Goal: Task Accomplishment & Management: Manage account settings

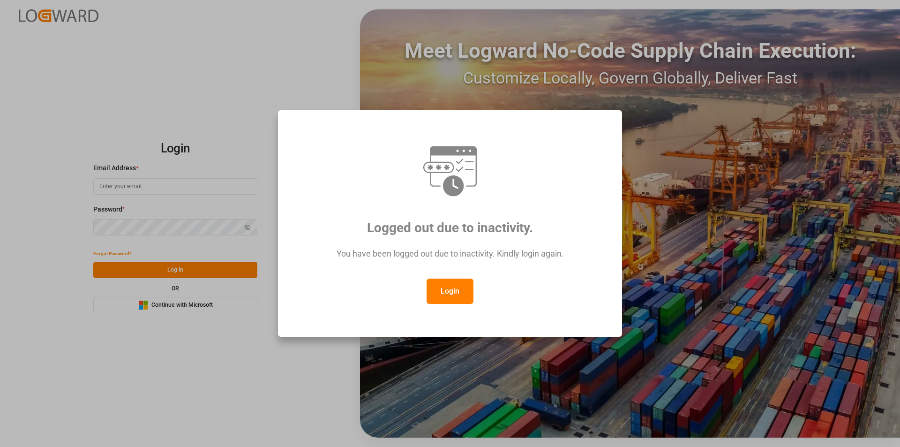
type input "[EMAIL_ADDRESS][PERSON_NAME][DOMAIN_NAME]"
drag, startPoint x: 451, startPoint y: 293, endPoint x: 553, endPoint y: 45, distance: 268.6
click at [452, 290] on button "Login" at bounding box center [450, 290] width 47 height 25
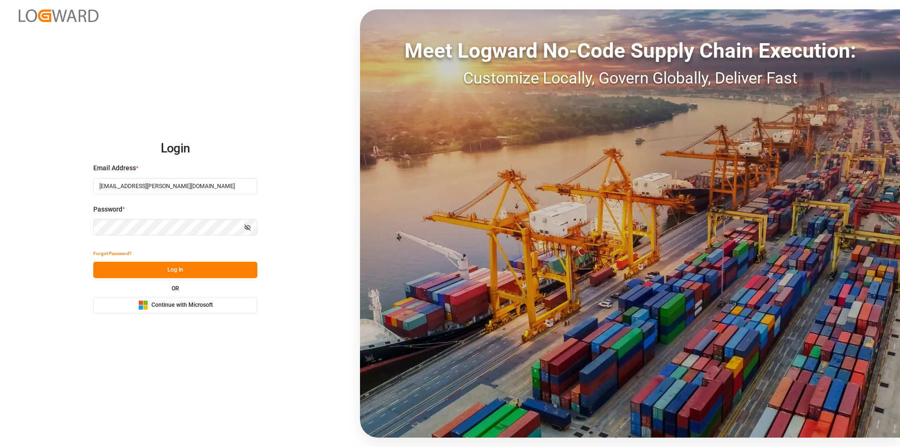
click at [236, 265] on button "Log In" at bounding box center [175, 270] width 164 height 16
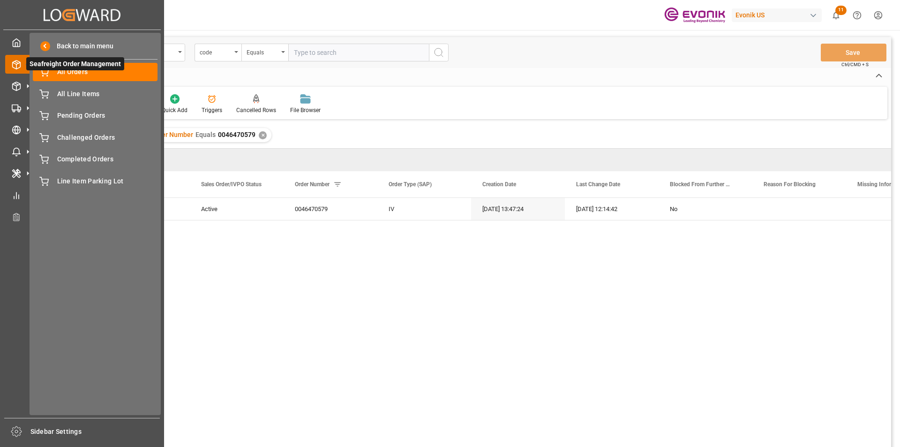
click at [58, 70] on span "Seafreight Order Management" at bounding box center [75, 63] width 98 height 13
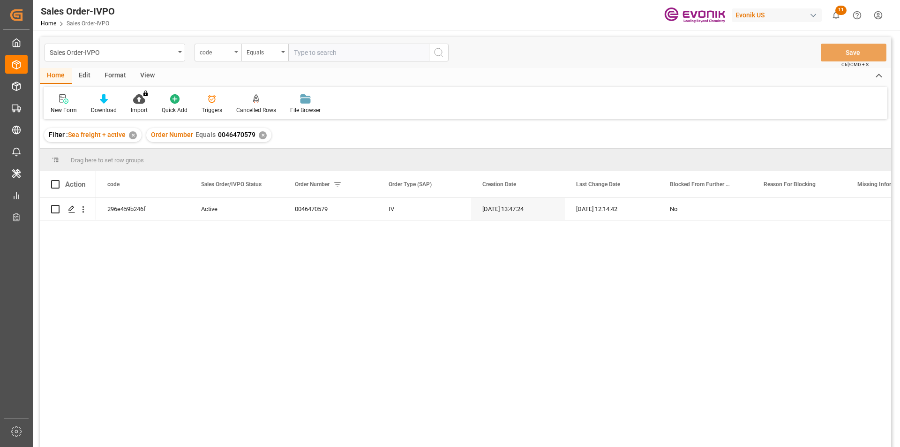
click at [222, 57] on div "code" at bounding box center [218, 53] width 47 height 18
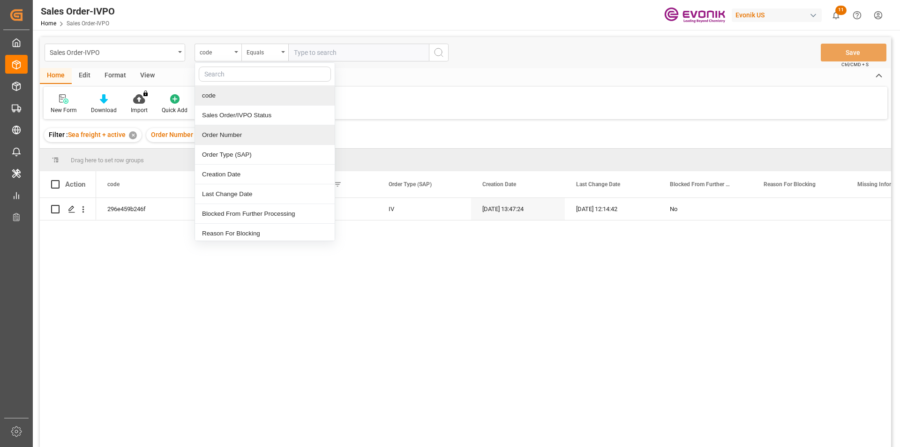
click at [225, 139] on div "Order Number" at bounding box center [265, 135] width 140 height 20
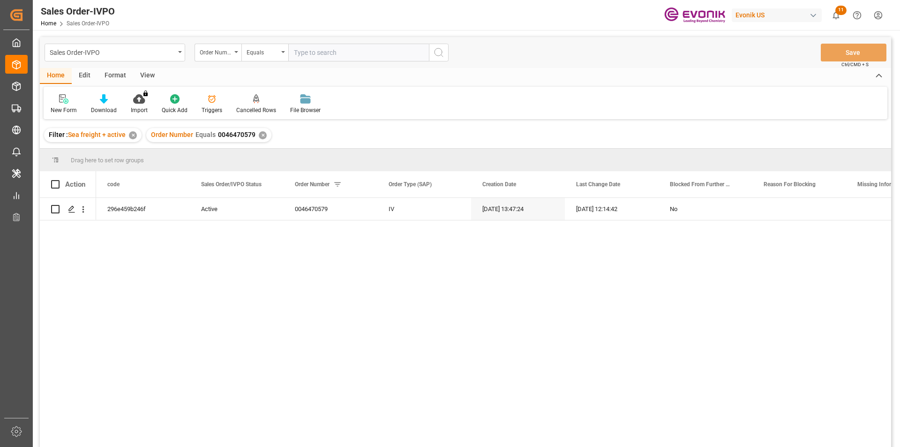
click at [263, 132] on div "Order Number Equals 0046470579 ✕" at bounding box center [208, 135] width 125 height 14
click at [308, 51] on input "text" at bounding box center [358, 53] width 141 height 18
paste input "2007109677"
type input "2007109677"
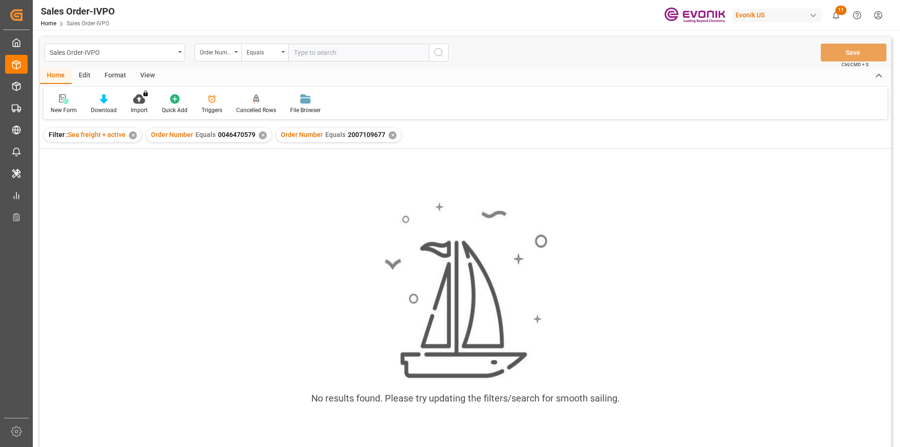
click at [260, 135] on div "✕" at bounding box center [263, 135] width 8 height 8
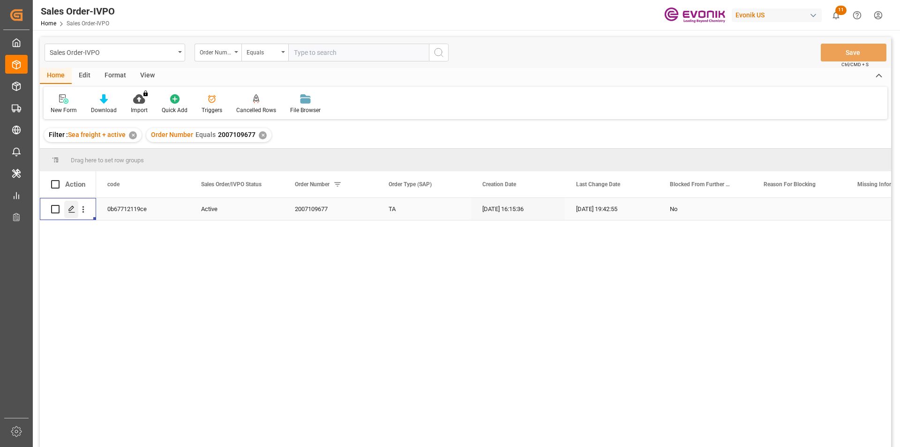
click at [67, 205] on div "Press SPACE to select this row." at bounding box center [71, 209] width 14 height 17
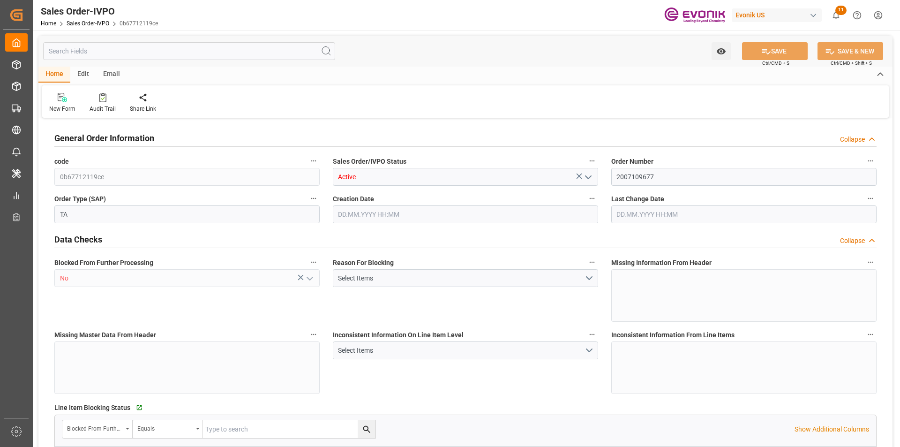
type input "AUFRE"
type input "0"
type input "1"
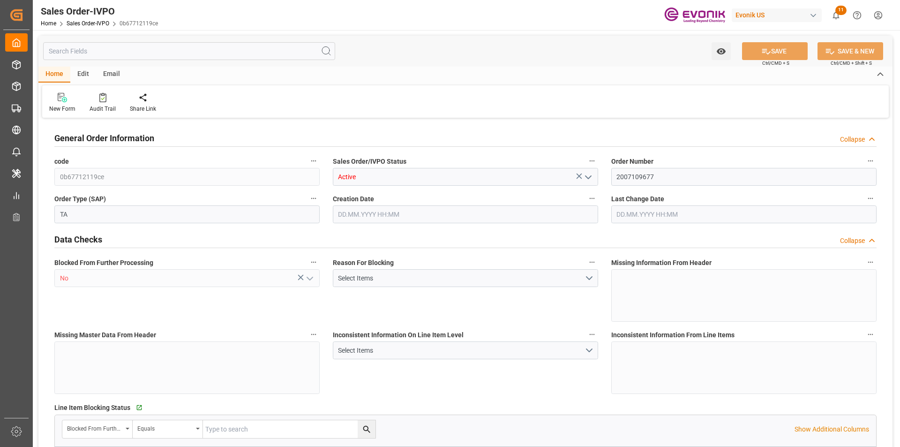
type input "15504"
type input "24.1474"
type input "17000"
type input "30"
type input "12.08.2025 16:15"
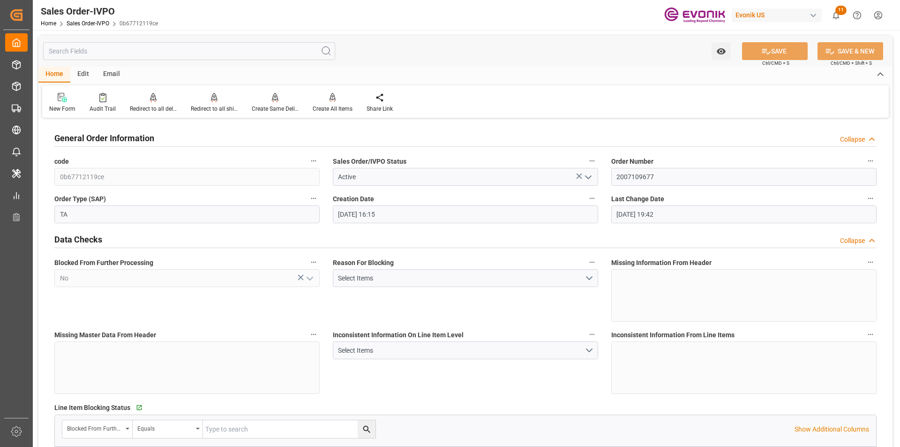
type input "11.09.2025 19:42"
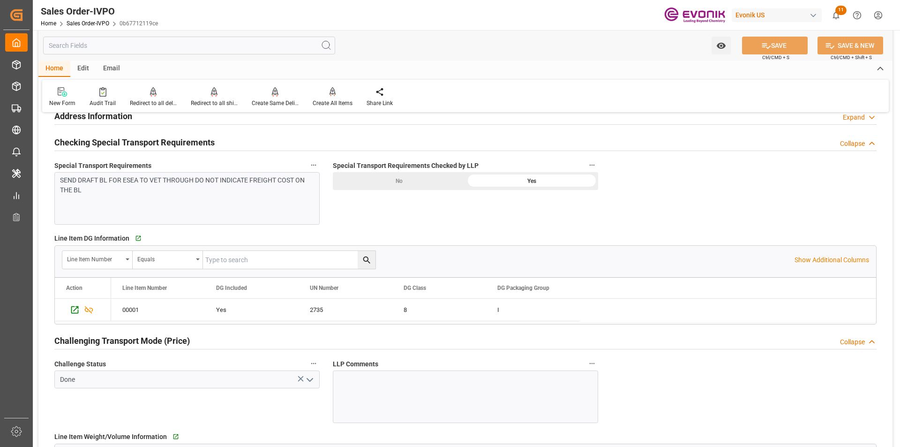
scroll to position [1172, 0]
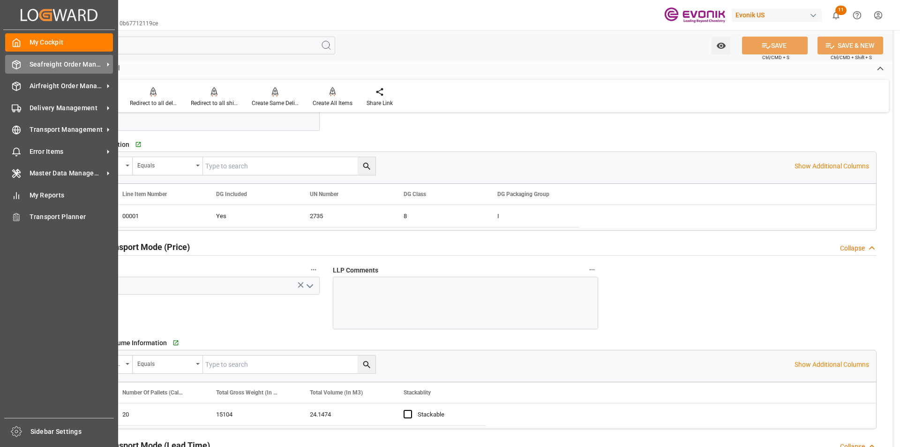
click at [41, 63] on span "Seafreight Order Management" at bounding box center [67, 65] width 74 height 10
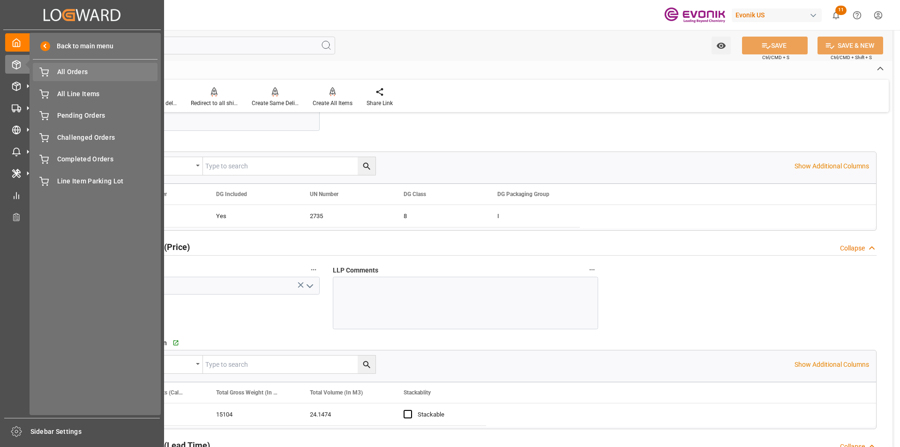
click at [94, 72] on span "All Orders" at bounding box center [107, 72] width 101 height 10
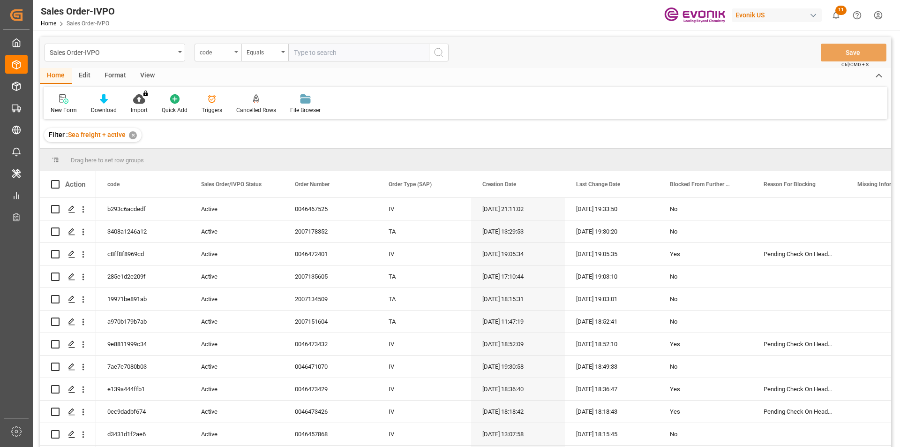
click at [234, 54] on div "code" at bounding box center [218, 53] width 47 height 18
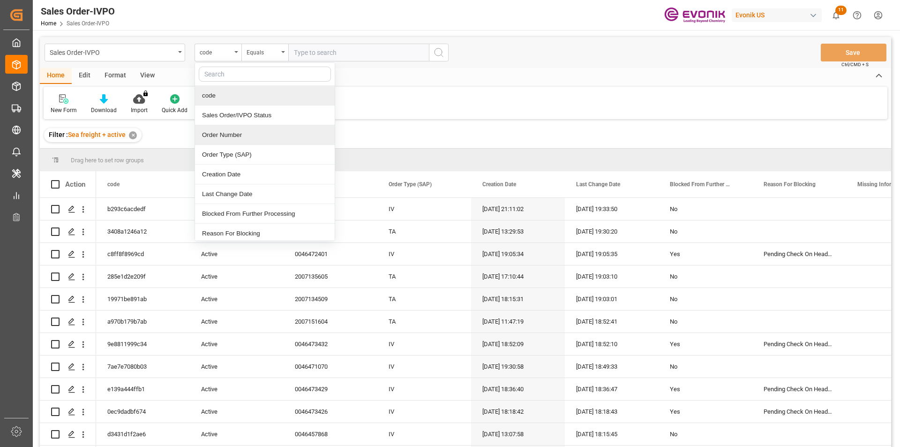
drag, startPoint x: 234, startPoint y: 136, endPoint x: 273, endPoint y: 89, distance: 61.9
click at [234, 136] on div "Order Number" at bounding box center [265, 135] width 140 height 20
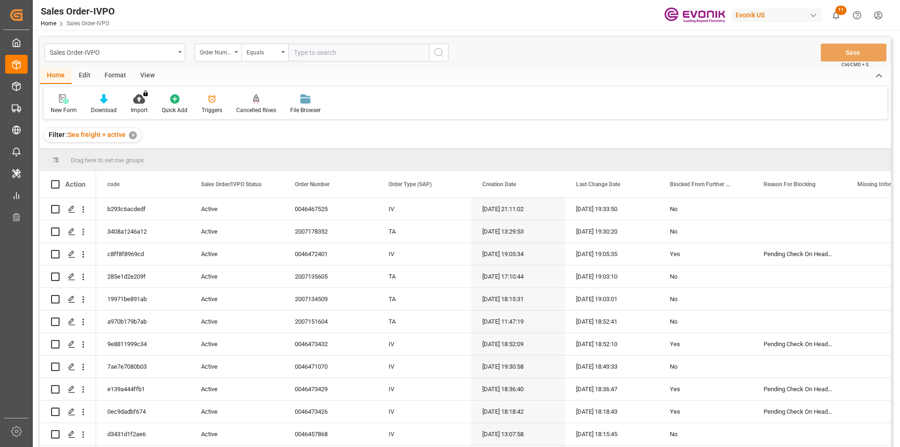
click at [316, 53] on input "text" at bounding box center [358, 53] width 141 height 18
paste input "0046470579"
type input "0046470579"
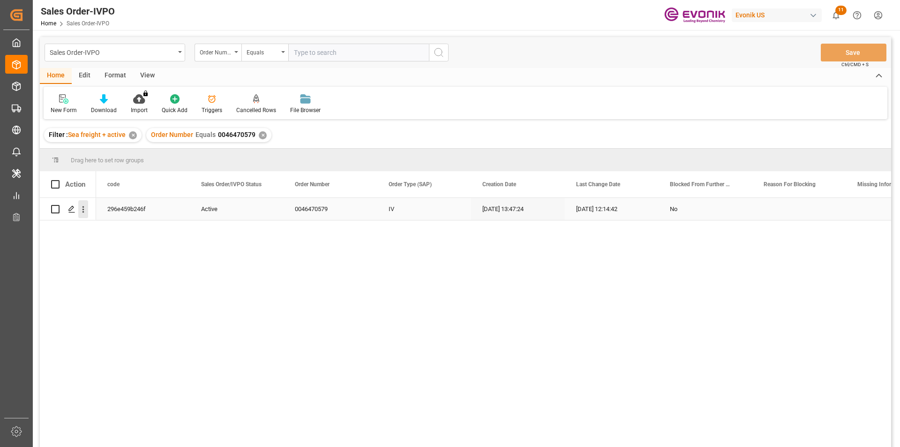
click at [80, 209] on icon "open menu" at bounding box center [83, 209] width 10 height 10
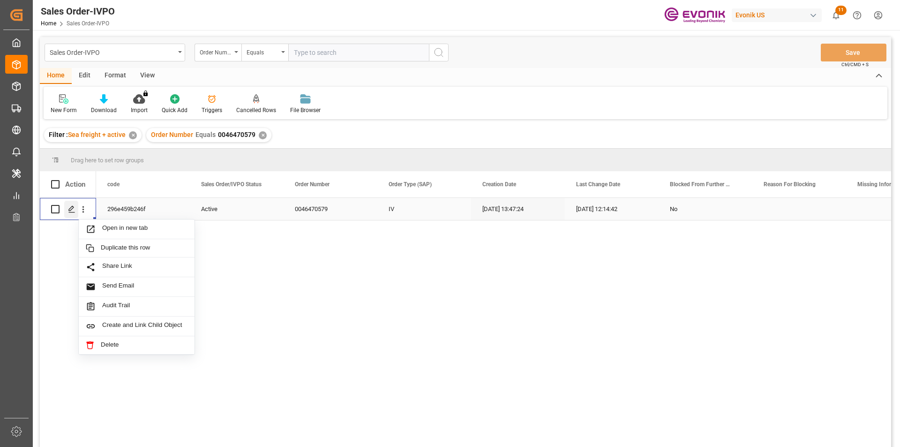
click at [71, 210] on polygon "Press SPACE to select this row." at bounding box center [71, 208] width 5 height 5
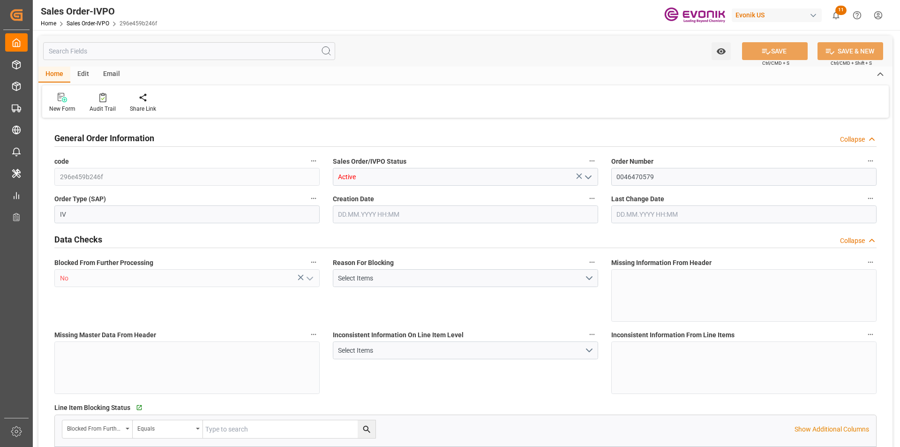
type input "BRSSZ"
type input "livia.leone@evonik.comTelephone No: 55 19 3475-3130"
type input "0"
type input "1"
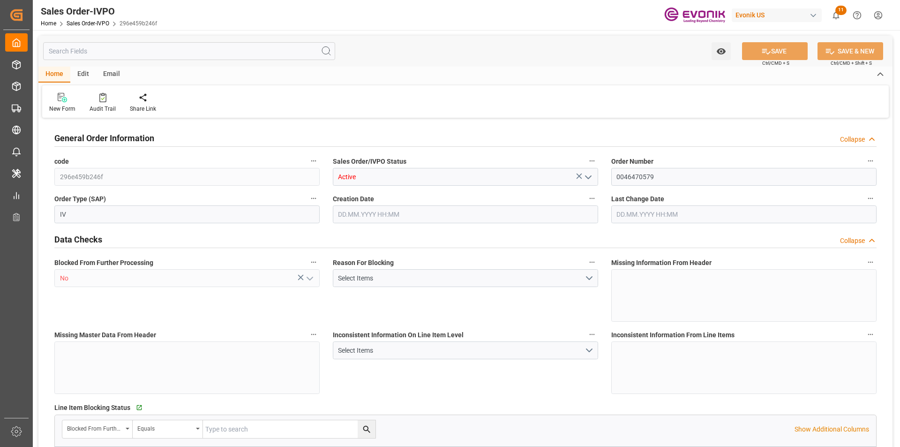
type input "1"
type input "14877.754"
type input "24.3561"
type input "17000"
type input "30"
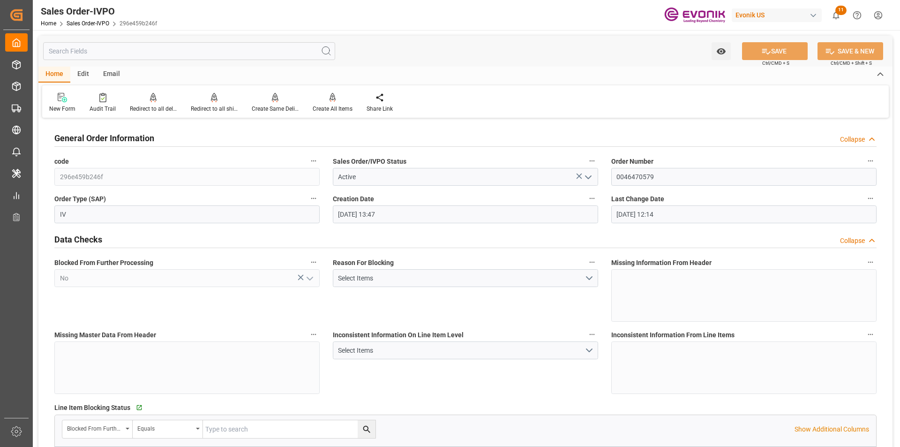
type input "[DATE] 13:47"
type input "15.09.2025 12:14"
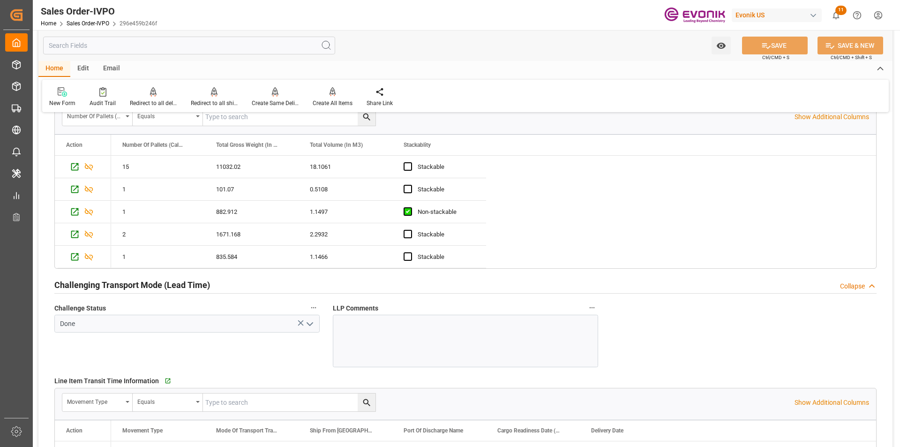
scroll to position [1406, 0]
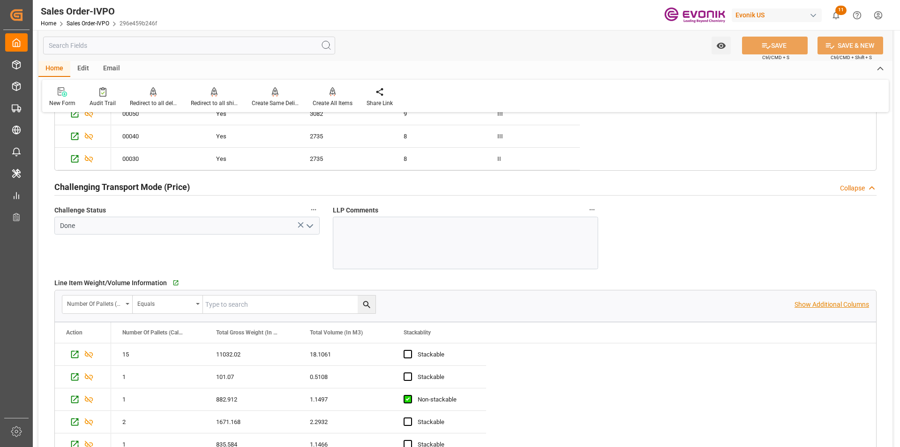
click at [808, 307] on p "Show Additional Columns" at bounding box center [831, 304] width 75 height 10
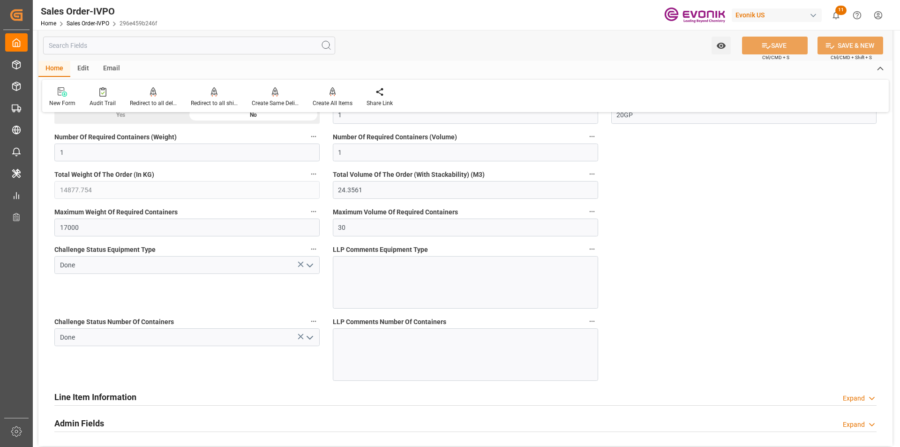
scroll to position [2275, 0]
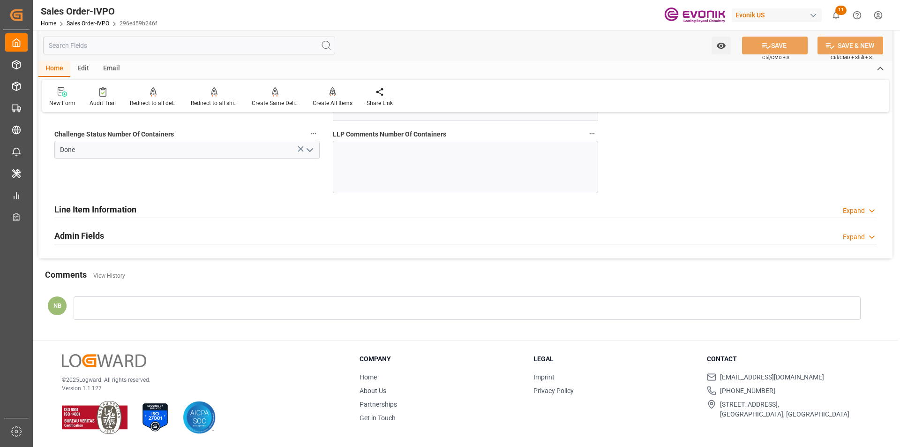
click at [856, 215] on div "Expand" at bounding box center [854, 211] width 22 height 10
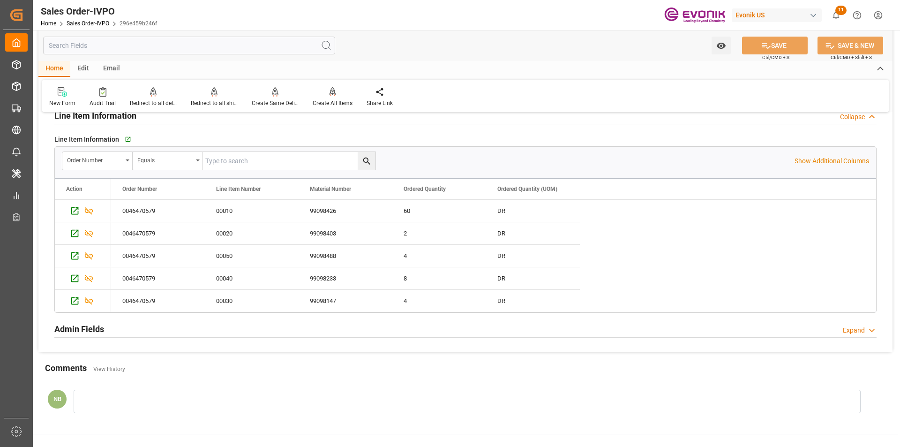
scroll to position [2462, 0]
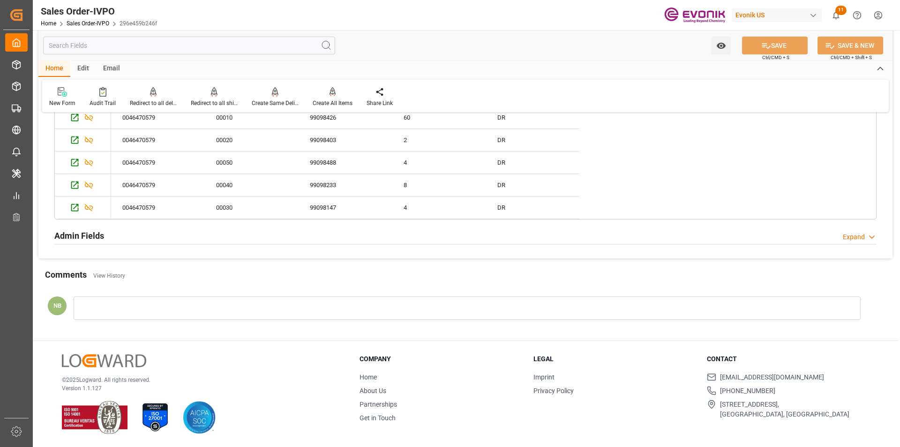
type input "livia.leone@evonik.comTelephone No: 55 19 3475-3130"
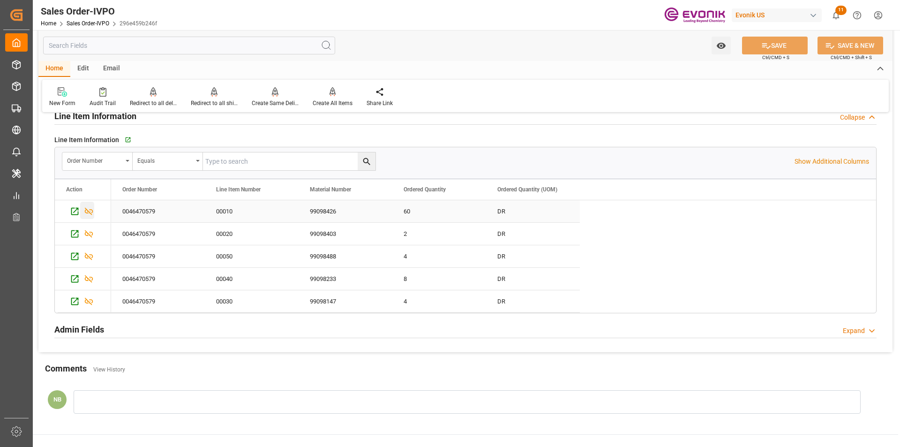
click at [91, 208] on icon "Press SPACE to select this row." at bounding box center [89, 211] width 10 height 10
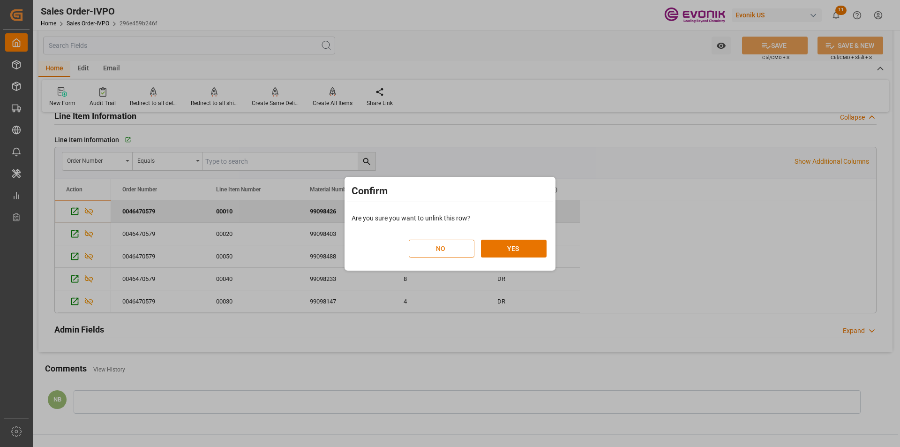
click at [455, 250] on button "NO" at bounding box center [442, 248] width 66 height 18
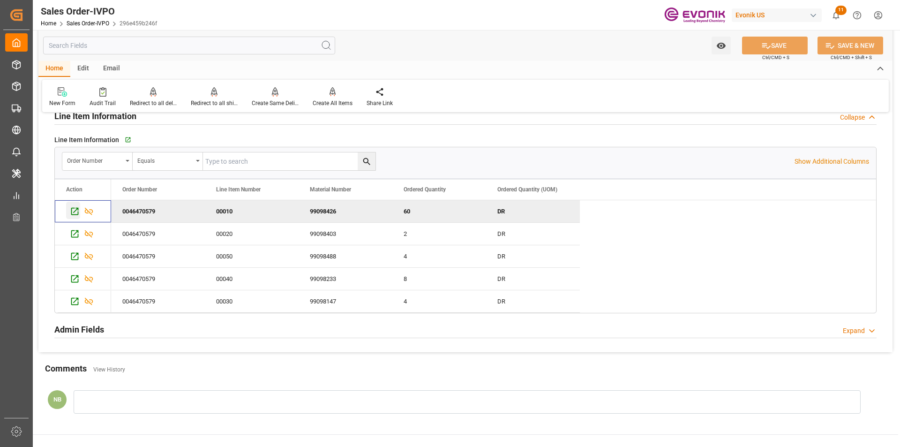
click at [73, 214] on icon "Press SPACE to deselect this row." at bounding box center [75, 211] width 10 height 10
click at [74, 234] on icon "Press SPACE to select this row." at bounding box center [75, 234] width 10 height 10
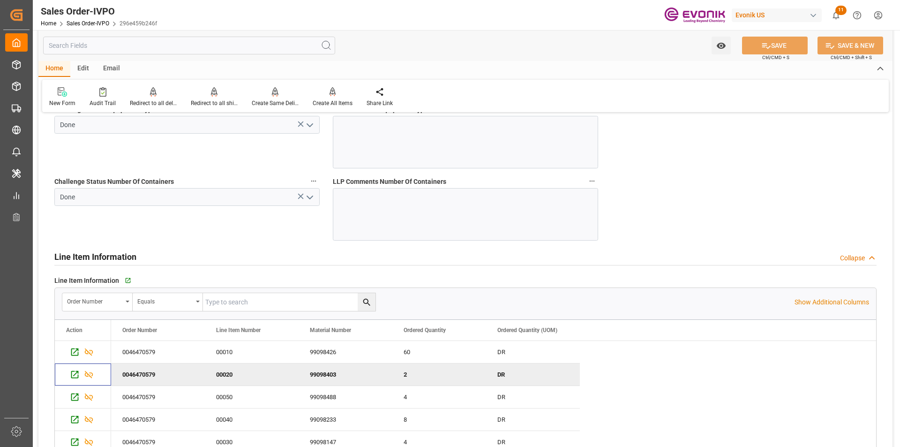
scroll to position [2321, 0]
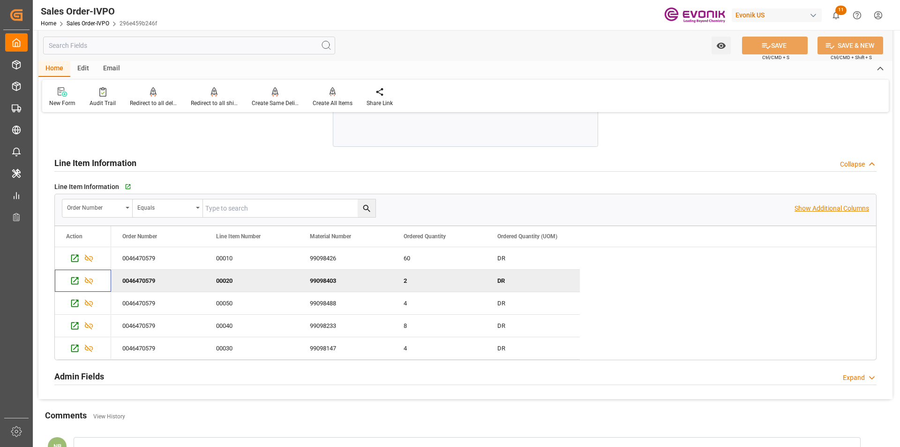
click at [822, 207] on p "Show Additional Columns" at bounding box center [831, 208] width 75 height 10
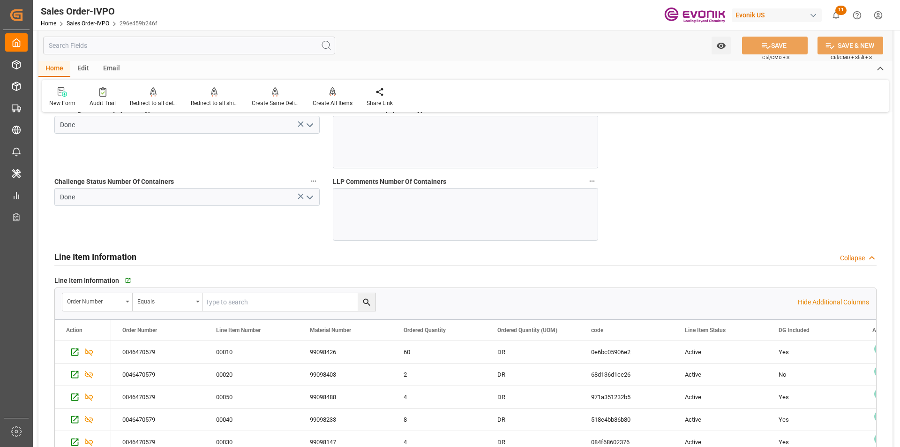
scroll to position [2275, 0]
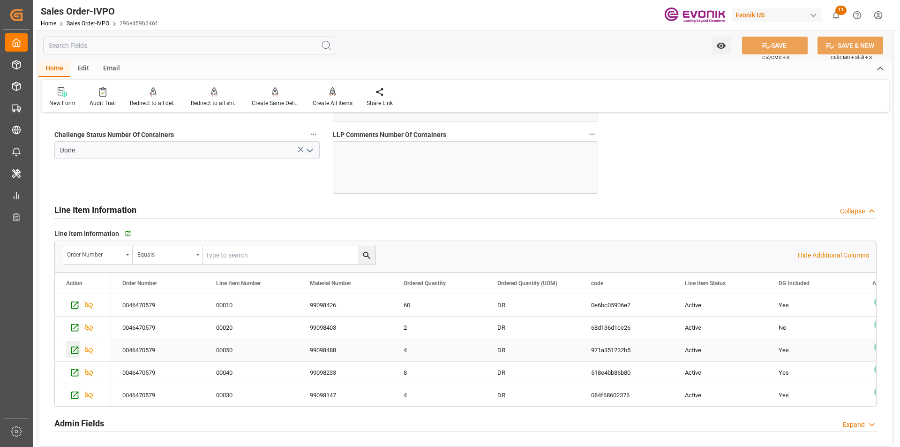
click at [74, 349] on icon "Press SPACE to select this row." at bounding box center [75, 350] width 10 height 10
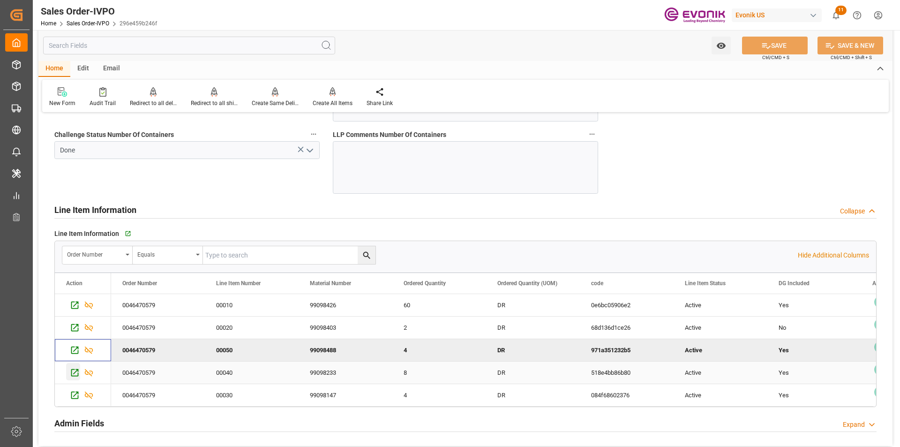
click at [77, 374] on icon "Press SPACE to select this row." at bounding box center [75, 372] width 10 height 10
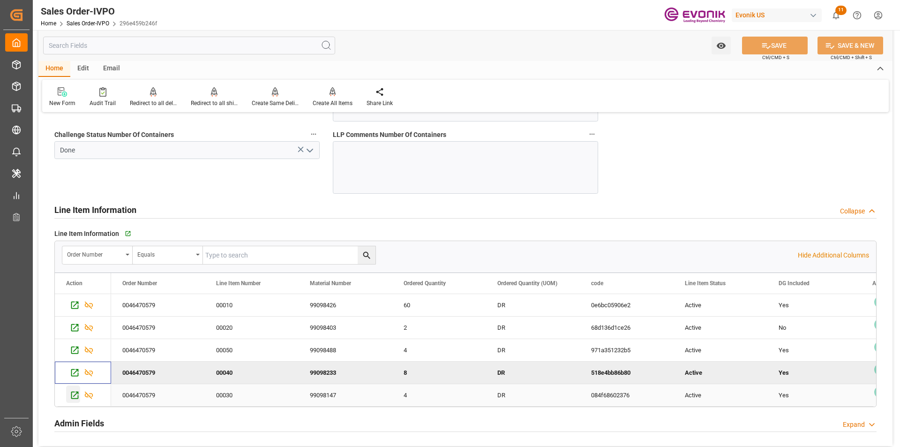
click at [75, 397] on icon "Press SPACE to select this row." at bounding box center [75, 395] width 10 height 10
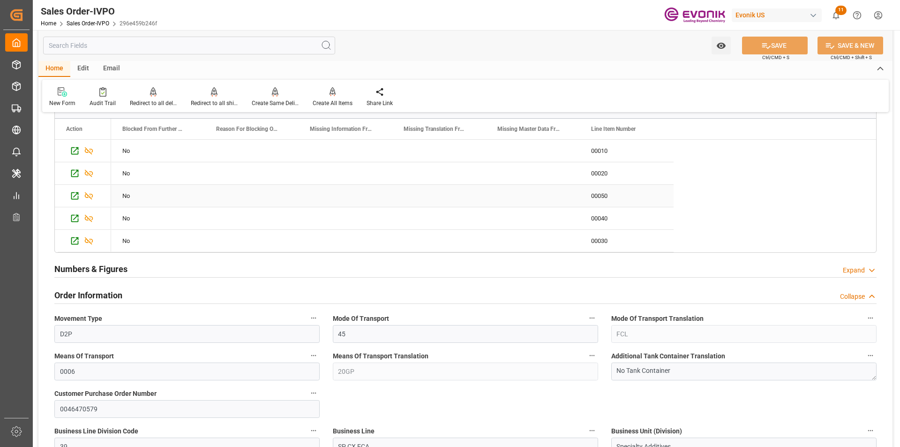
scroll to position [281, 0]
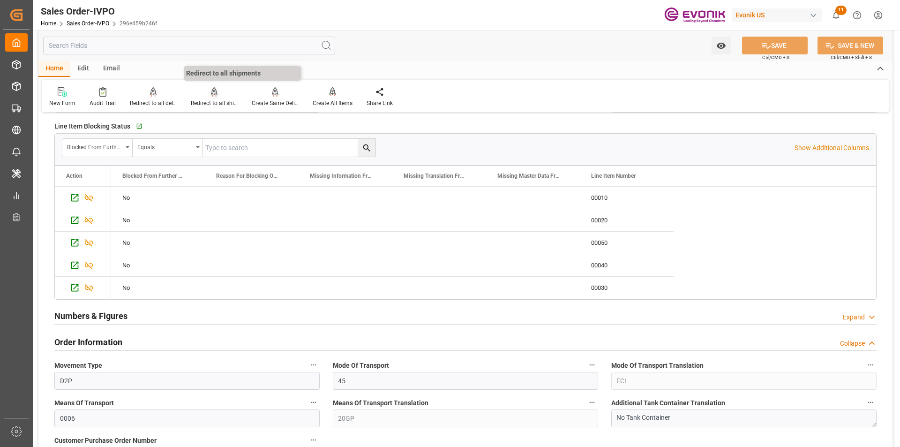
click at [218, 96] on div at bounding box center [214, 92] width 47 height 10
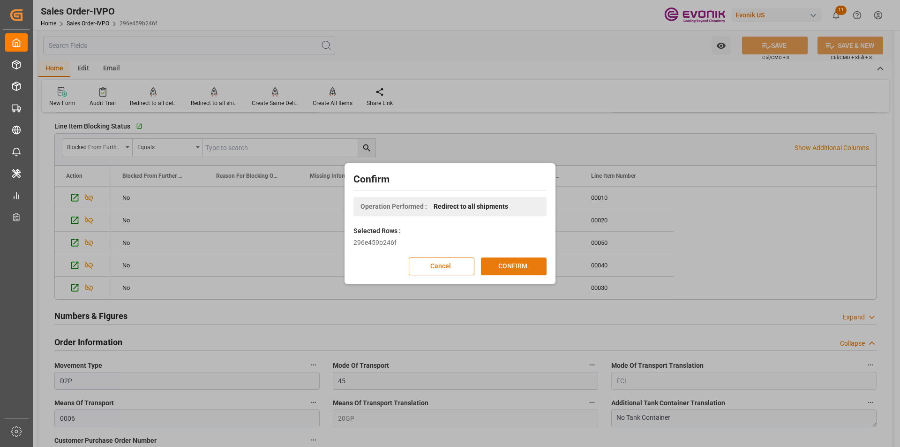
click at [518, 265] on button "CONFIRM" at bounding box center [514, 266] width 66 height 18
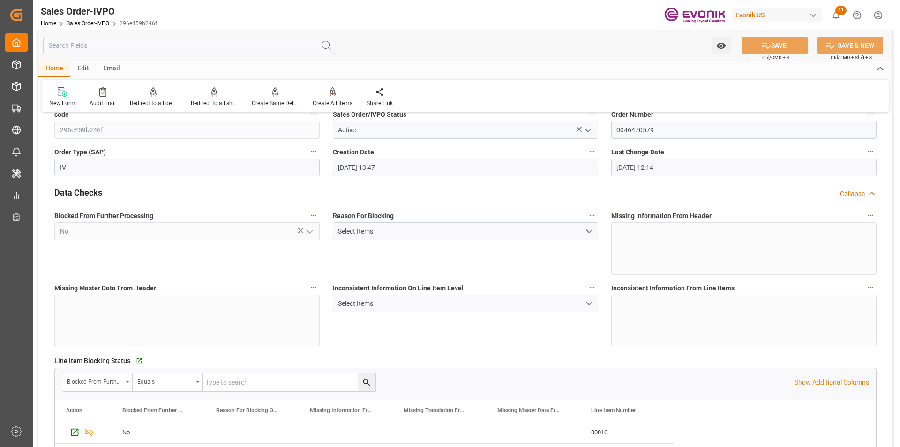
scroll to position [0, 0]
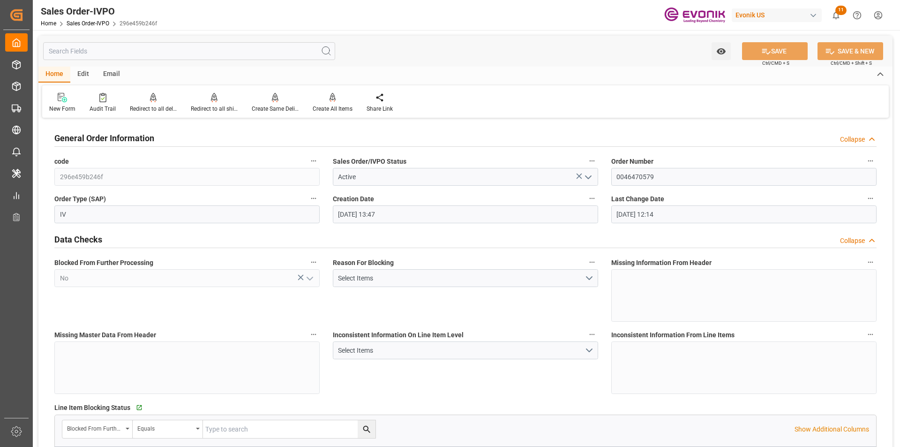
type input "livia.leone@evonik.comTelephone No: 55 19 3475-3130"
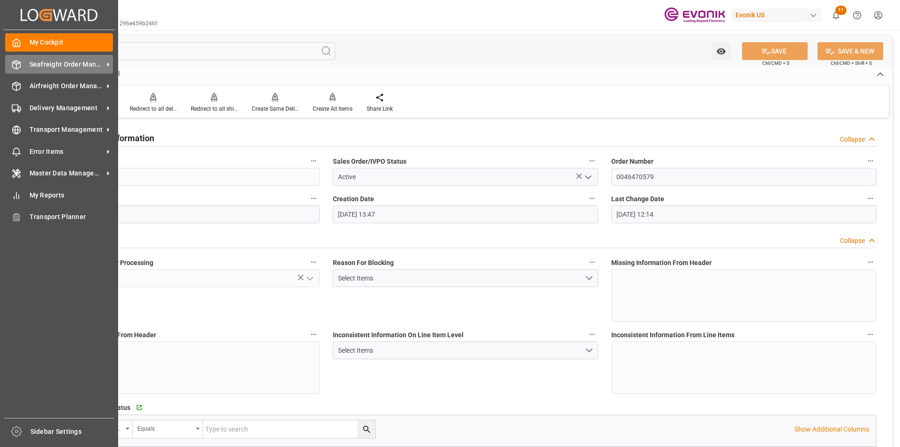
click at [82, 64] on span "Seafreight Order Management" at bounding box center [67, 65] width 74 height 10
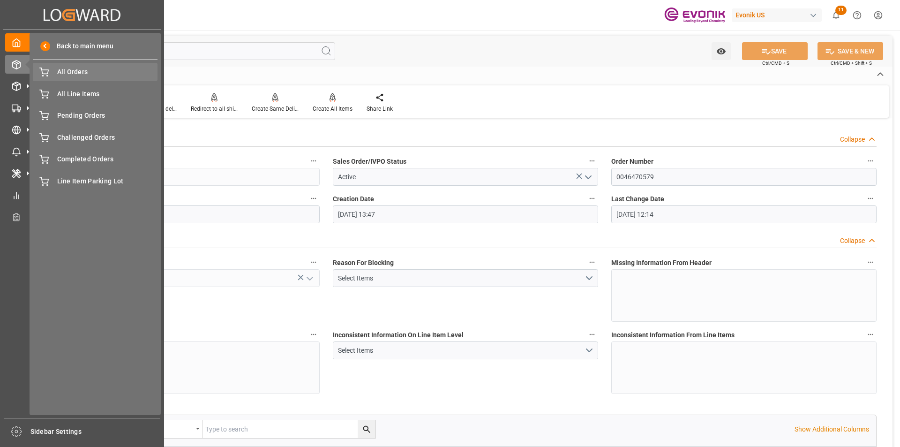
click at [79, 70] on span "All Orders" at bounding box center [107, 72] width 101 height 10
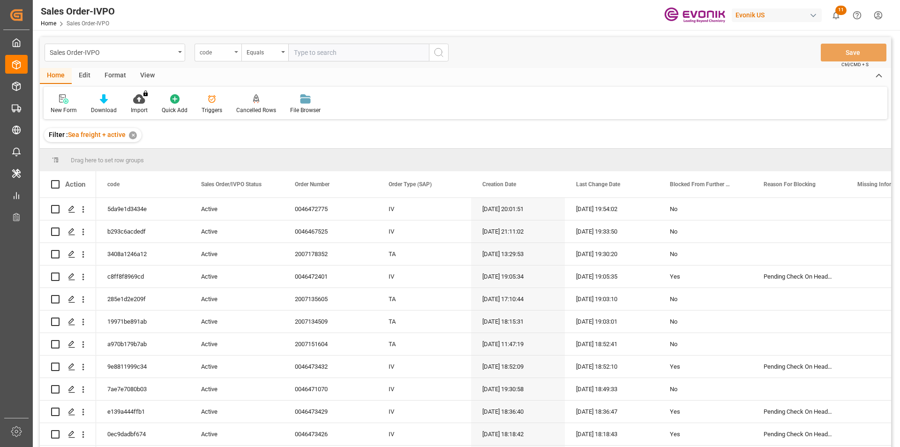
click at [233, 53] on div "code" at bounding box center [218, 53] width 47 height 18
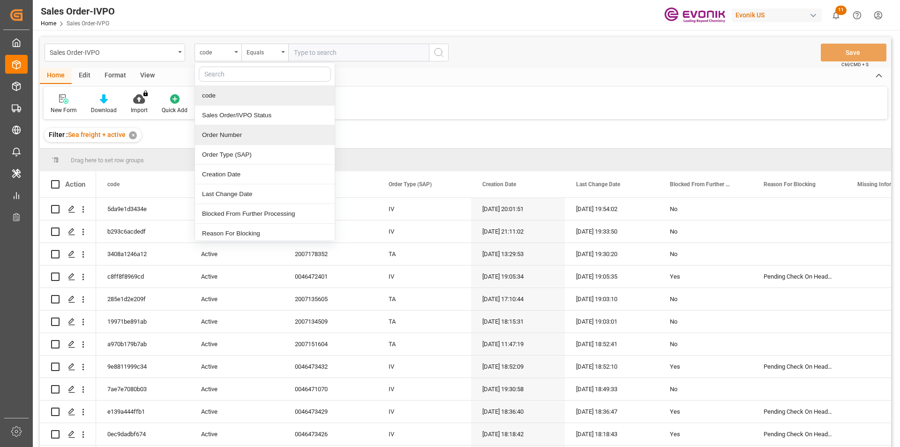
click at [235, 131] on div "Order Number" at bounding box center [265, 135] width 140 height 20
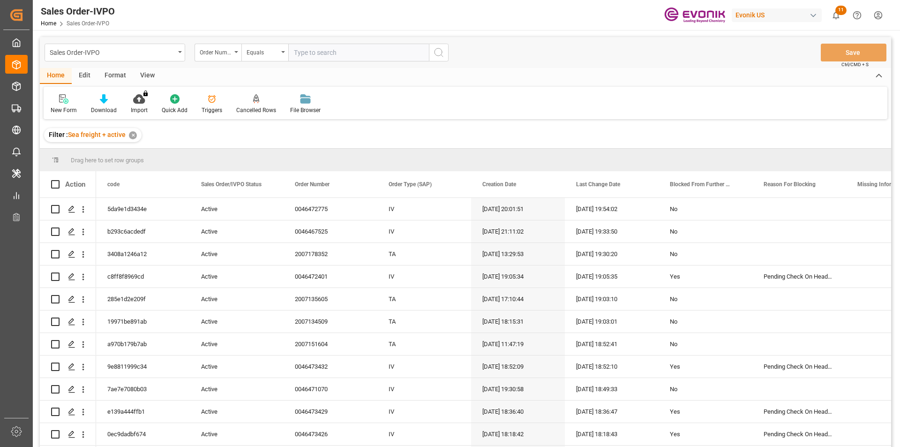
click at [320, 55] on input "text" at bounding box center [358, 53] width 141 height 18
paste input "0046470579"
type input "0046470579"
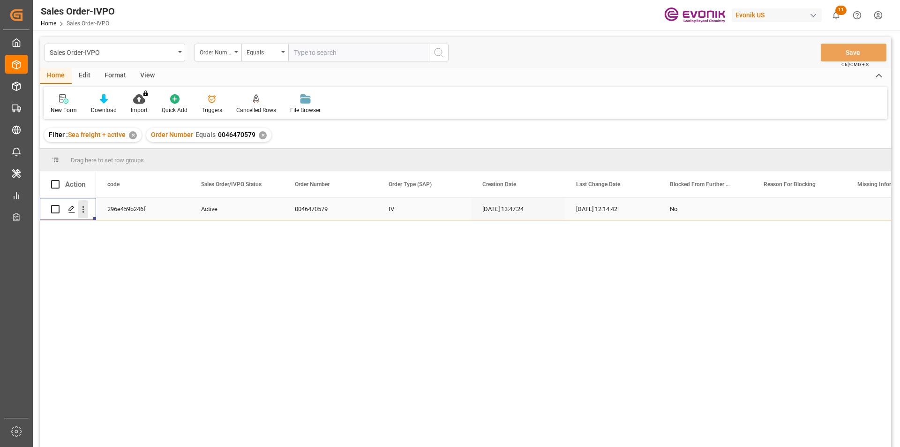
click at [85, 208] on icon "open menu" at bounding box center [83, 209] width 10 height 10
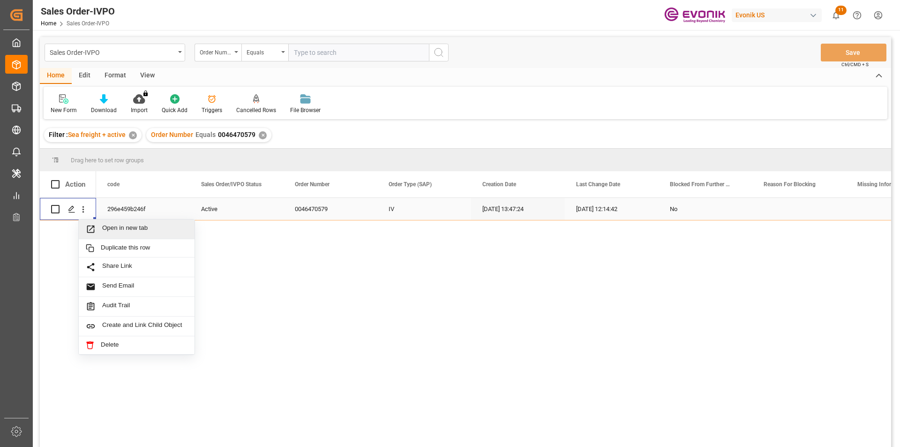
click at [172, 230] on span "Open in new tab" at bounding box center [144, 229] width 85 height 10
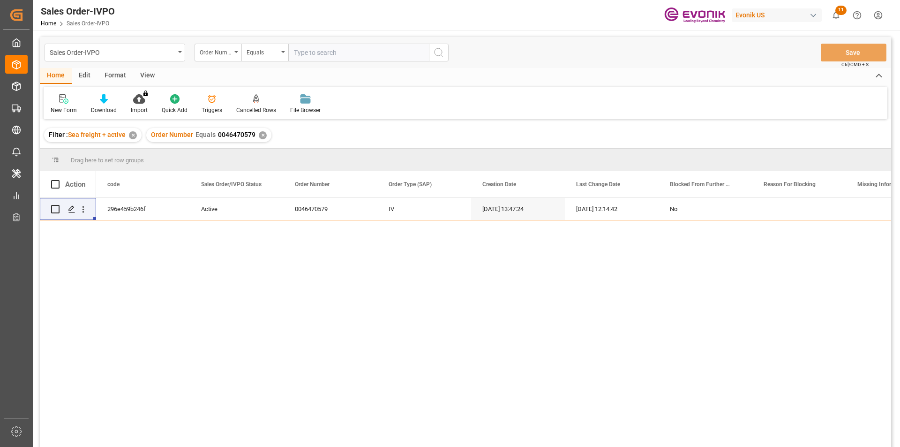
click at [327, 54] on input "text" at bounding box center [358, 53] width 141 height 18
paste input "0046470579"
type input "0046470579"
click at [259, 136] on div "✕" at bounding box center [263, 135] width 8 height 8
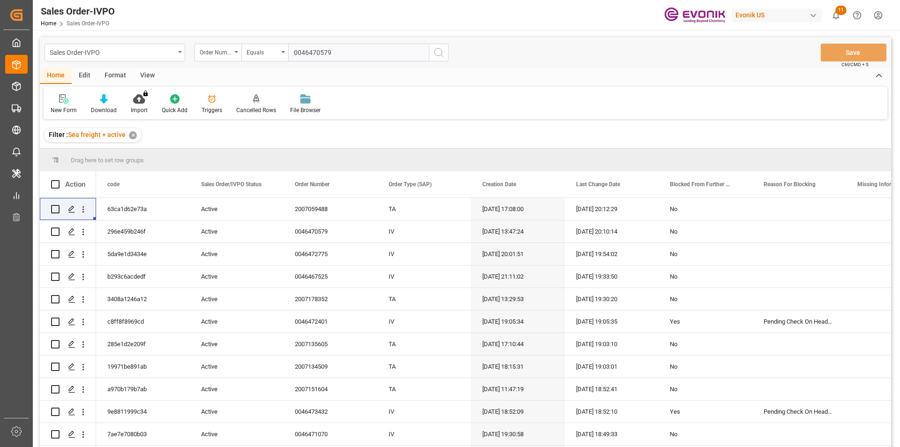
click at [362, 52] on input "0046470579" at bounding box center [358, 53] width 141 height 18
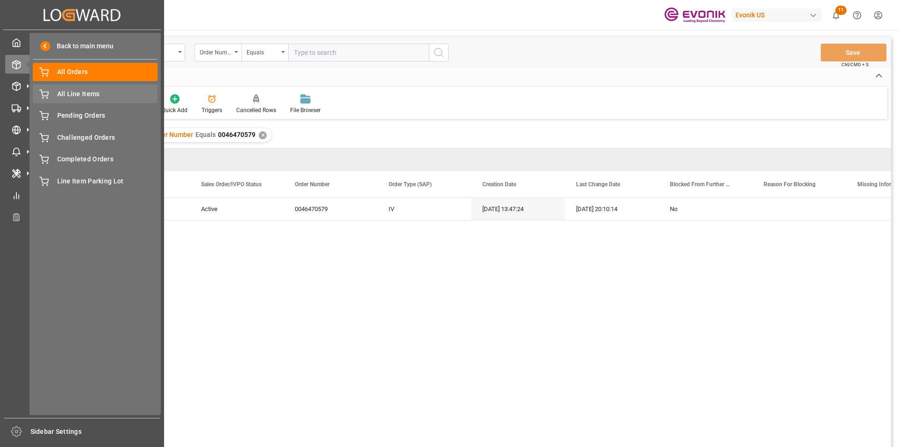
click at [60, 85] on div "All Line Items All Line Items" at bounding box center [95, 93] width 125 height 18
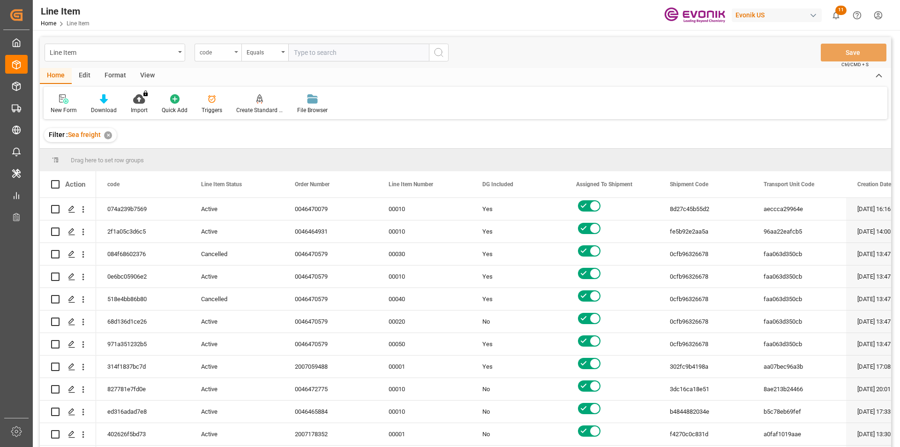
click at [233, 50] on div "code" at bounding box center [218, 53] width 47 height 18
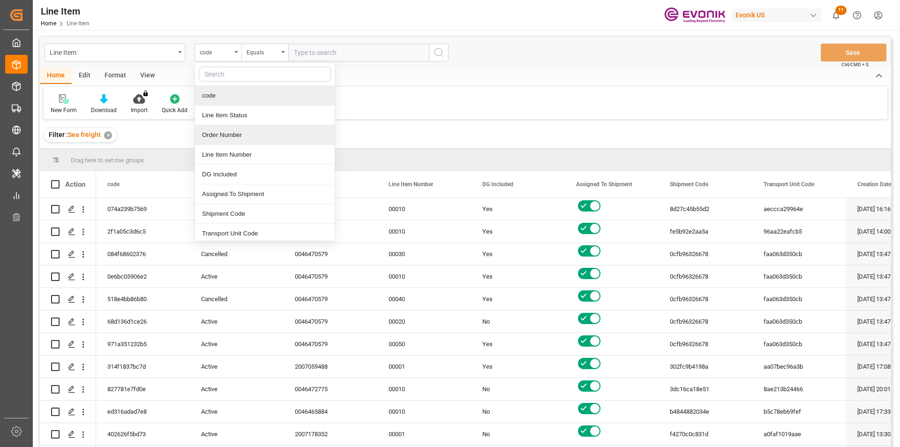
click at [246, 140] on div "Order Number" at bounding box center [265, 135] width 140 height 20
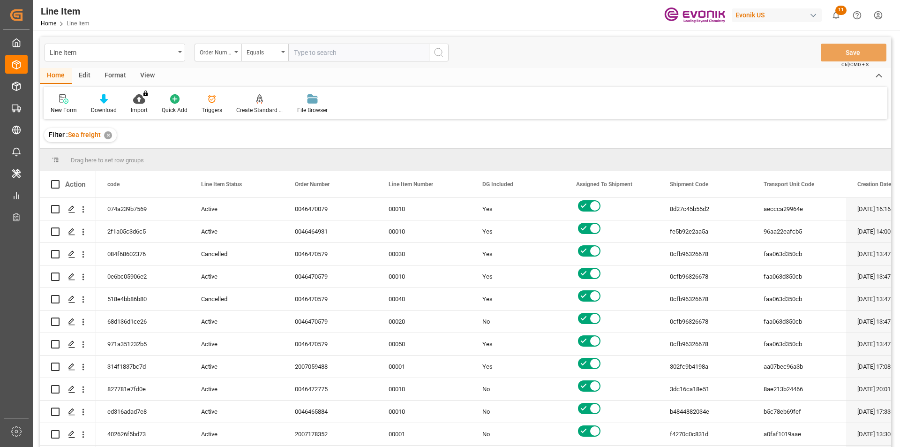
click at [357, 47] on input "text" at bounding box center [358, 53] width 141 height 18
paste input "250909521047"
type input "250909521047"
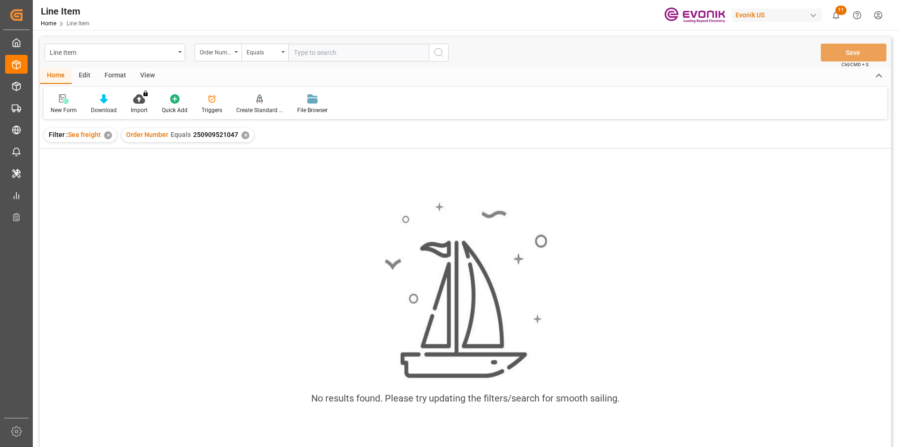
click at [247, 136] on div "✕" at bounding box center [245, 135] width 8 height 8
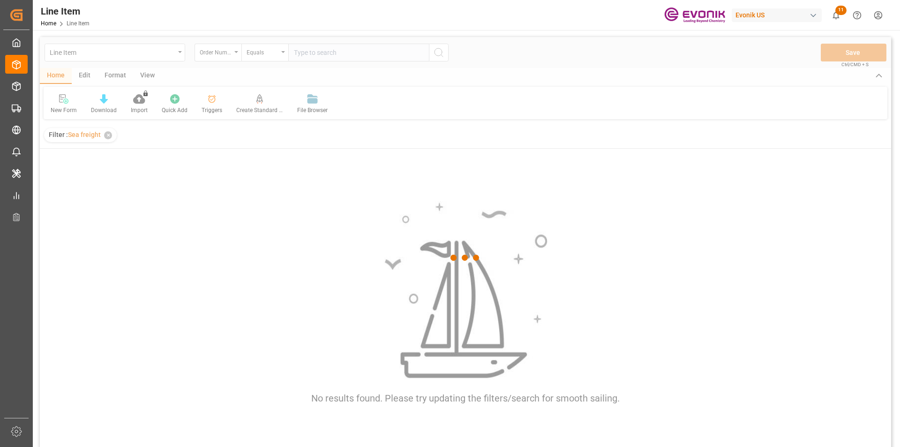
click at [342, 52] on div at bounding box center [465, 257] width 851 height 441
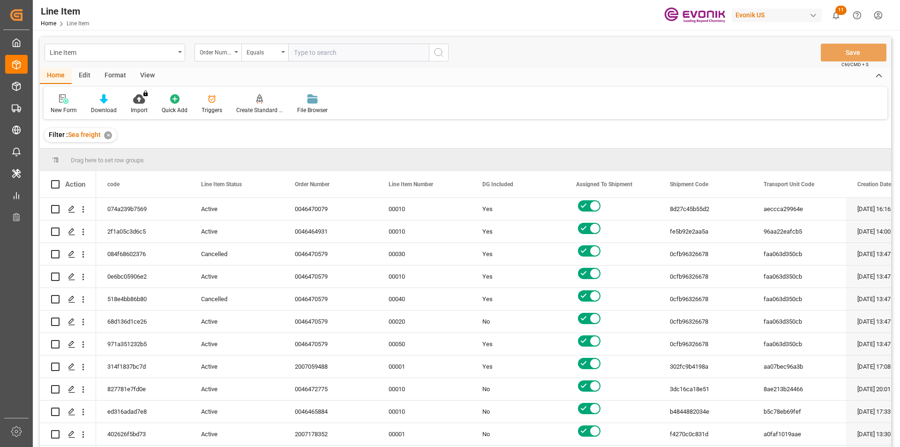
click at [342, 54] on input "text" at bounding box center [358, 53] width 141 height 18
paste input "0046470579"
type input "0046470579"
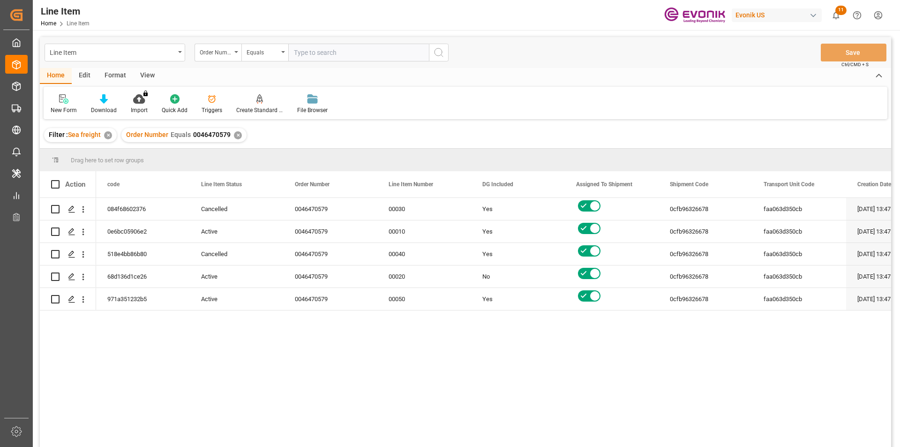
click at [169, 416] on div "084f68602376 Cancelled 0046470579 00030 Yes 0cfb96326678 faa063d350cb 28.08.202…" at bounding box center [493, 325] width 795 height 255
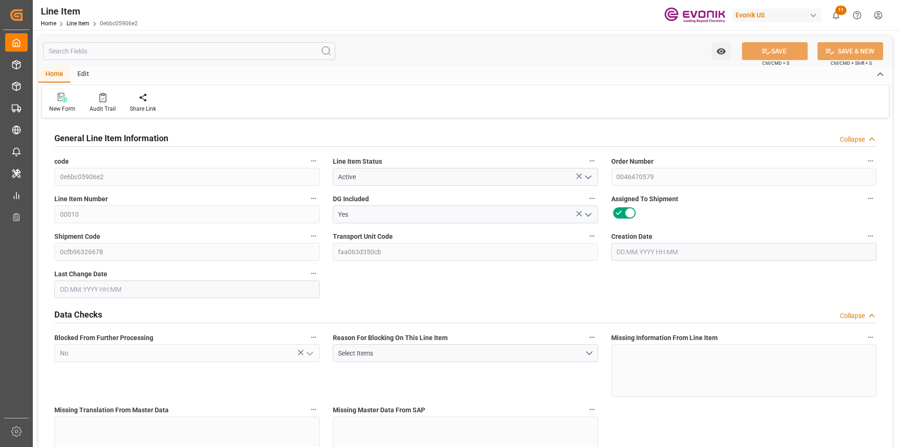
type input "15"
type input "11032.02"
type input "10020"
type input "18.1061"
type input "60"
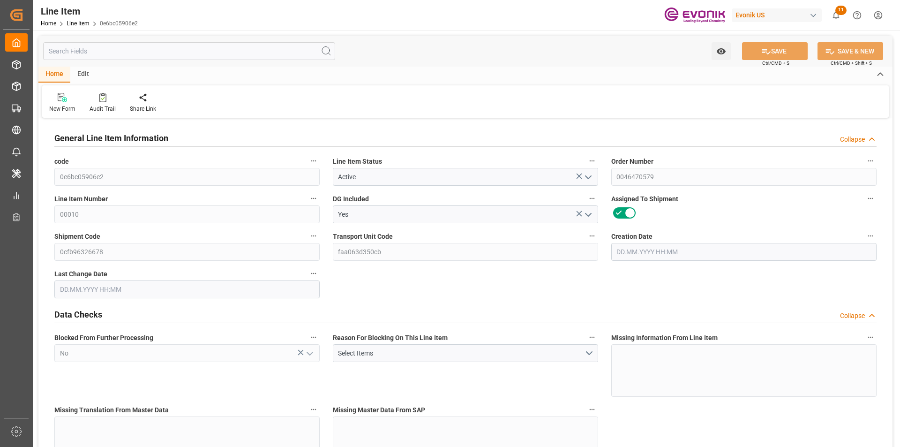
type input "28657.2"
type input "60"
type input "10020"
type input "11032.02"
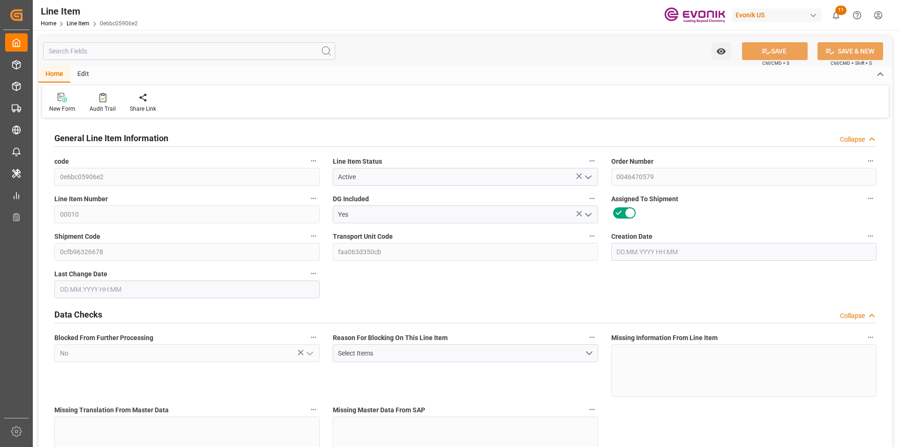
type input "11287.02"
type input "10020"
type input "18.1061"
type input "18106.14"
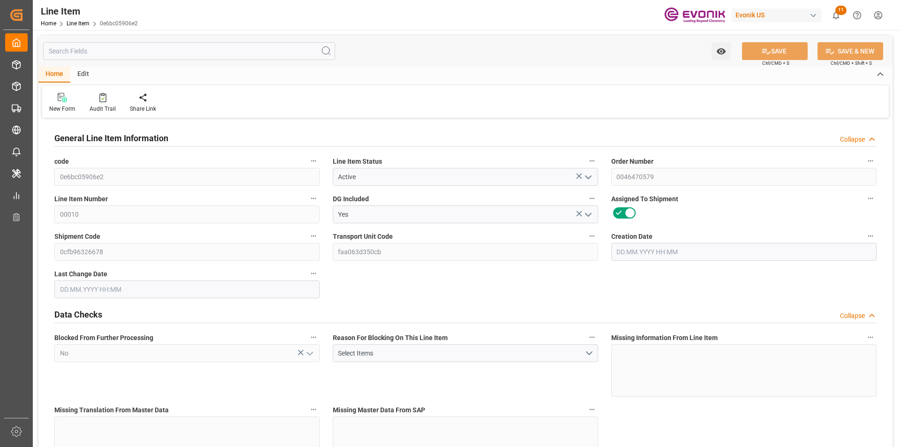
type input "60"
type input "11032.02"
type input "10020"
type input "18.1062"
type input "28.08.2025 13:47"
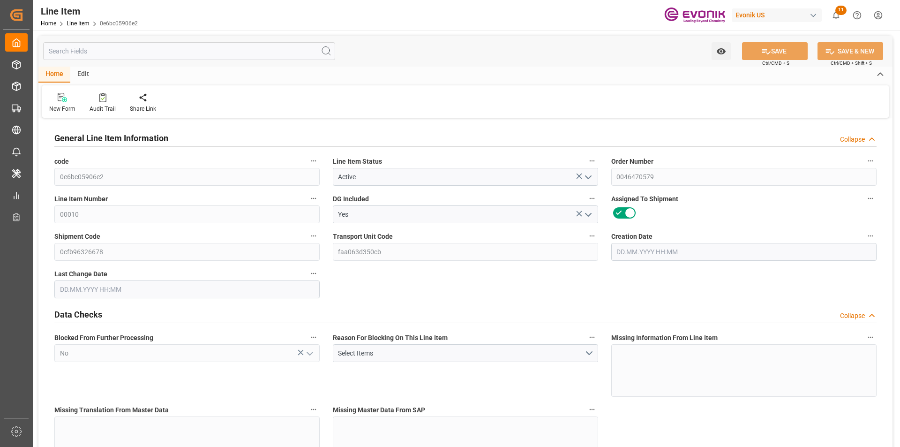
type input "15.09.2025 16:25"
type input "26.10.2025"
type input "22.09.2025"
type input "15.09.2025"
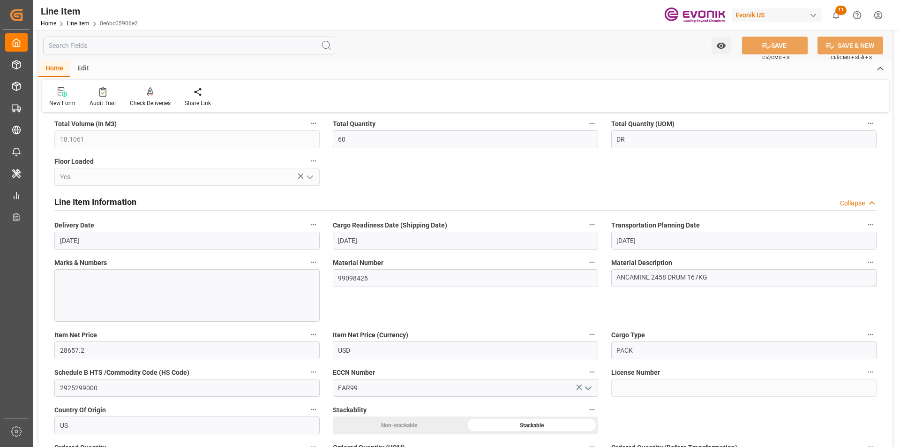
scroll to position [375, 0]
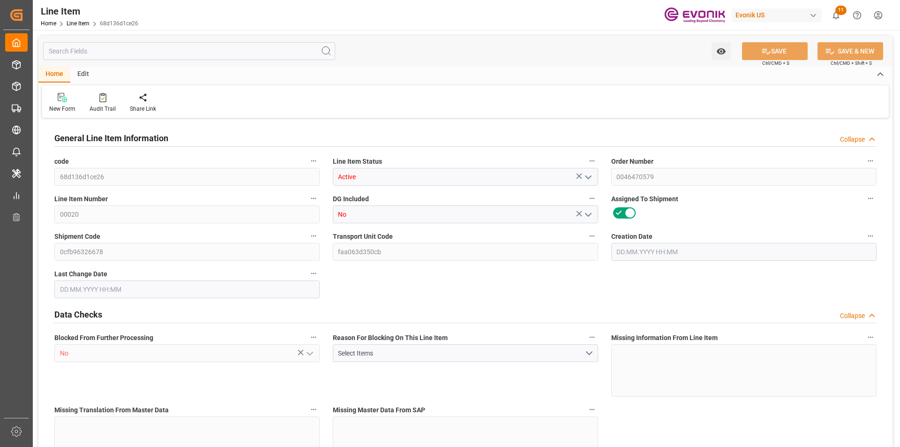
type input "1"
type input "101.07"
type input "90"
type input "0.5108"
type input "2"
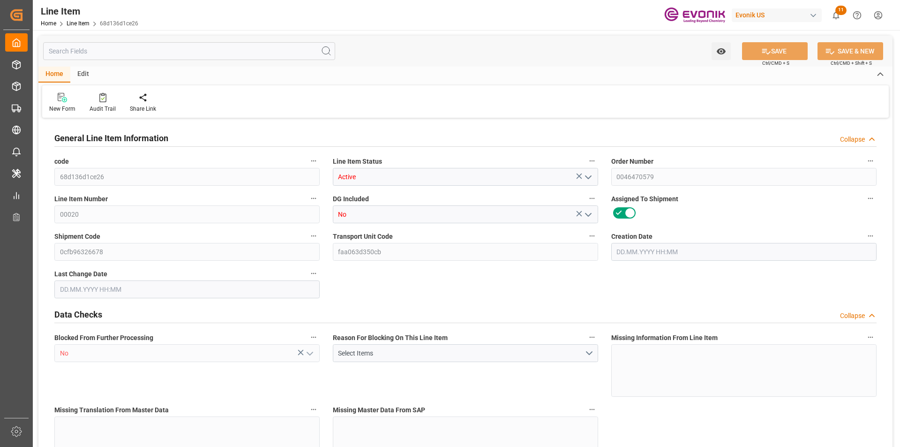
type input "466.2"
type input "2"
type input "90"
type input "101.07"
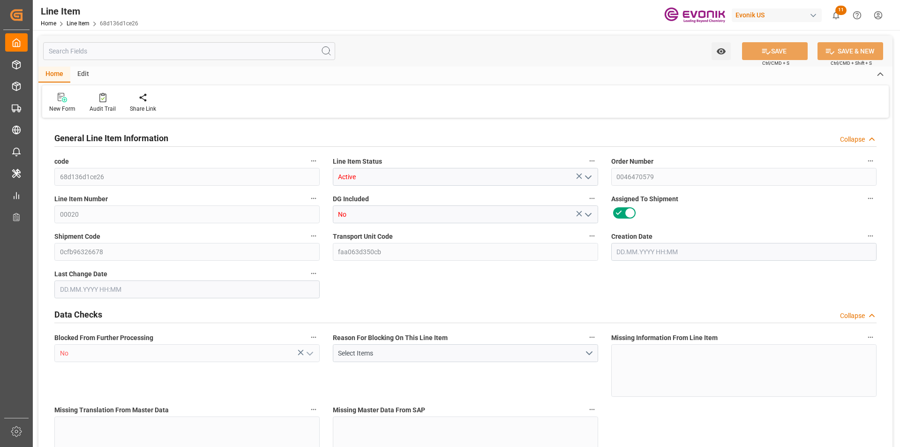
type input "121.07"
type input "90"
type input "0.5108"
type input "510.75"
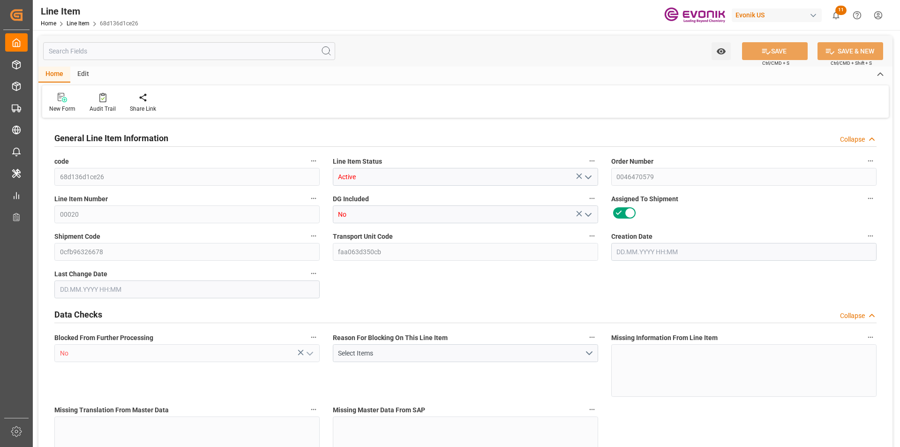
type input "2"
type input "101.07"
type input "90"
type input "0.5108"
type input "28.08.2025 13:47"
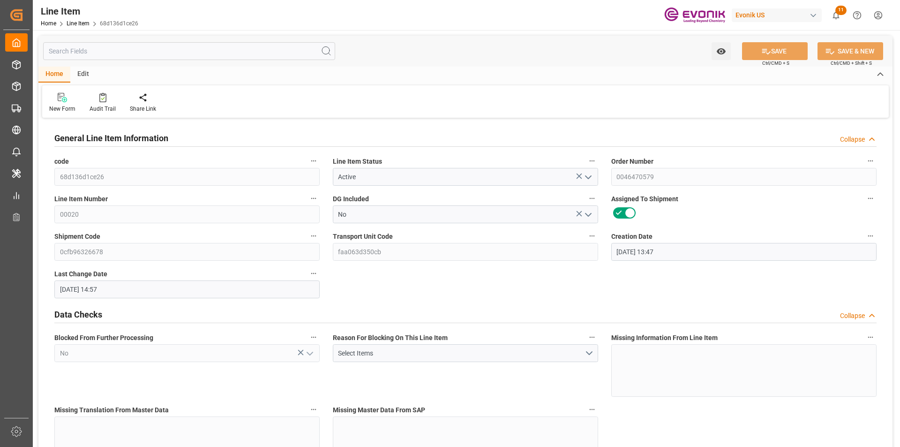
type input "15.09.2025 14:57"
type input "26.10.2025"
type input "22.09.2025"
type input "15.09.2025"
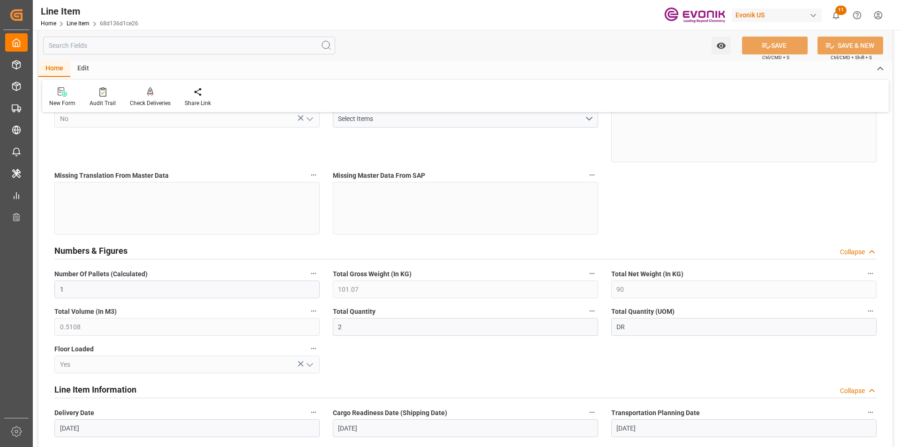
scroll to position [328, 0]
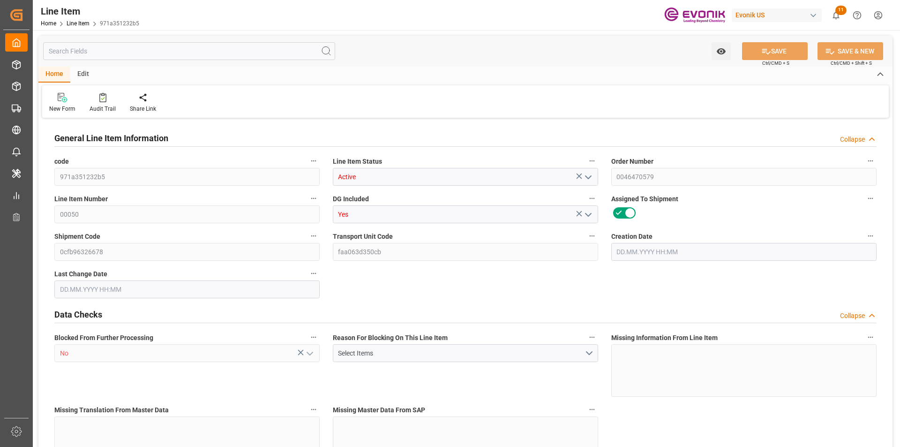
type input "1"
type input "882.912"
type input "816"
type input "1.1497"
type input "4"
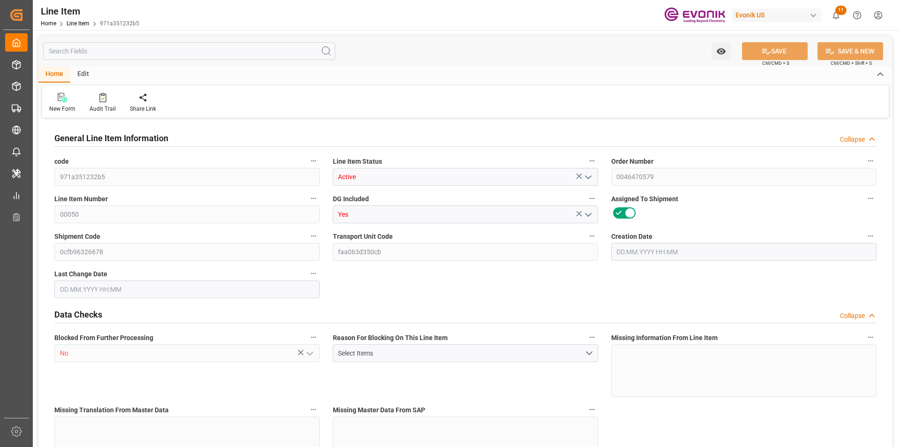
type input "5132.64"
type input "4"
type input "816"
type input "882.912"
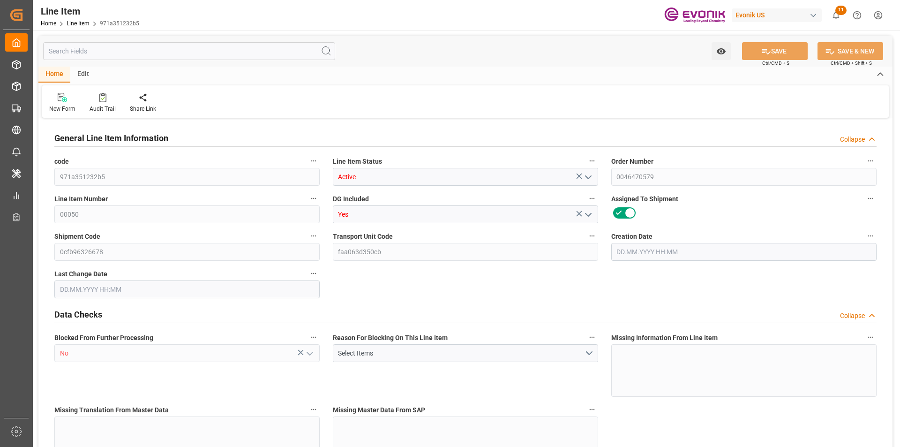
type input "902.912"
type input "816"
type input "1.1497"
type input "1149.744"
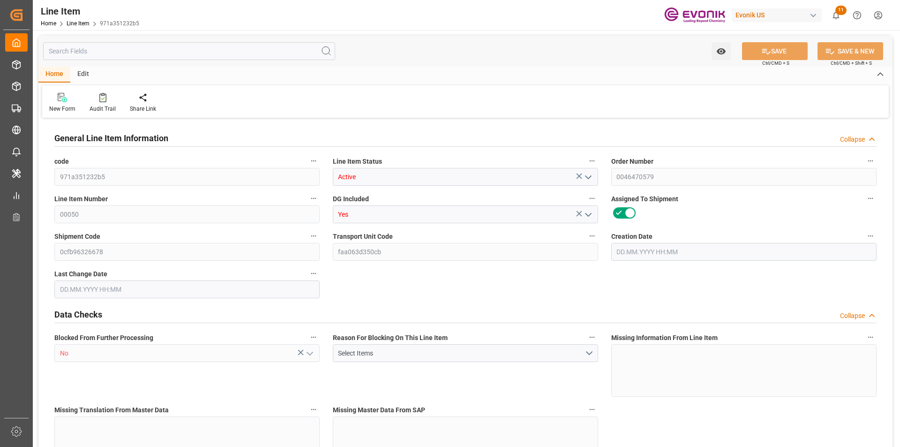
type input "4"
type input "882.912"
type input "816"
type input "1.1497"
type input "[DATE] 13:47"
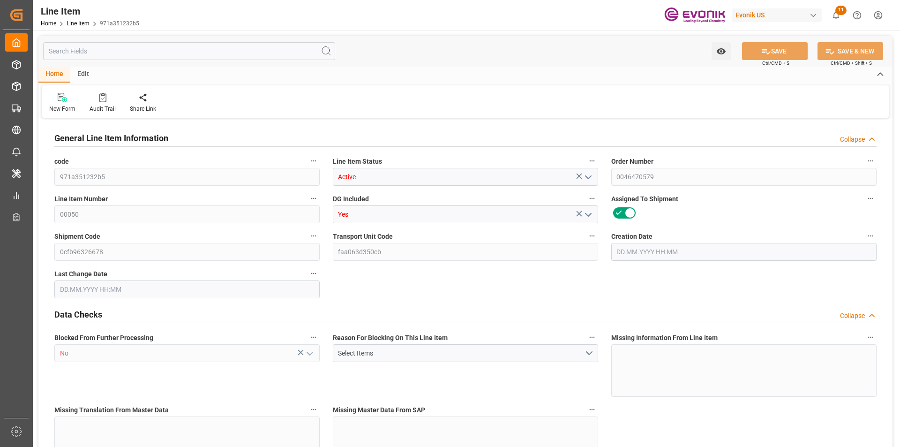
type input "15.09.2025 14:57"
type input "26.10.2025"
type input "22.09.2025"
type input "15.09.2025"
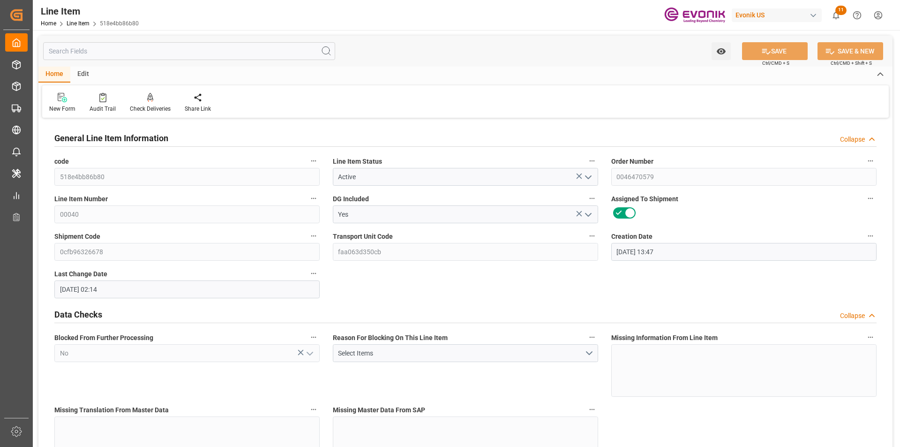
scroll to position [234, 0]
type input "1"
type input "835.584"
type input "768"
type input "1.1466"
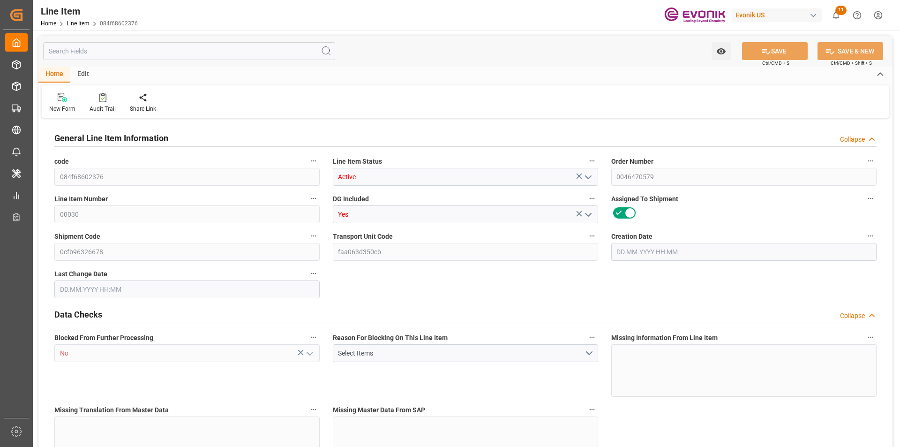
type input "4"
type input "4684.8"
type input "4"
type input "768"
type input "835.584"
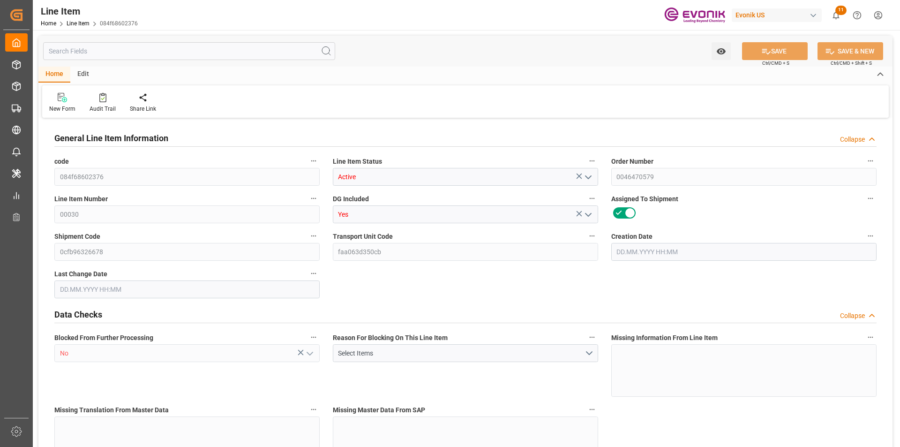
type input "835.584"
type input "855.584"
type input "768"
type input "1.1466"
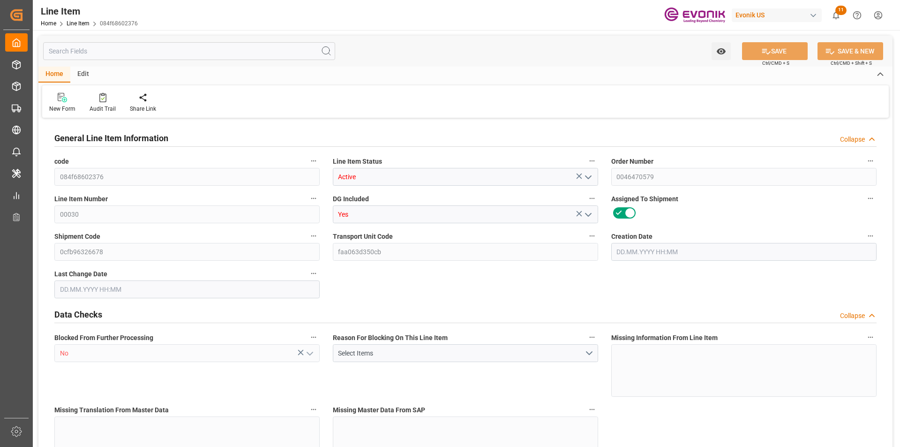
type input "1146.624"
type input "0"
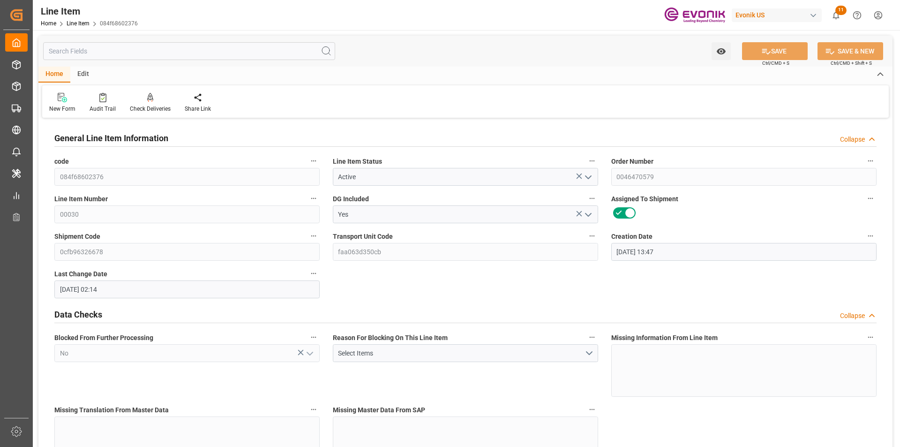
type input "28.08.2025 13:47"
type input "02.09.2025 02:14"
type input "[DATE]"
type input "04.09.2025"
type input "27.08.2025"
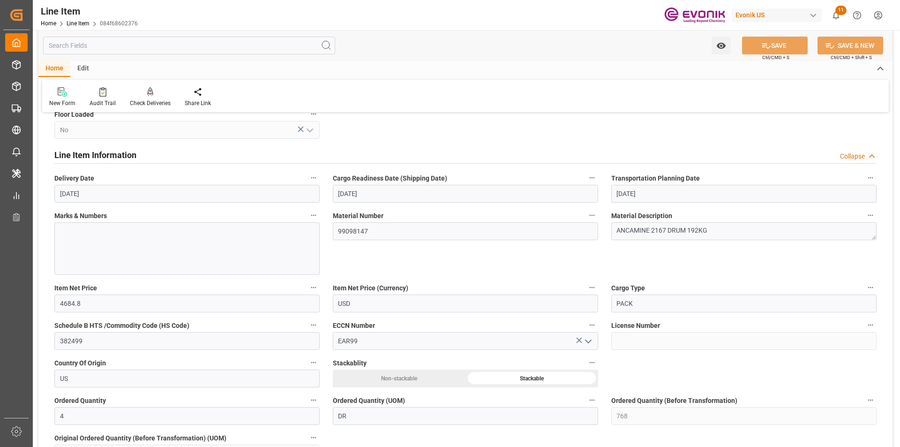
scroll to position [328, 0]
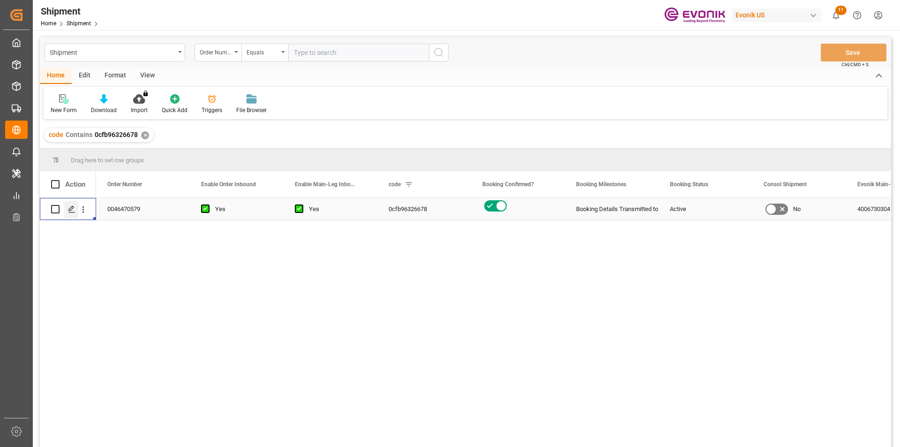
click at [74, 211] on icon "Press SPACE to select this row." at bounding box center [71, 208] width 7 height 7
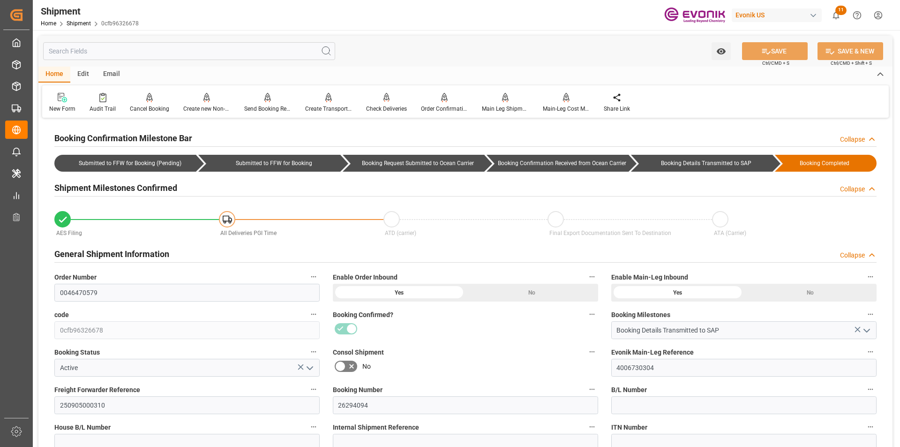
click at [71, 52] on input "text" at bounding box center [189, 51] width 292 height 18
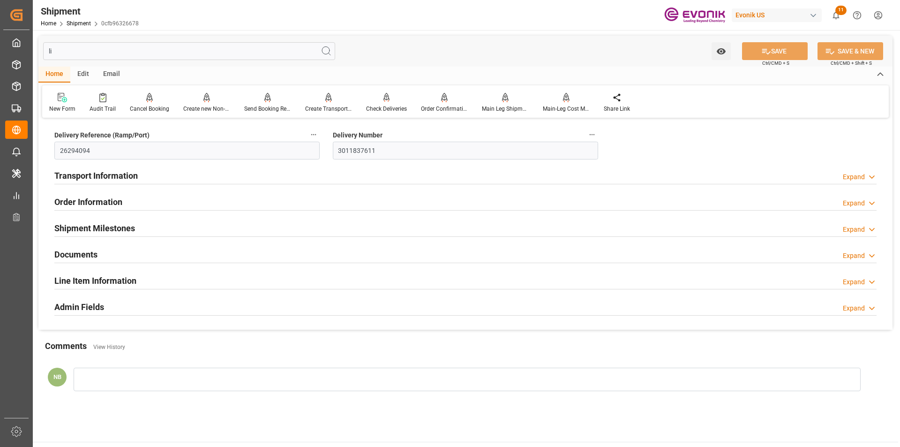
type input "li"
click at [854, 287] on div "Expand" at bounding box center [854, 282] width 22 height 10
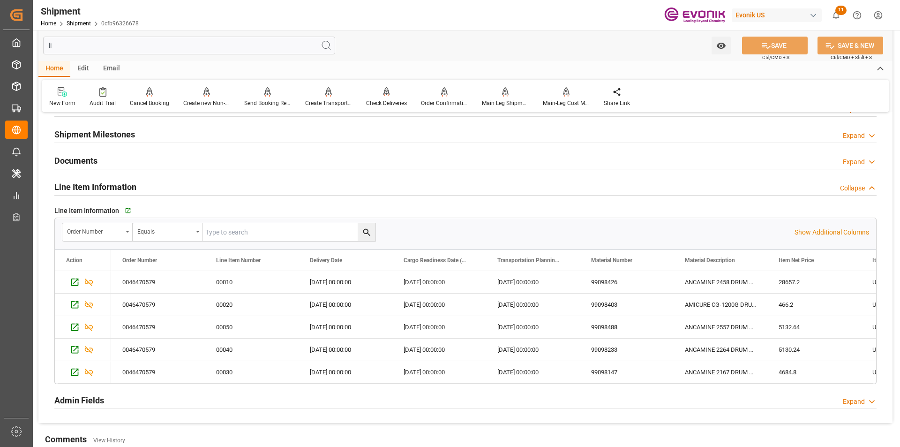
scroll to position [141, 0]
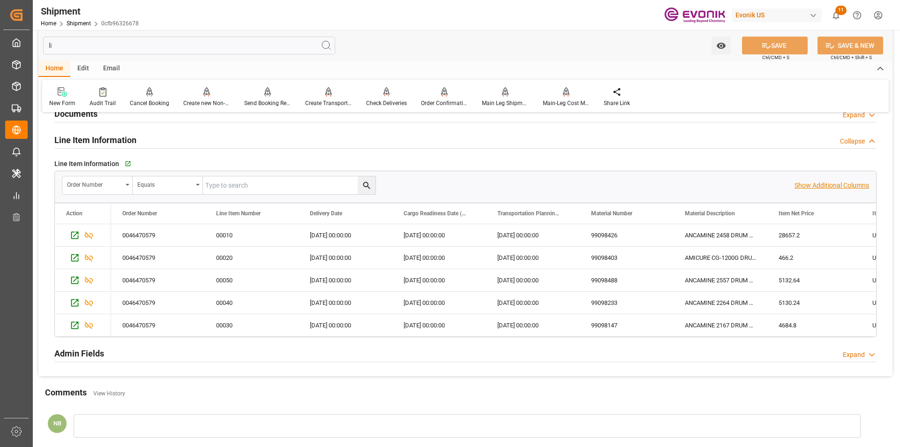
click at [847, 184] on p "Show Additional Columns" at bounding box center [831, 185] width 75 height 10
click at [847, 184] on p "Hide Additional Columns" at bounding box center [833, 185] width 71 height 10
click at [69, 233] on div "Press SPACE to select this row." at bounding box center [73, 233] width 14 height 17
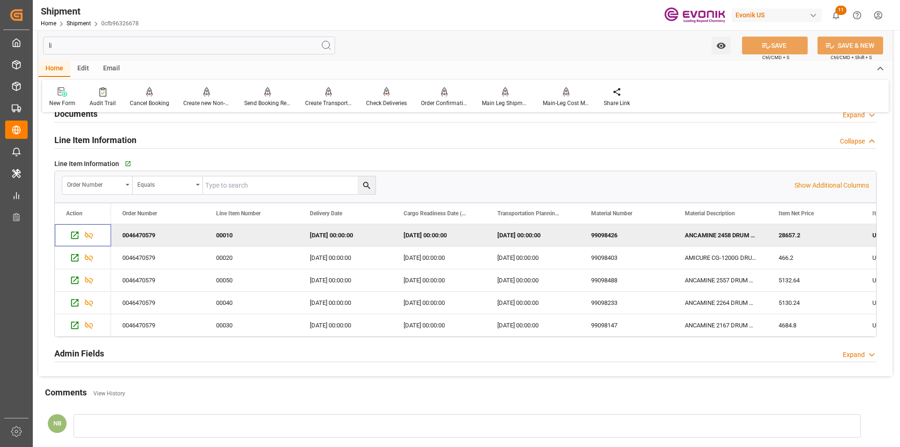
scroll to position [0, 0]
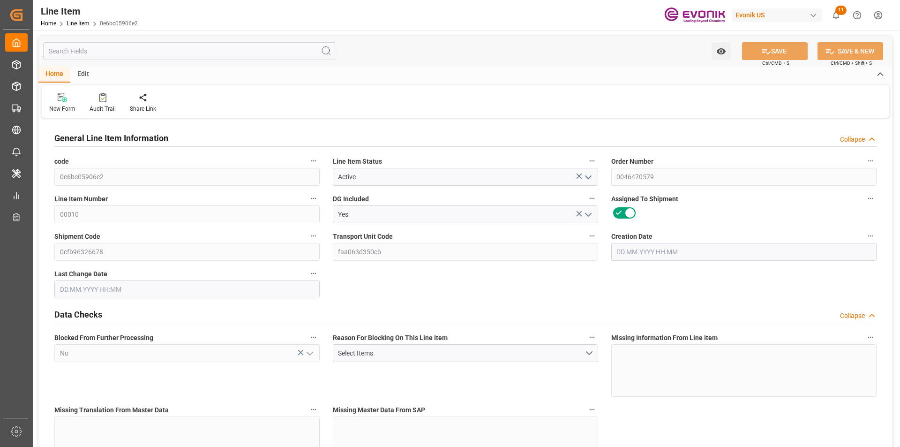
type input "15"
type input "11032.02"
type input "10020"
type input "18.1061"
type input "60"
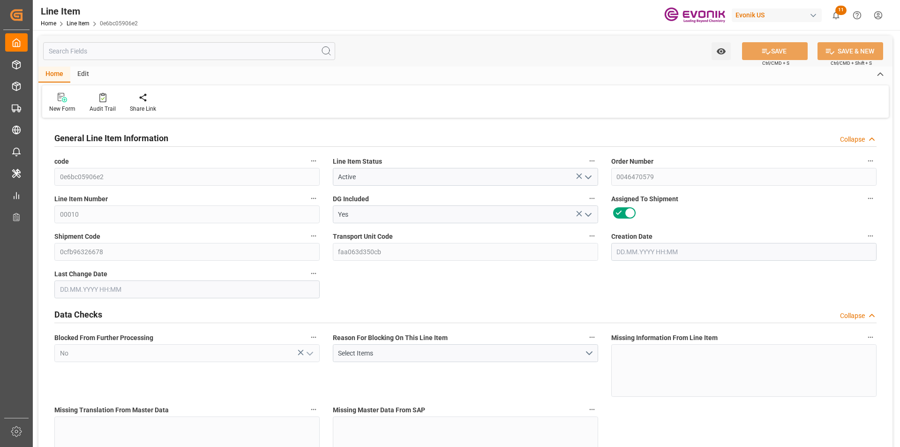
type input "28657.2"
type input "60"
type input "10020"
type input "11032.02"
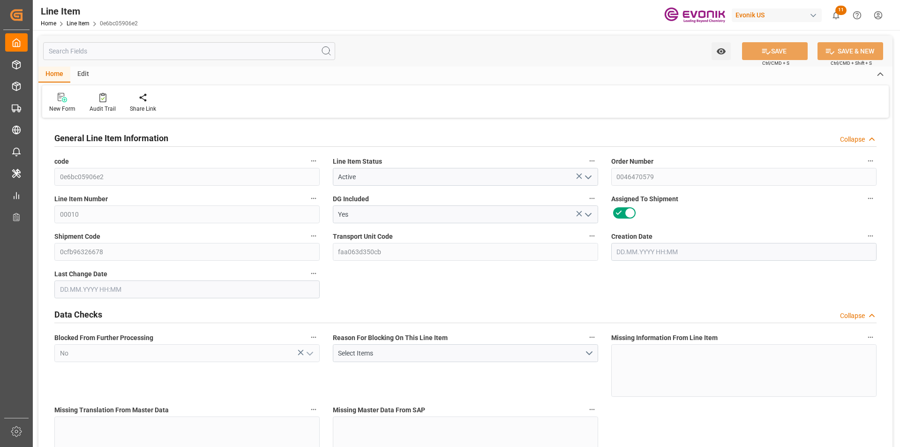
type input "11287.02"
type input "10020"
type input "18.1061"
type input "18106.14"
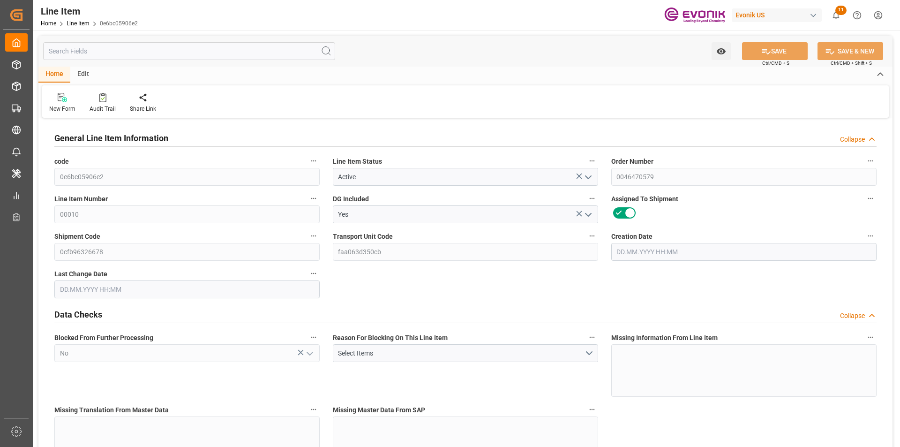
type input "60"
type input "11032.02"
type input "10020"
type input "18.1062"
type input "28.08.2025 13:47"
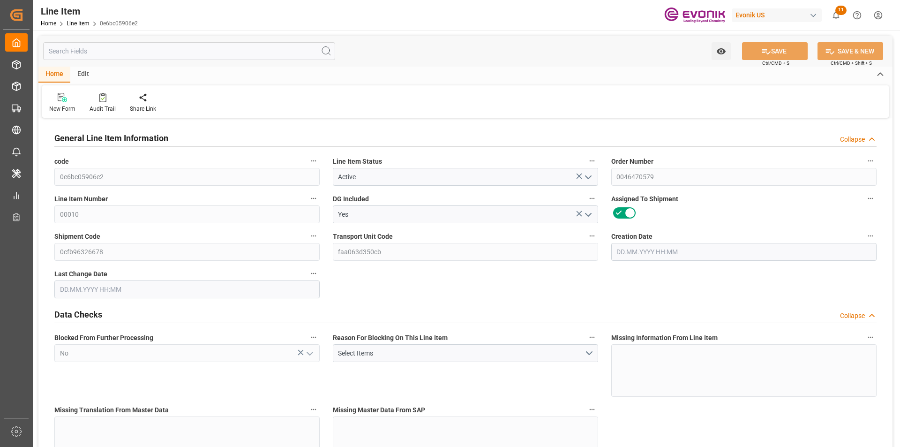
type input "15.09.2025 16:25"
type input "26.10.2025"
type input "22.09.2025"
type input "15.09.2025"
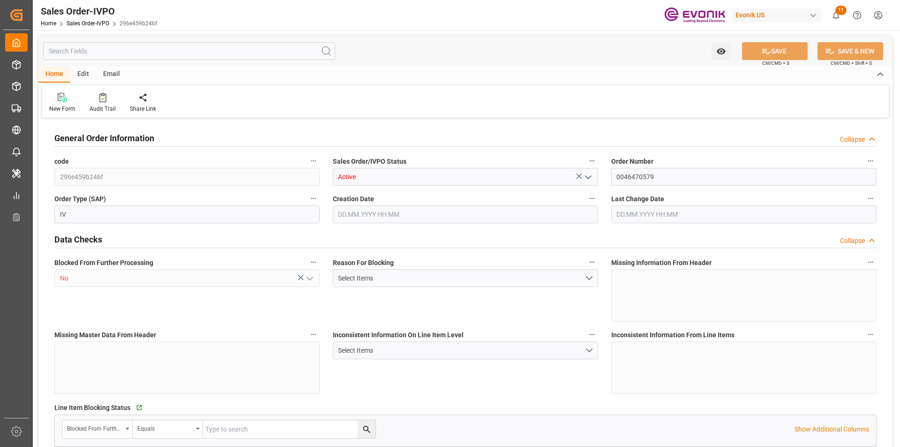
type input "BRSSZ"
type input "livia.leone@evonik.comTelephone No: 55 19 3475-3130"
type input "0"
type input "1"
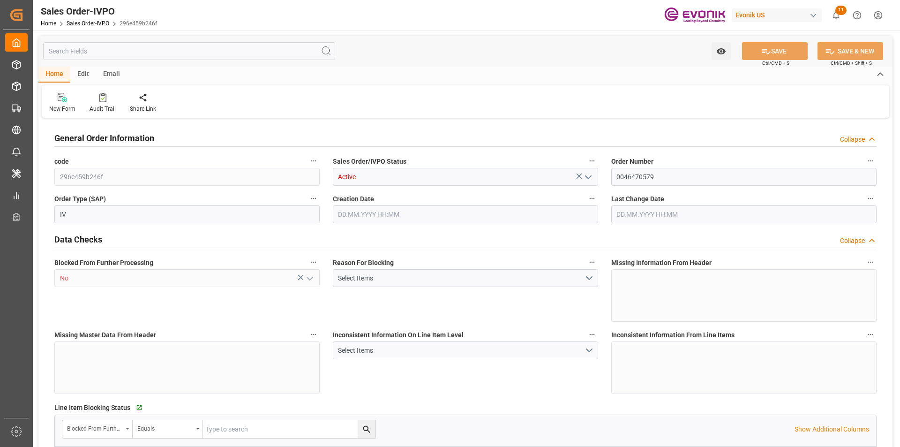
type input "1"
type input "12311.002"
type input "20.9163"
type input "17000"
type input "30"
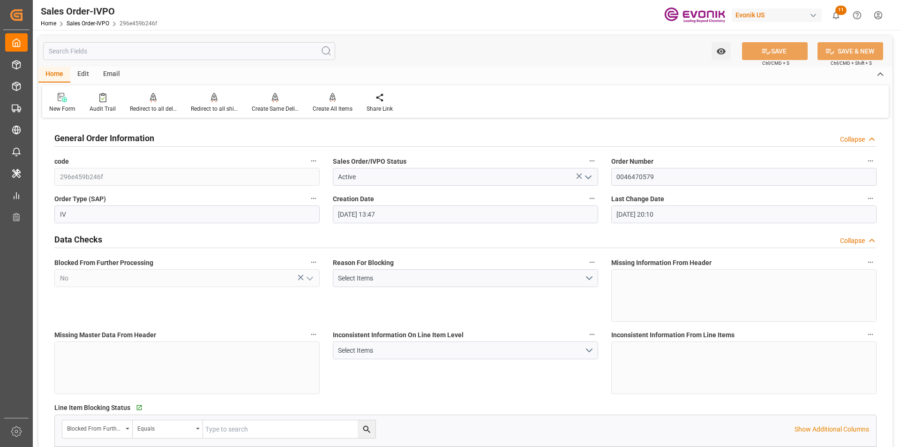
type input "[DATE] 13:47"
type input "15.09.2025 20:10"
click at [651, 177] on input "0046470579" at bounding box center [743, 177] width 265 height 18
click at [543, 300] on div "Reason For Blocking Select Items" at bounding box center [465, 289] width 278 height 72
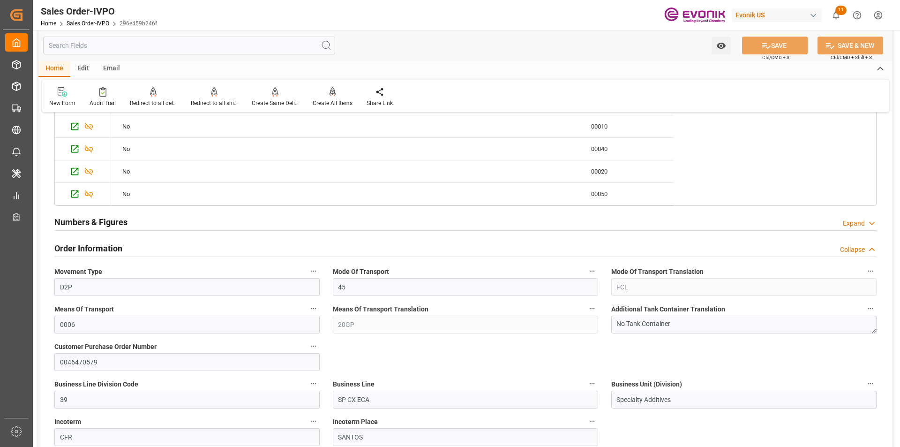
scroll to position [516, 0]
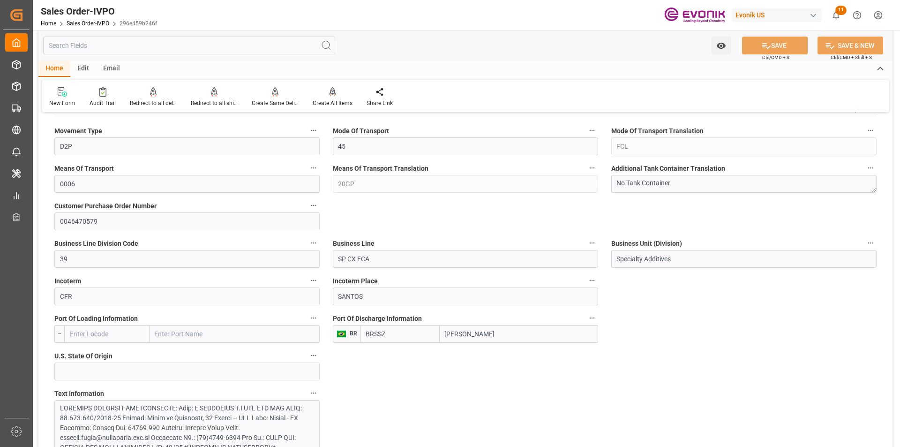
type input "[EMAIL_ADDRESS] No: [PHONE_NUMBER]"
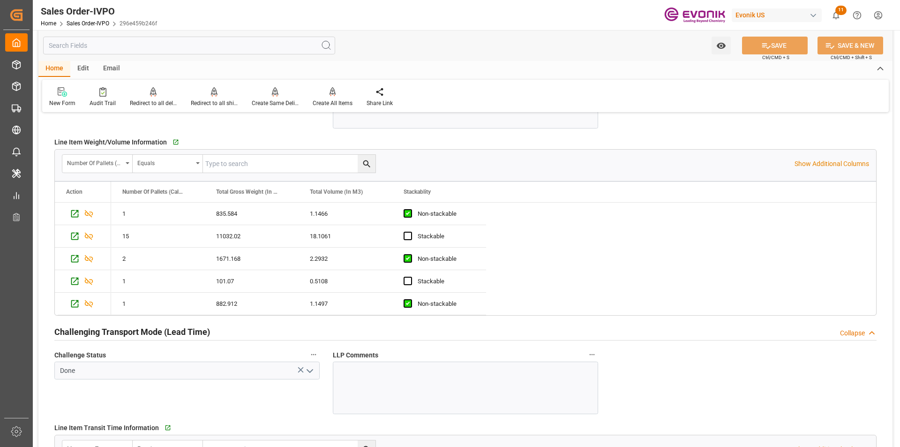
scroll to position [1453, 0]
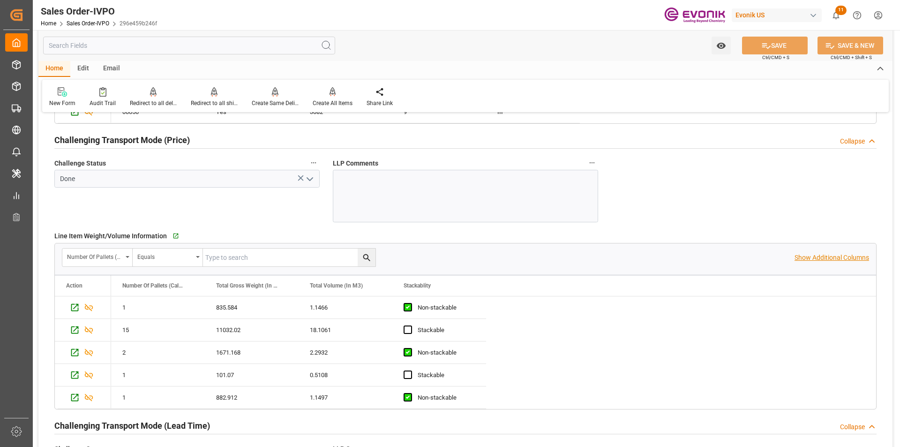
click at [835, 254] on p "Show Additional Columns" at bounding box center [831, 258] width 75 height 10
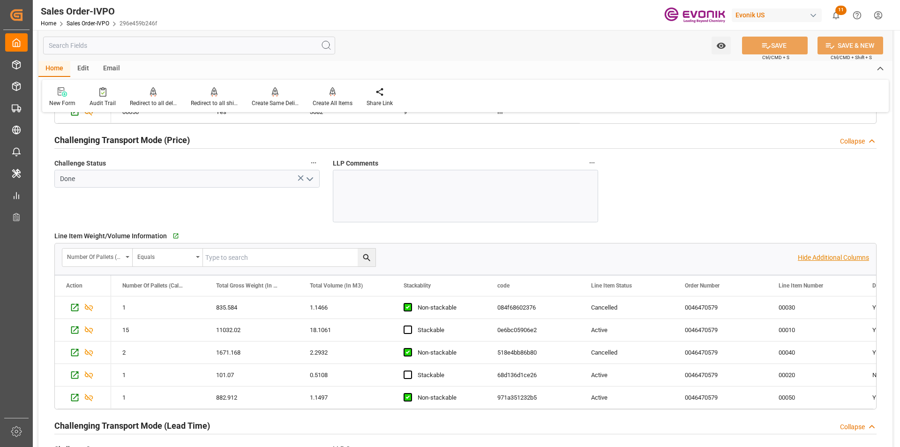
click at [842, 256] on p "Hide Additional Columns" at bounding box center [833, 258] width 71 height 10
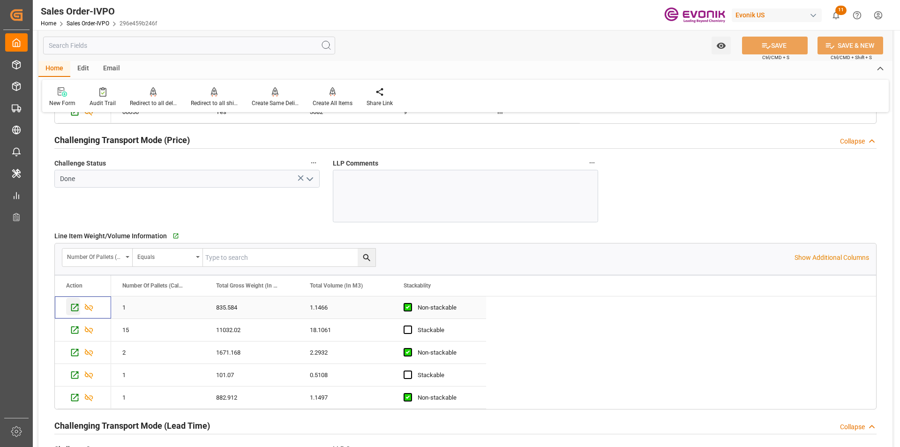
click at [70, 309] on icon "Press SPACE to select this row." at bounding box center [75, 307] width 10 height 10
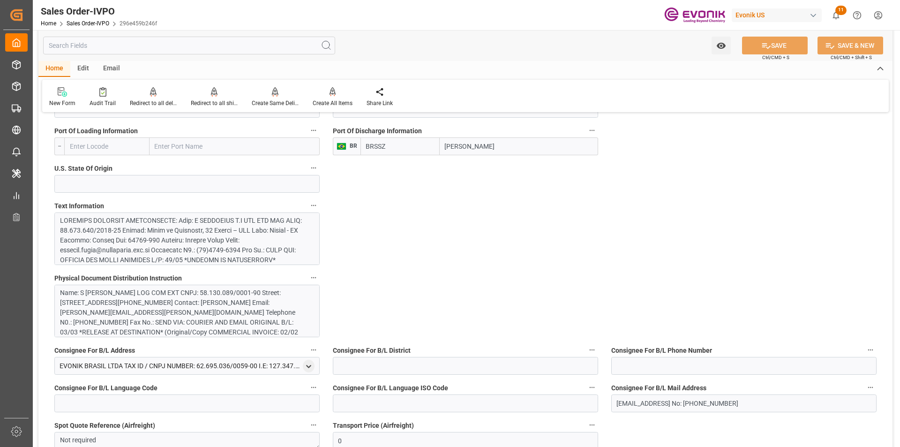
scroll to position [469, 0]
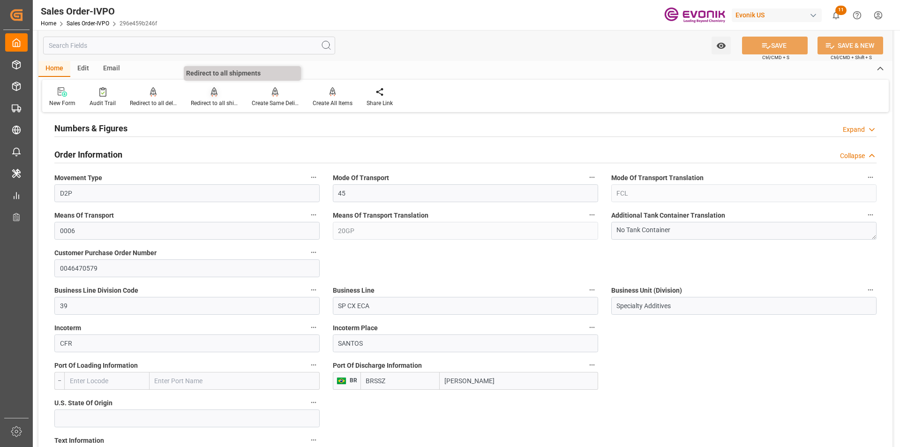
click at [219, 100] on div "Redirect to all shipments" at bounding box center [214, 103] width 47 height 8
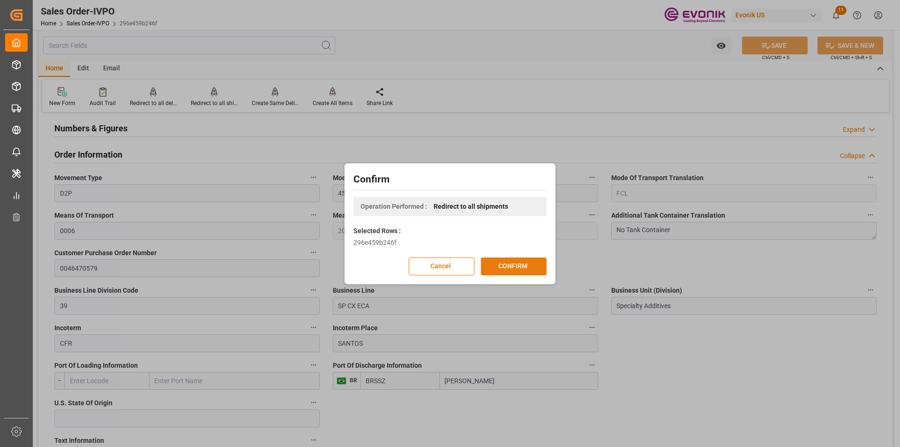
click at [534, 265] on button "CONFIRM" at bounding box center [514, 266] width 66 height 18
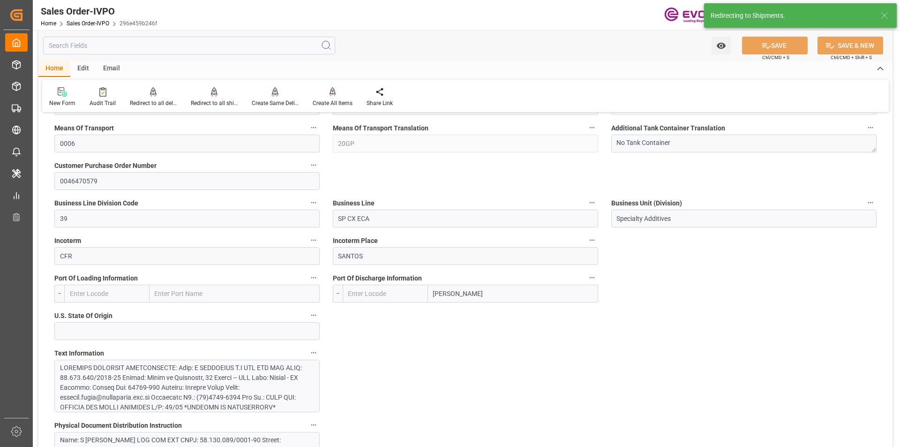
type input "BRSSZ"
type input "[EMAIL_ADDRESS] No: [PHONE_NUMBER]"
type input "0"
type input "1"
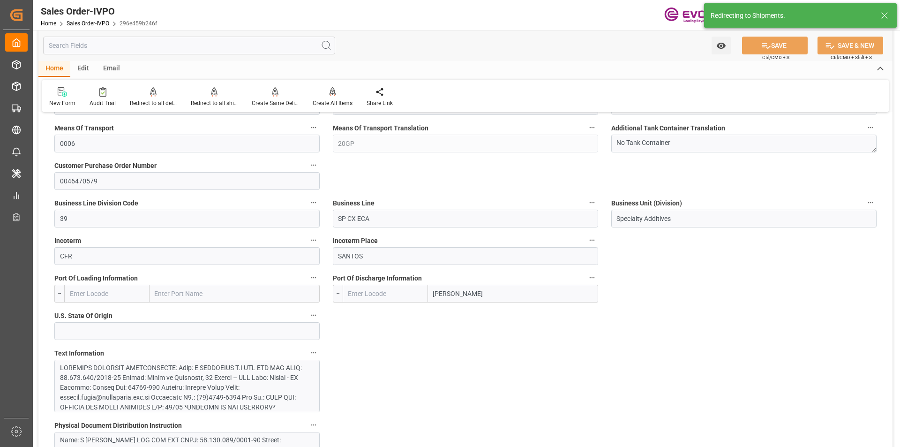
type input "1"
type input "12311.002"
type input "20.9163"
type input "17000"
type input "30"
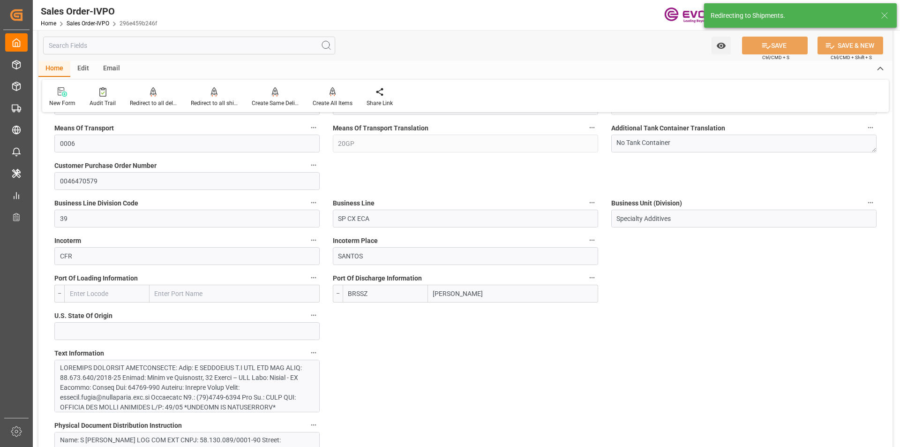
type input "[DATE] 13:47"
type input "[DATE] 20:10"
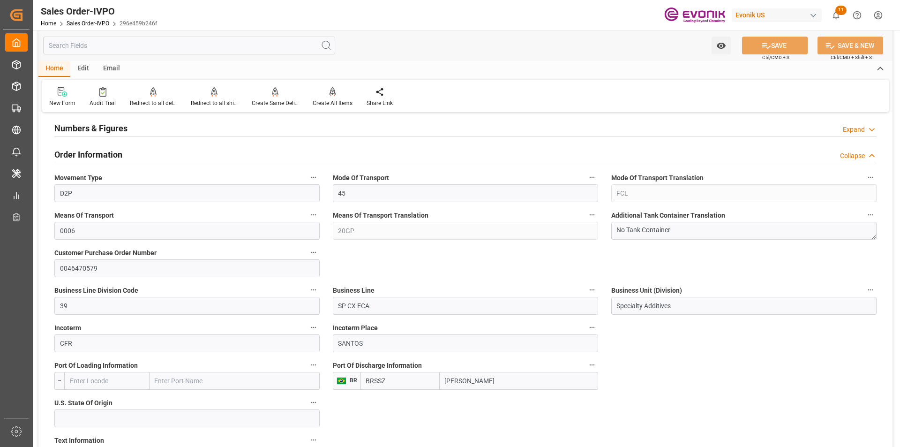
type input "[EMAIL_ADDRESS] No: [PHONE_NUMBER]"
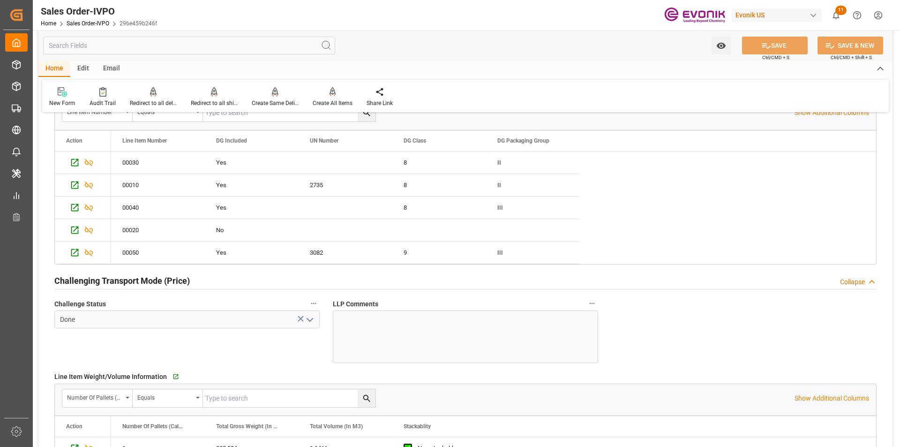
scroll to position [1500, 0]
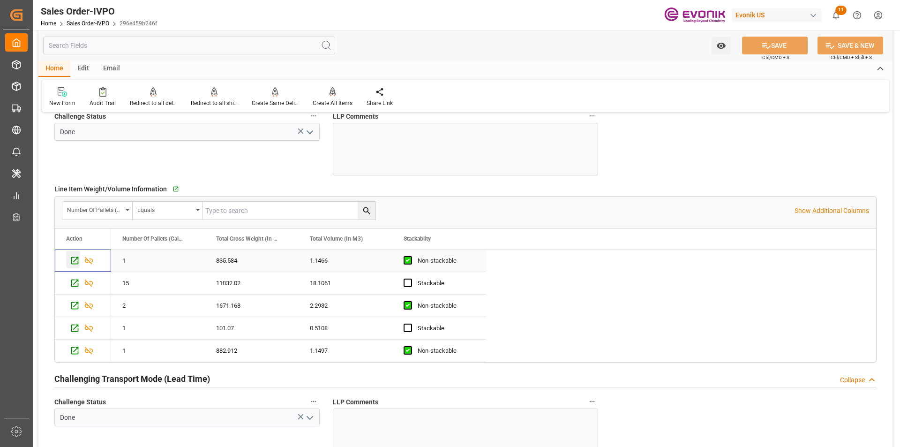
click at [75, 263] on icon "Press SPACE to select this row." at bounding box center [75, 260] width 10 height 10
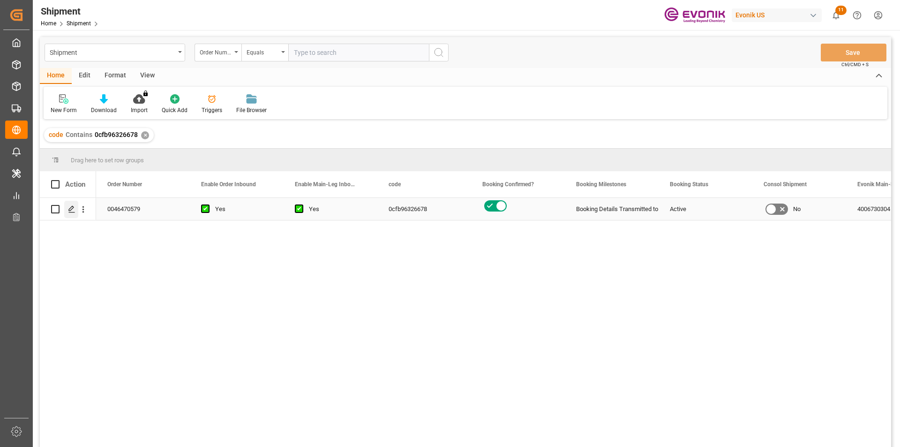
click at [72, 208] on icon "Press SPACE to select this row." at bounding box center [71, 208] width 7 height 7
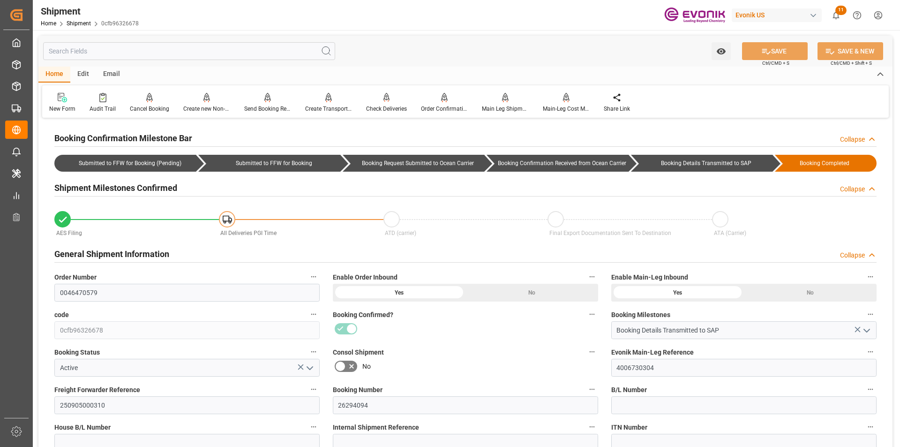
click at [102, 50] on input "text" at bounding box center [189, 51] width 292 height 18
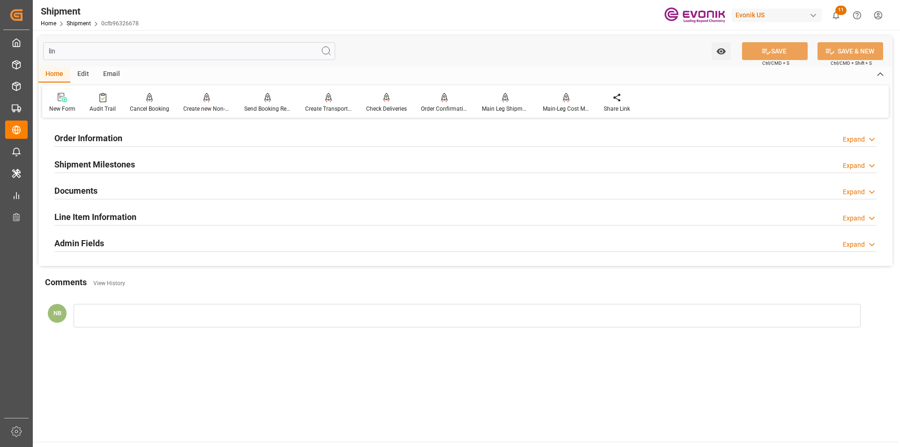
type input "lin"
click at [151, 216] on div "Line Item Information Expand" at bounding box center [465, 216] width 822 height 18
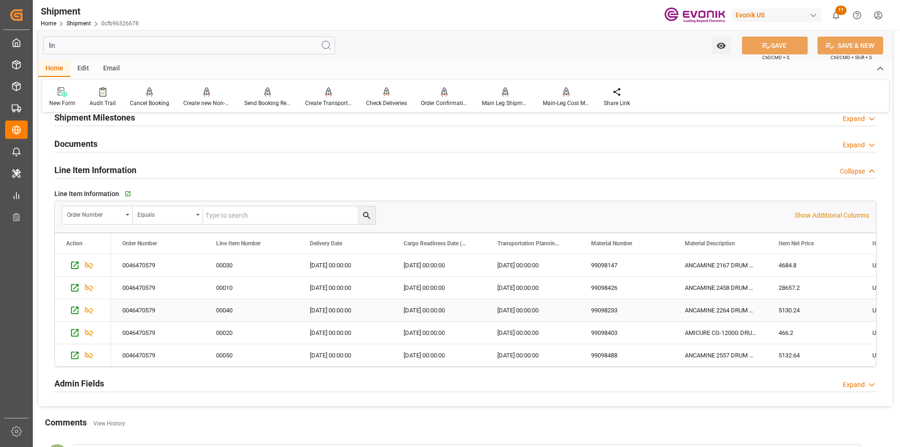
scroll to position [94, 0]
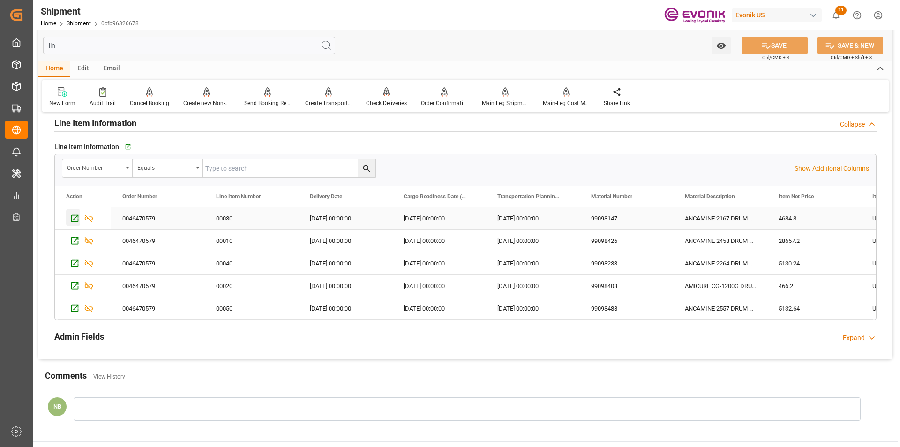
click at [75, 219] on icon "Press SPACE to select this row." at bounding box center [75, 218] width 10 height 10
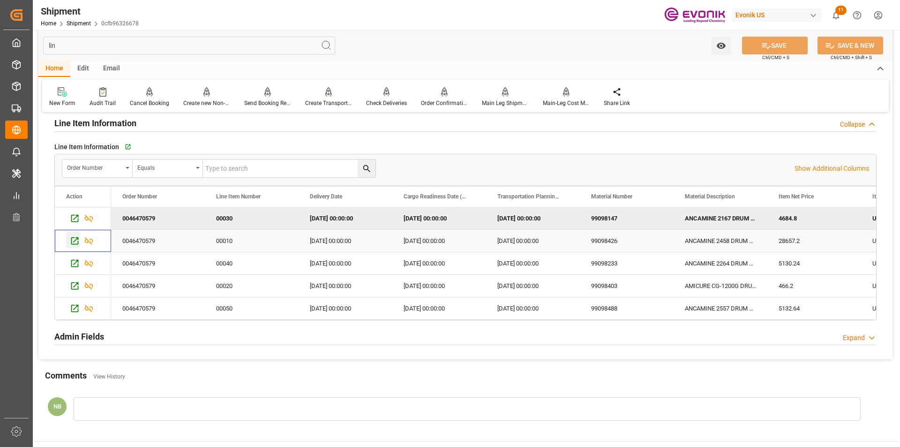
click at [75, 241] on icon "Press SPACE to select this row." at bounding box center [74, 240] width 7 height 7
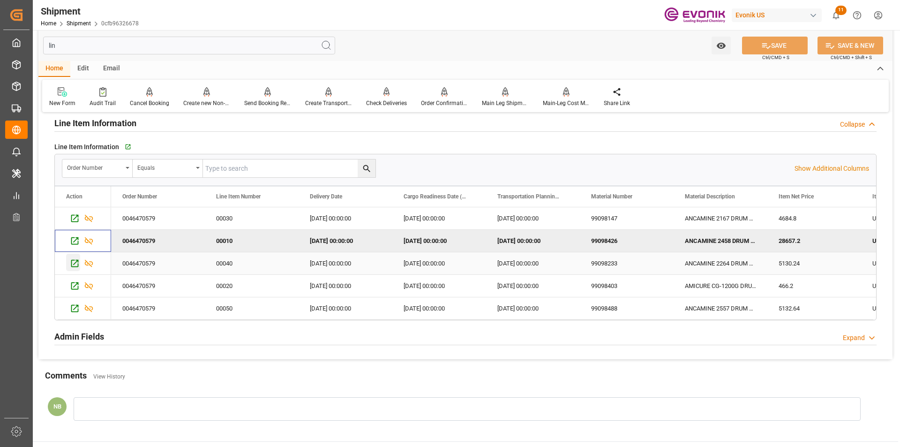
click at [71, 263] on icon "Press SPACE to select this row." at bounding box center [74, 263] width 7 height 7
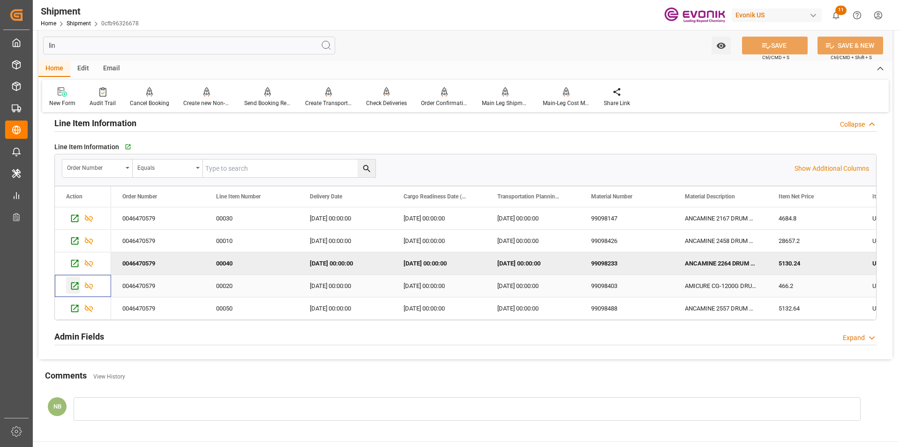
click at [75, 286] on icon "Press SPACE to select this row." at bounding box center [75, 286] width 10 height 10
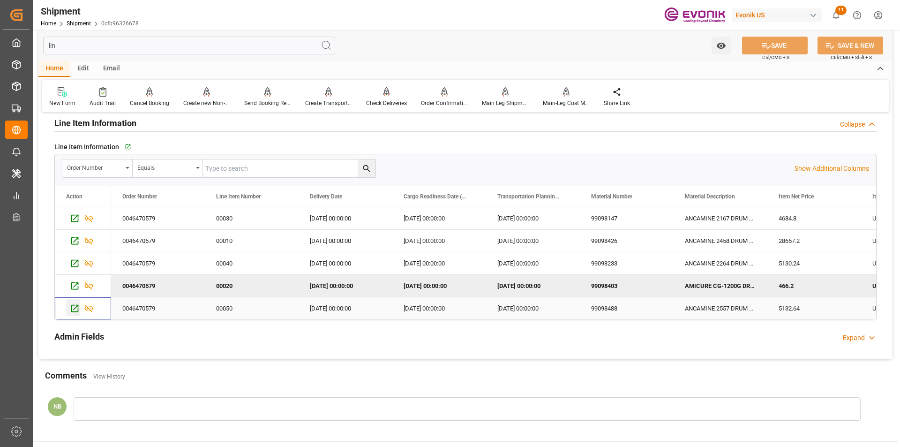
click at [76, 308] on icon "Press SPACE to select this row." at bounding box center [75, 308] width 10 height 10
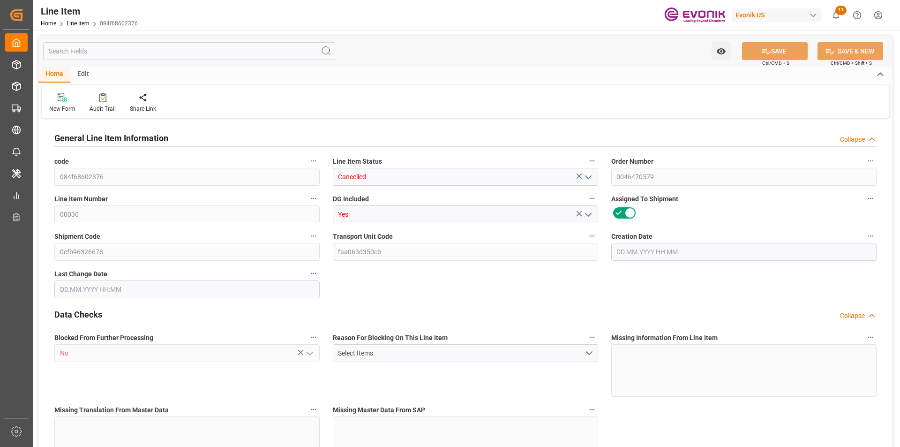
type input "1"
type input "835.584"
type input "768"
type input "1.1466"
type input "4"
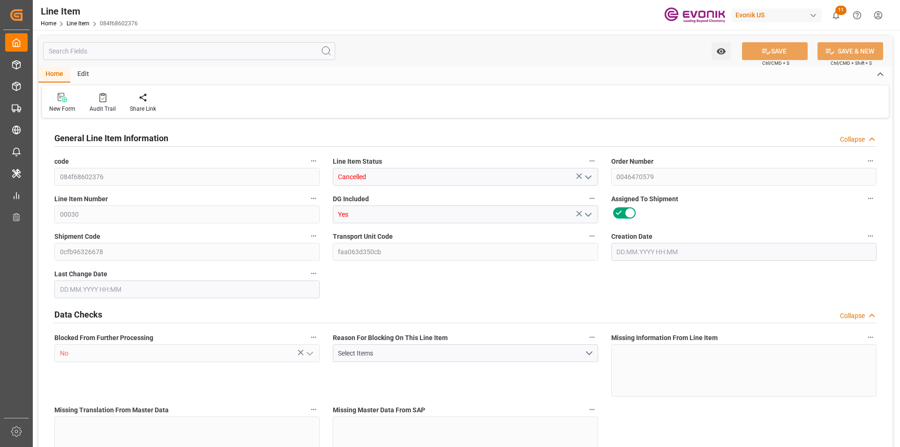
type input "4684.8"
type input "4"
type input "768"
type input "835.584"
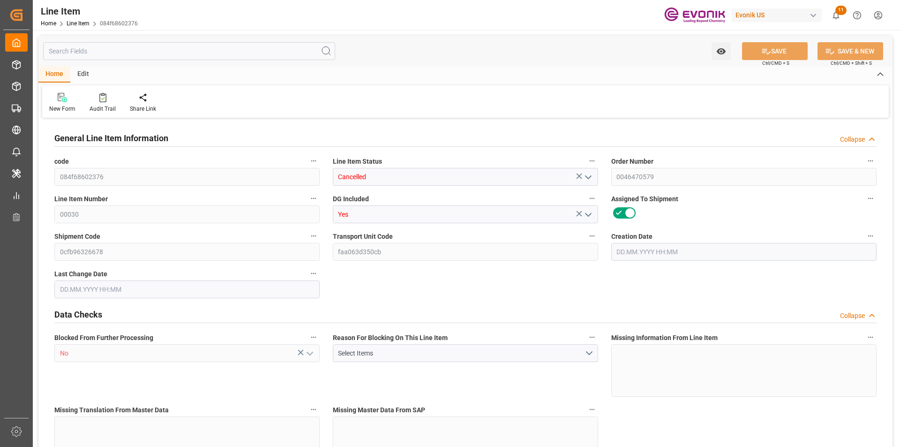
type input "855.584"
type input "768"
type input "1.1466"
type input "1146.624"
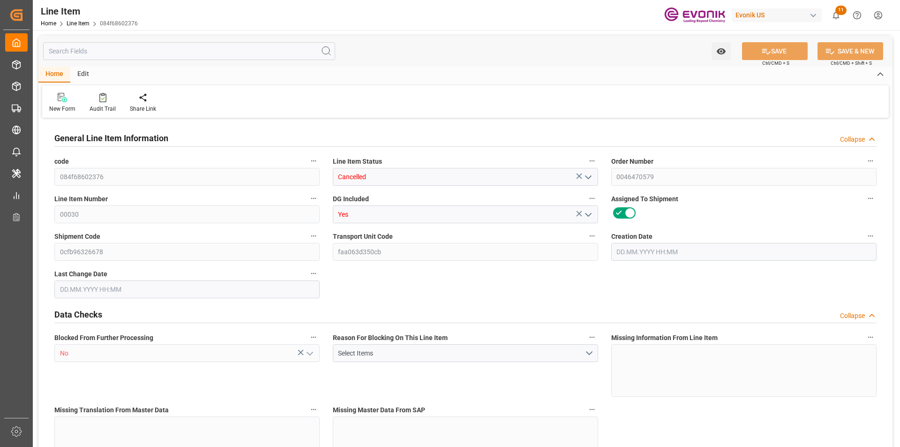
type input "0"
type input "[DATE] 13:47"
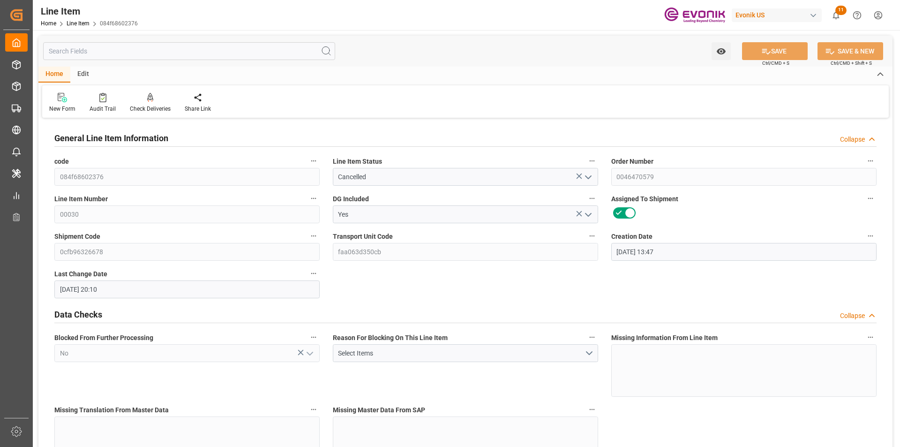
type input "[DATE] 20:10"
type input "08.10.2025"
type input "04.09.2025"
type input "27.08.2025"
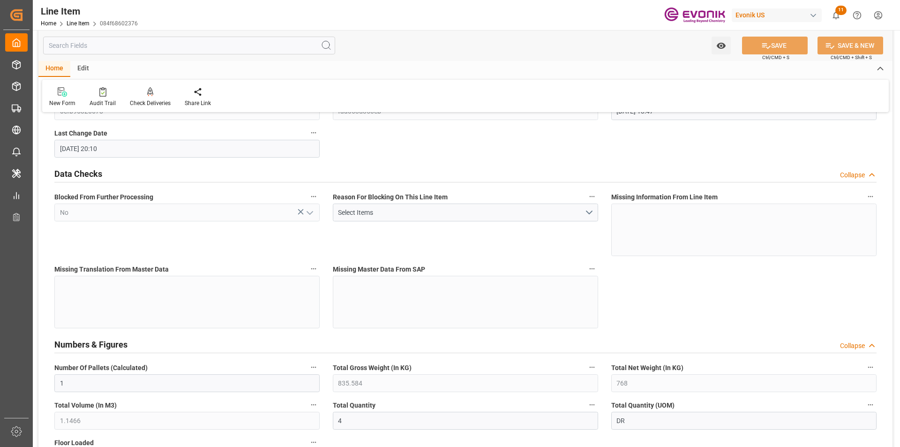
scroll to position [187, 0]
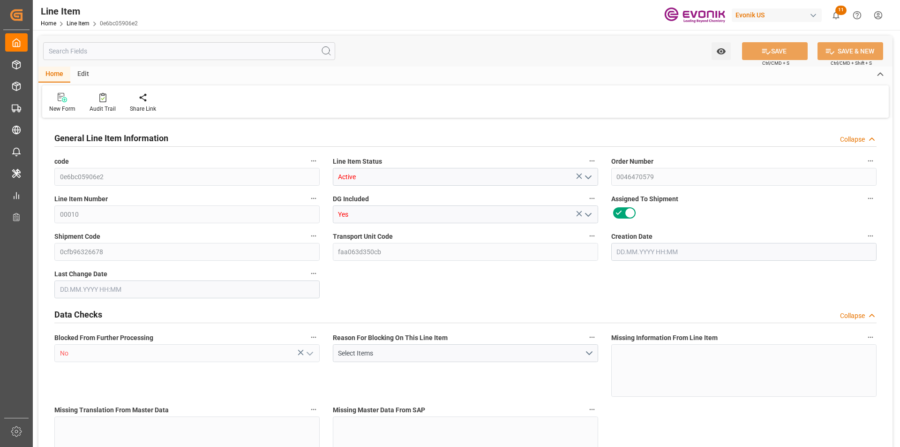
type input "15"
type input "11032.02"
type input "10020"
type input "18.1061"
type input "60"
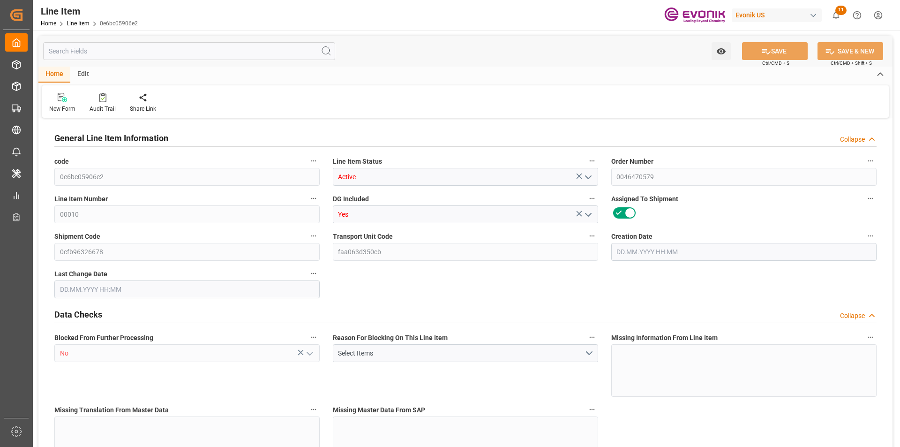
type input "28657.2"
type input "60"
type input "10020"
type input "11032.02"
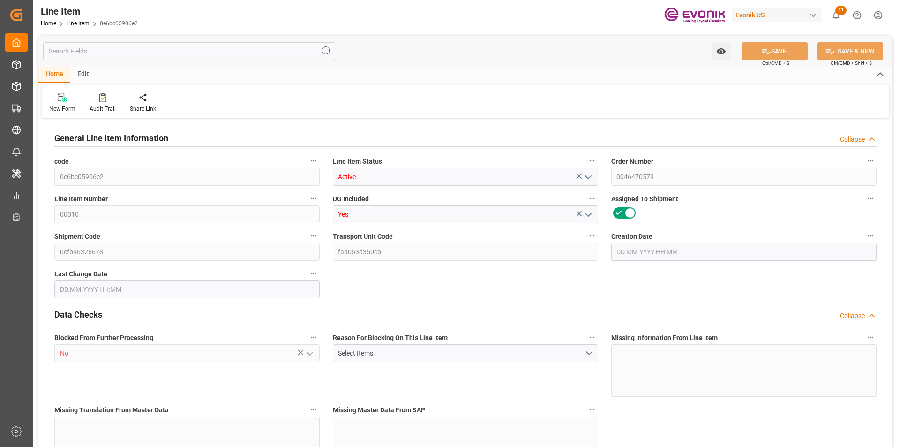
type input "11287.02"
type input "10020"
type input "18.1061"
type input "18106.14"
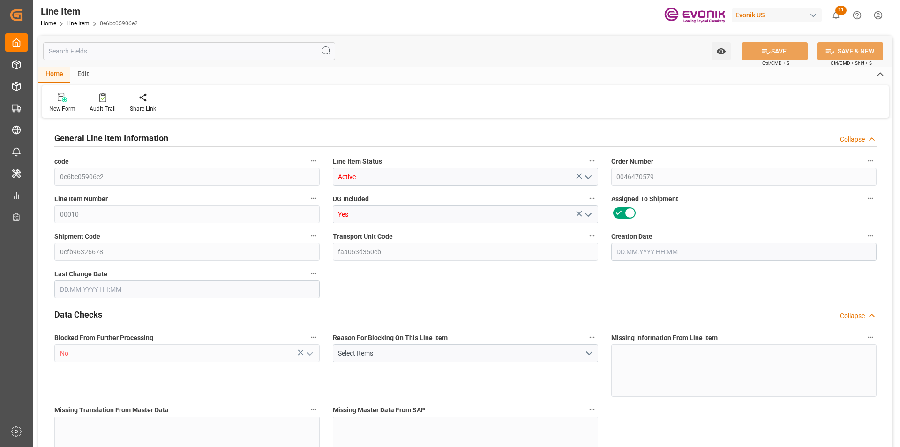
type input "60"
type input "11032.02"
type input "10020"
type input "18.1062"
type input "[DATE] 13:47"
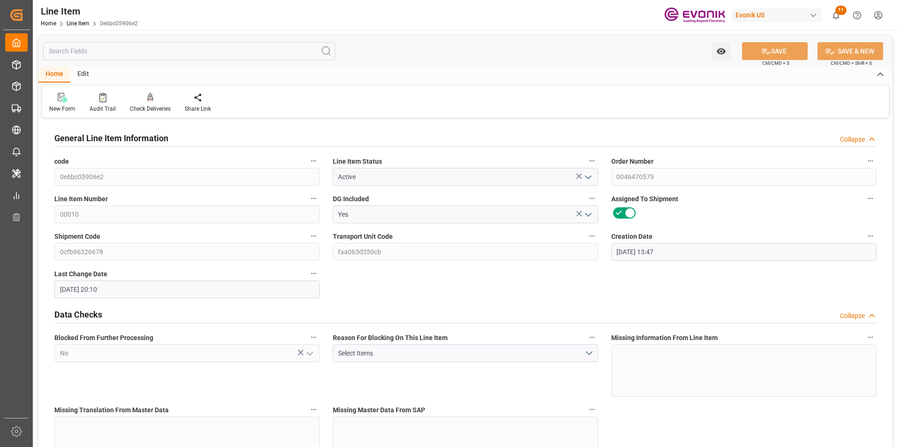
type input "[DATE] 20:10"
type input "26.10.2025"
type input "22.09.2025"
type input "15.09.2025"
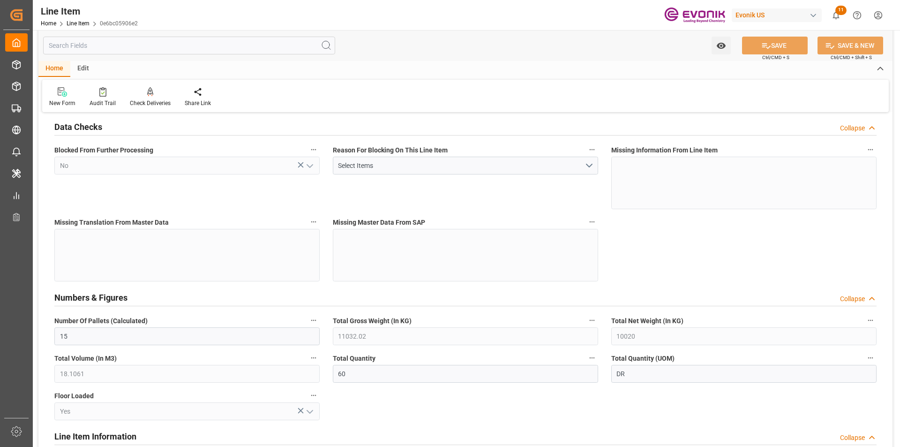
scroll to position [234, 0]
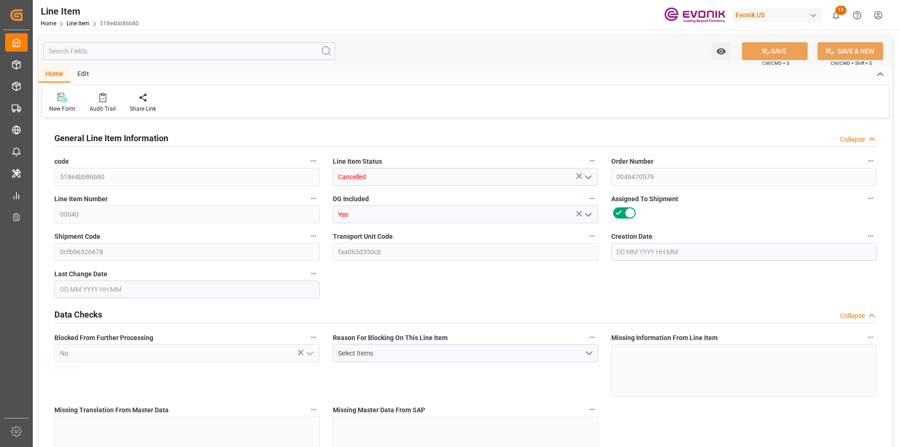
type input "2"
type input "1671.168"
type input "1536"
type input "2.2932"
type input "8"
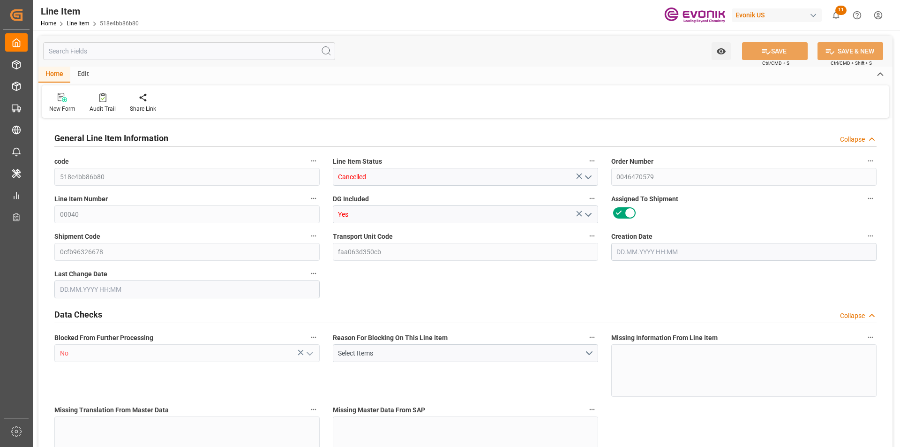
type input "5130.24"
type input "8"
type input "1536"
type input "1671.168"
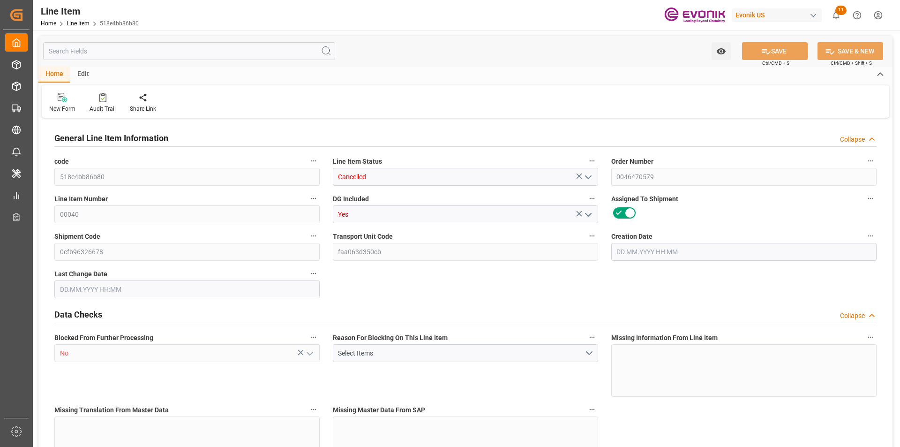
type input "1711.168"
type input "1536"
type input "2.2932"
type input "2293.248"
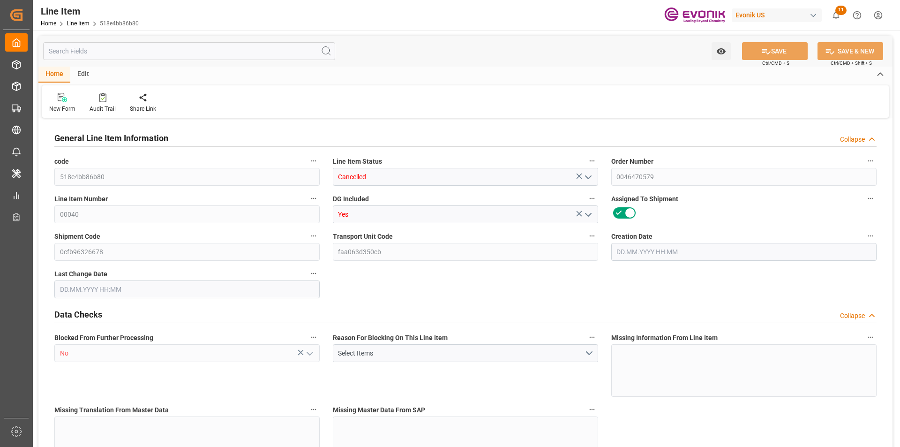
type input "0"
type input "[DATE] 13:47"
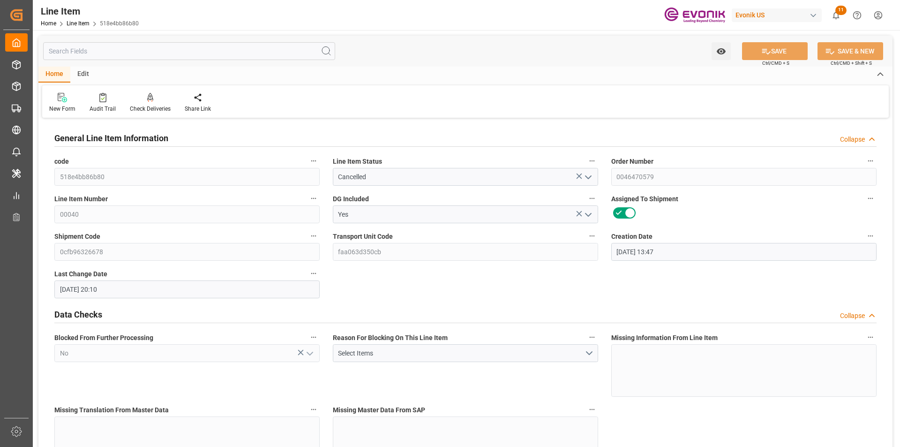
type input "[DATE] 20:10"
type input "13.10.2025"
type input "09.09.2025"
type input "02.09.2025"
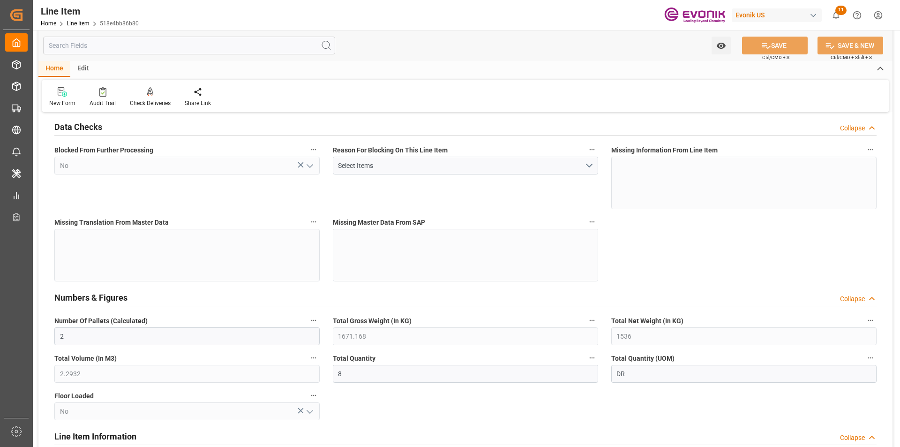
scroll to position [234, 0]
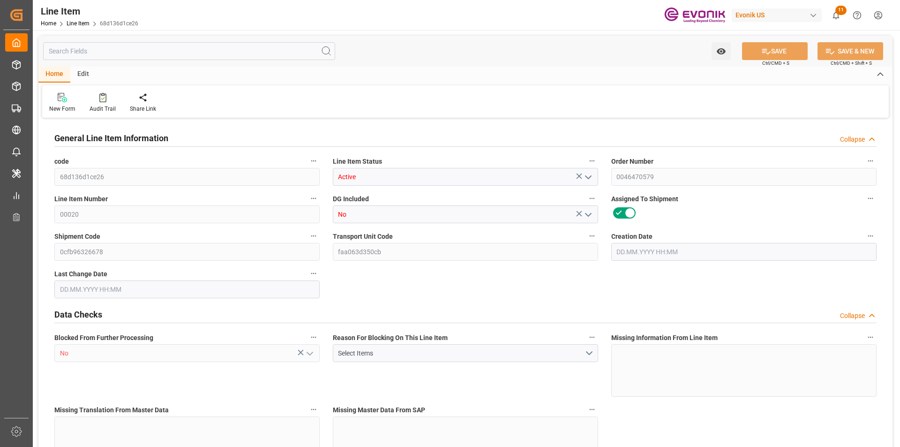
type input "1"
type input "101.07"
type input "90"
type input "0.5108"
type input "2"
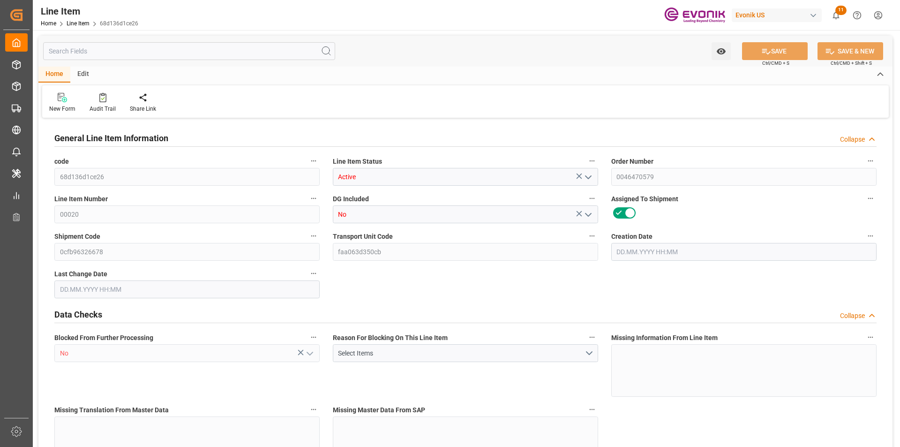
type input "466.2"
type input "2"
type input "90"
type input "101.07"
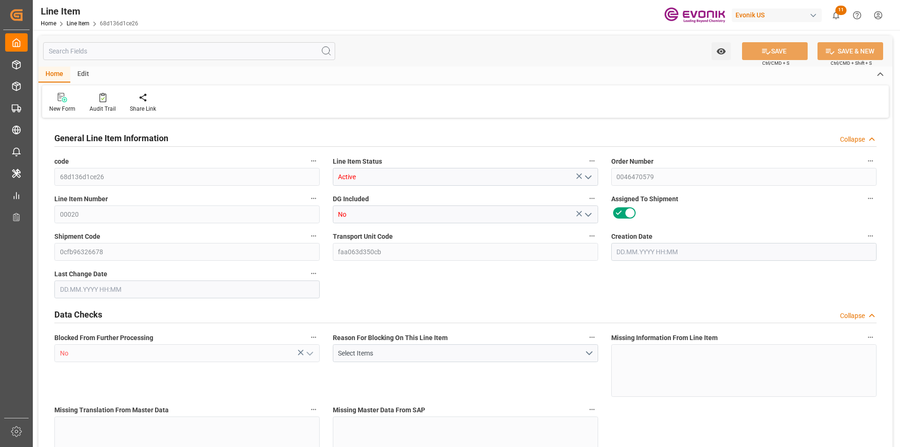
type input "121.07"
type input "90"
type input "0.5108"
type input "510.75"
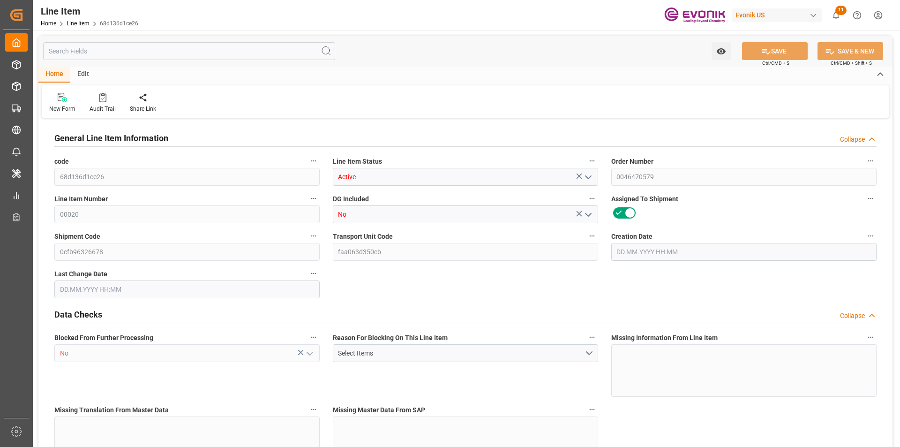
type input "2"
type input "101.07"
type input "90"
type input "0.5108"
type input "28.08.2025 13:47"
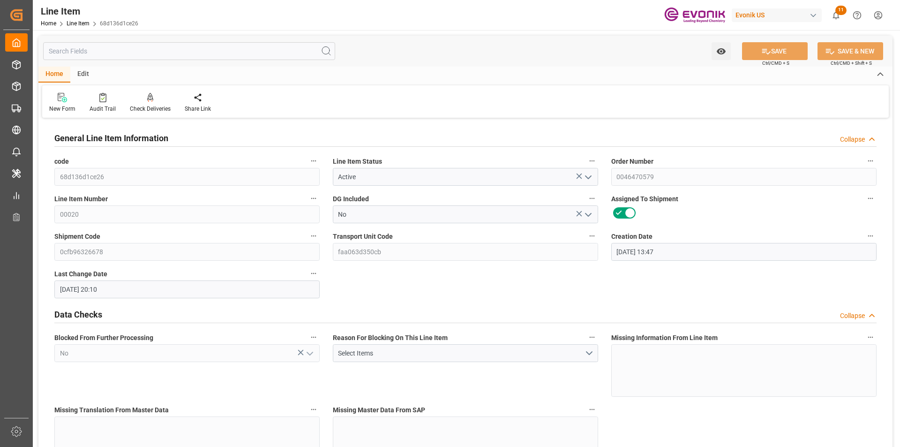
type input "15.09.2025 20:10"
type input "26.10.2025"
type input "22.09.2025"
type input "15.09.2025"
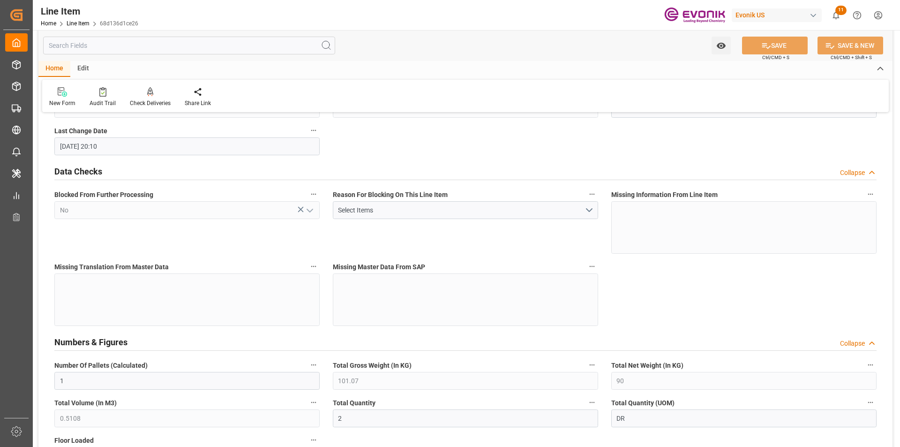
scroll to position [284, 0]
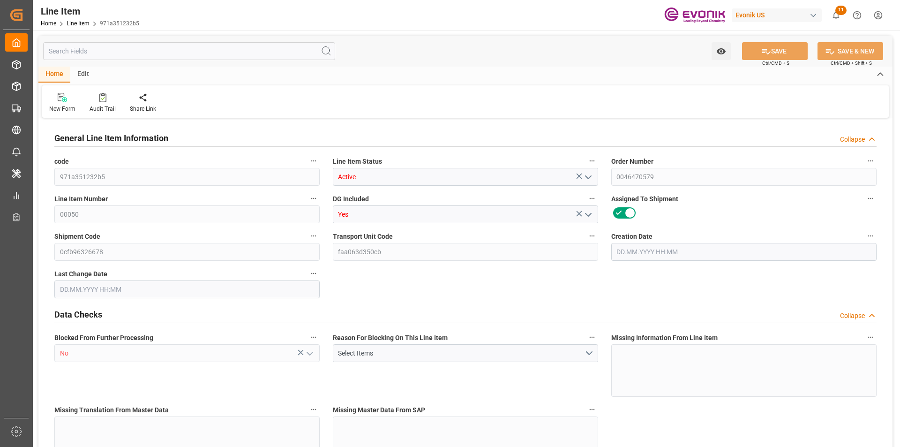
type input "1"
type input "882.912"
type input "816"
type input "1.1497"
type input "4"
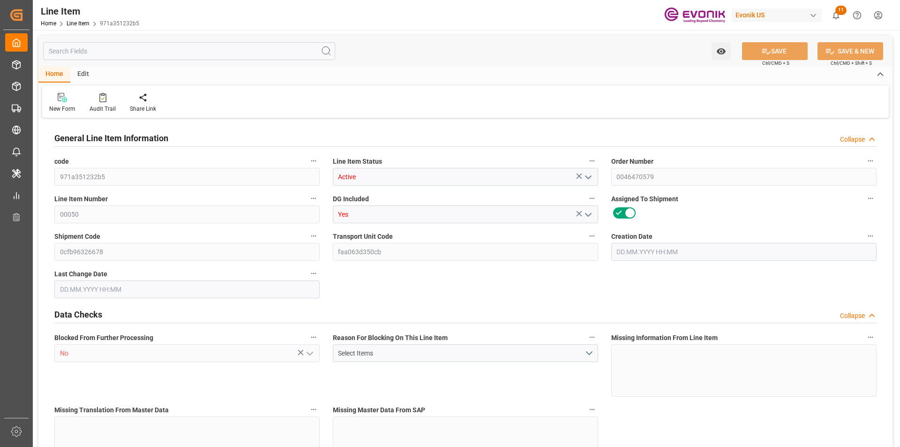
type input "5132.64"
type input "4"
type input "816"
type input "882.912"
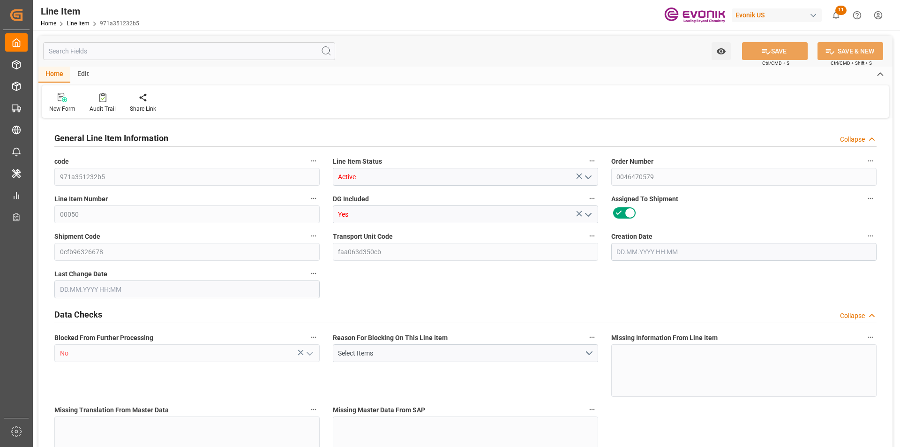
type input "902.912"
type input "816"
type input "1.1497"
type input "1149.744"
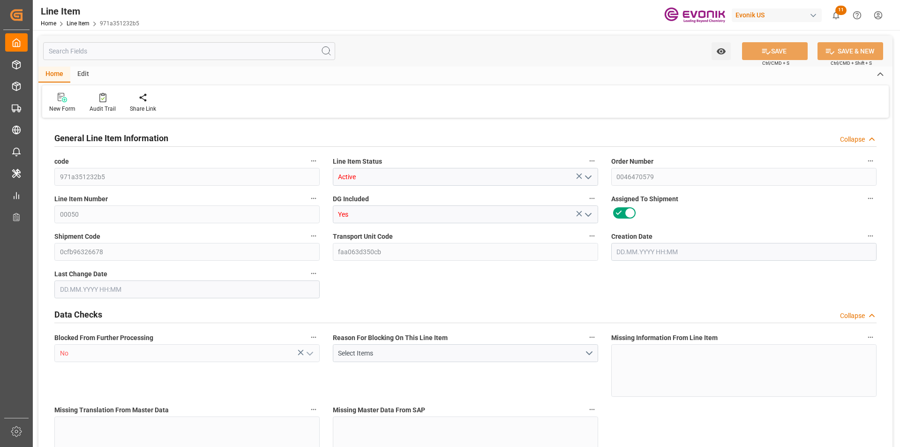
type input "4"
type input "882.912"
type input "816"
type input "1.1497"
type input "[DATE] 13:47"
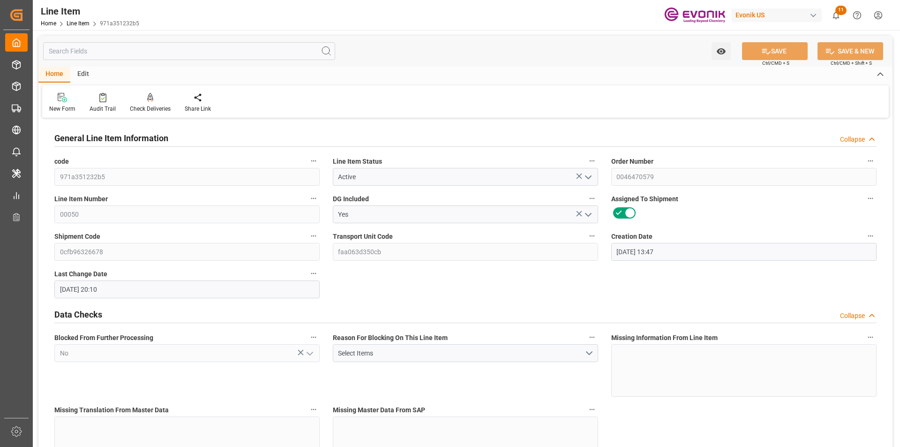
type input "[DATE] 20:10"
type input "26.10.2025"
type input "22.09.2025"
type input "15.09.2025"
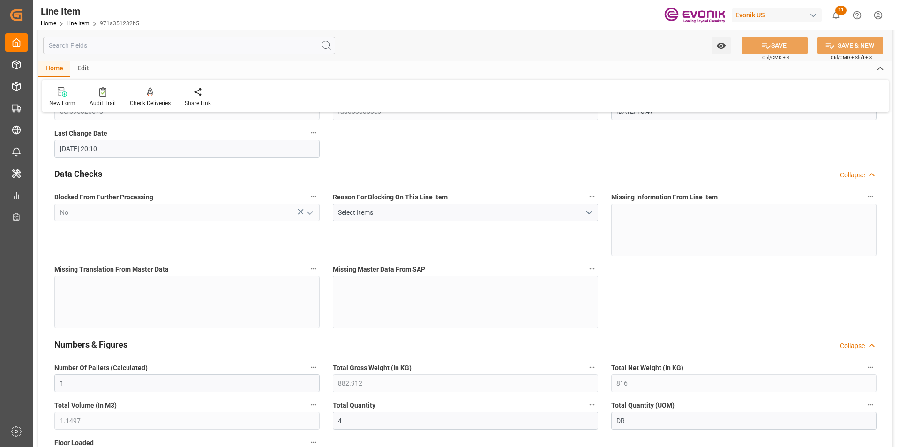
scroll to position [187, 0]
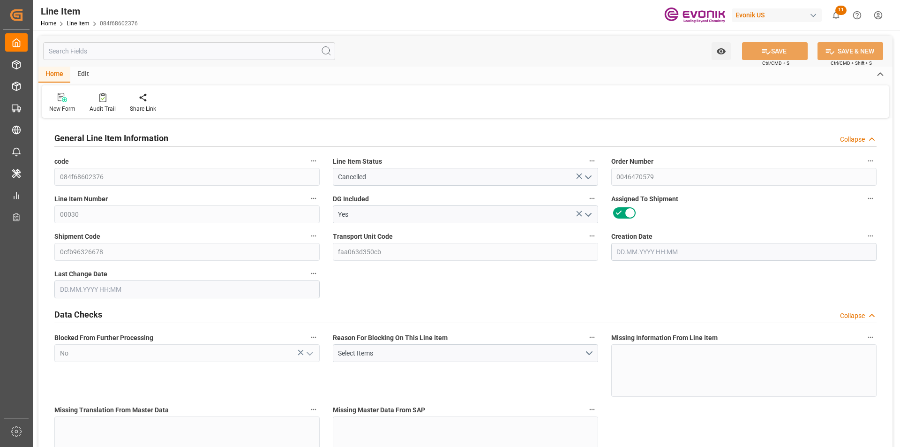
type input "1"
type input "835.584"
type input "768"
type input "1.1466"
type input "4"
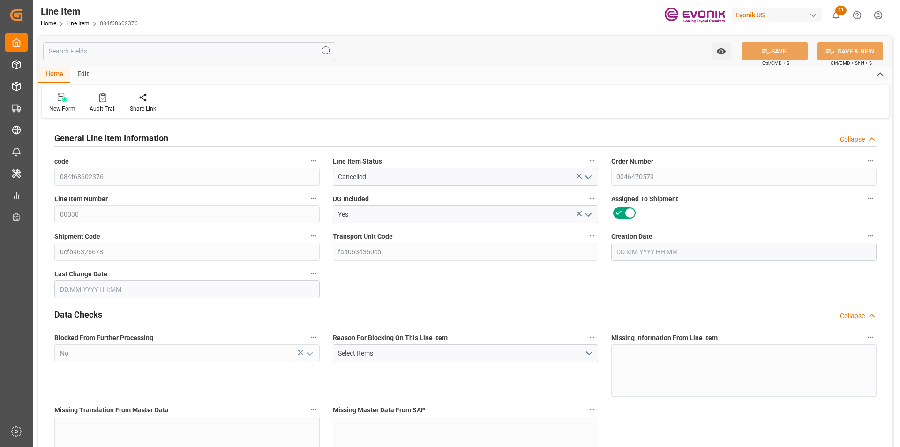
type input "4684.8"
type input "4"
type input "768"
type input "835.584"
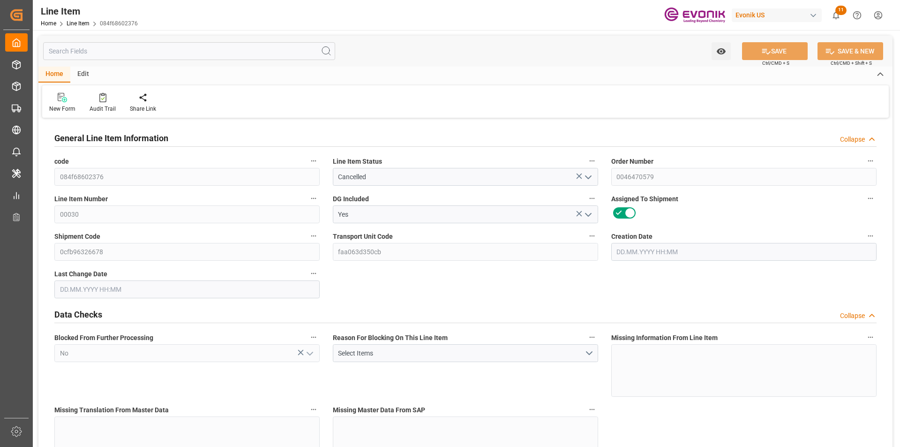
type input "855.584"
type input "768"
type input "1.1466"
type input "1146.624"
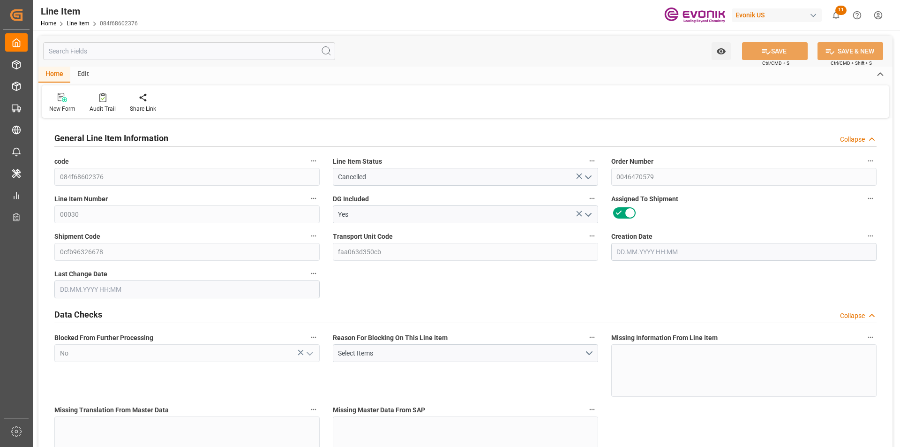
type input "0"
type input "28.08.2025 13:47"
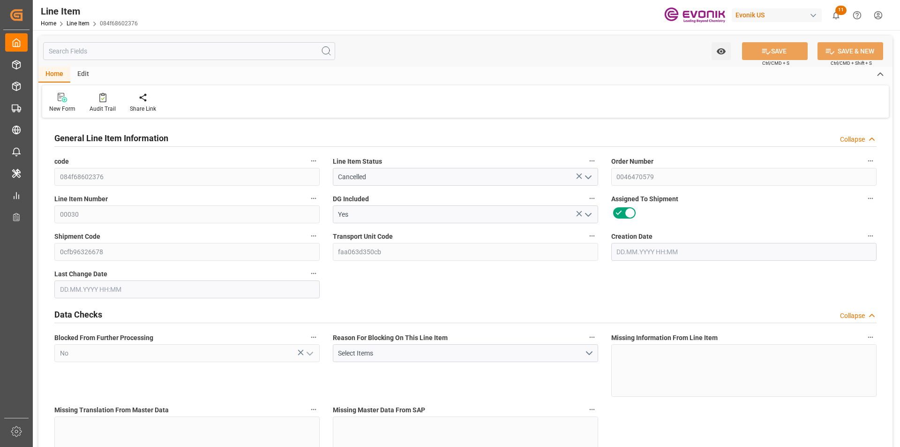
type input "15.09.2025 20:10"
type input "08.10.2025"
type input "04.09.2025"
type input "27.08.2025"
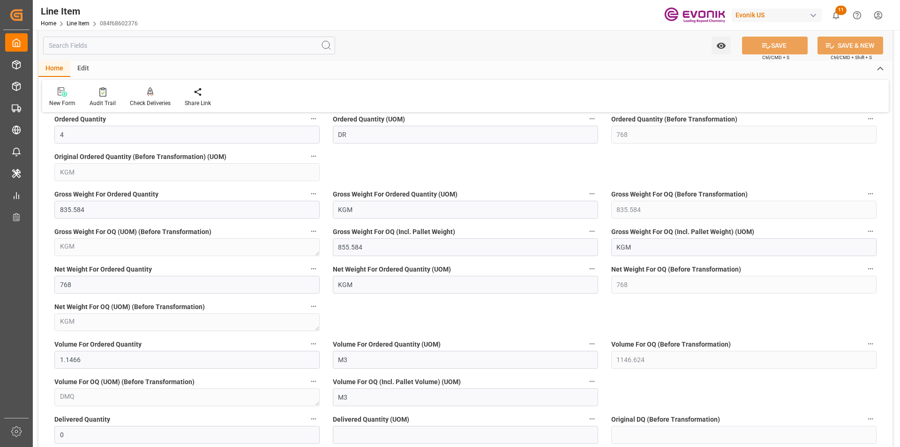
scroll to position [703, 0]
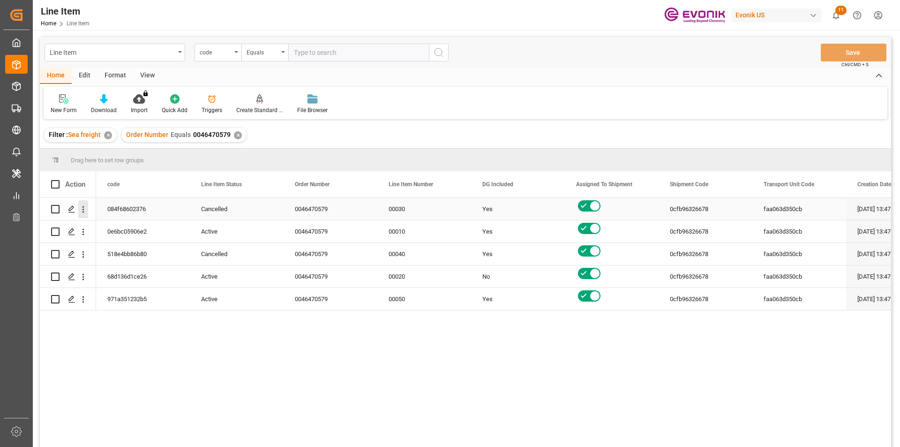
click at [85, 210] on icon "open menu" at bounding box center [83, 209] width 10 height 10
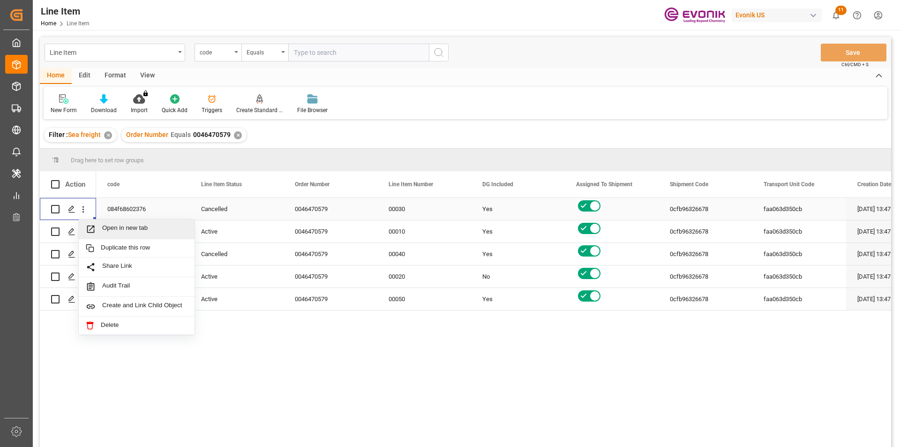
click at [126, 220] on div "Open in new tab" at bounding box center [137, 229] width 116 height 20
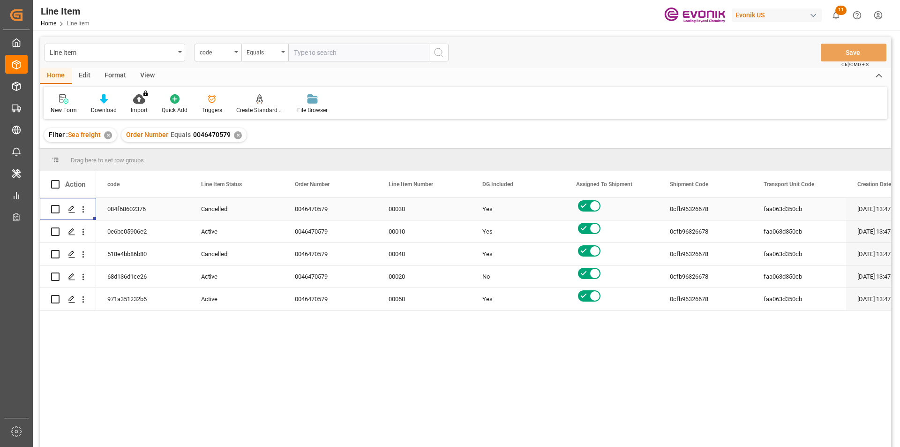
click at [238, 134] on div "✕" at bounding box center [238, 135] width 8 height 8
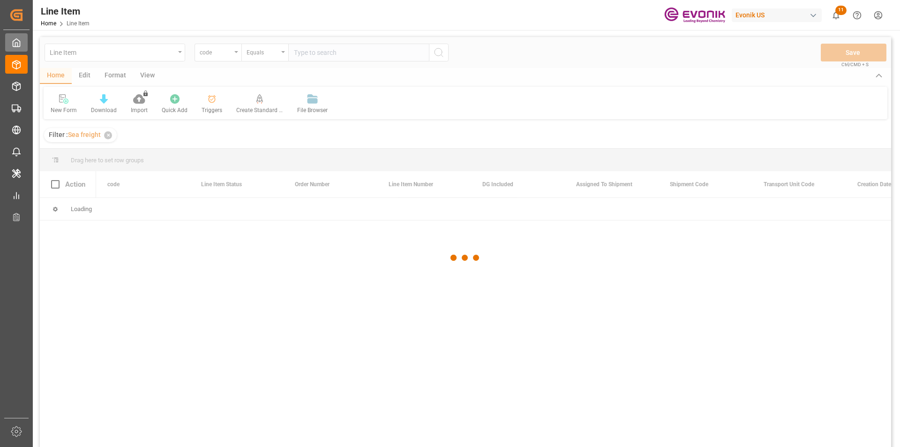
click at [17, 45] on polyline at bounding box center [16, 45] width 2 height 4
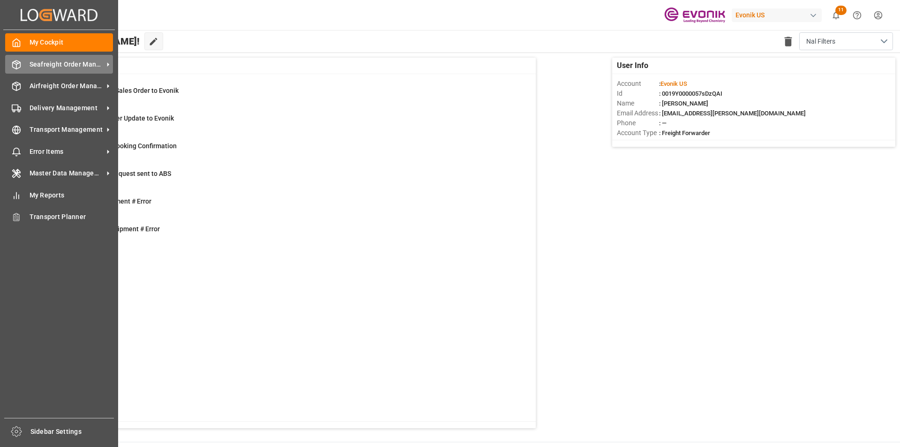
click at [81, 67] on span "Seafreight Order Management" at bounding box center [67, 65] width 74 height 10
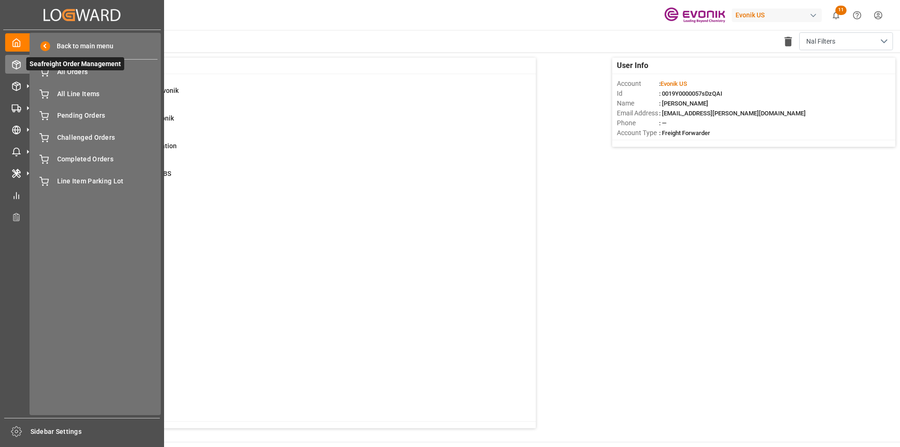
click at [81, 67] on span "Seafreight Order Management" at bounding box center [75, 63] width 98 height 13
click at [66, 75] on span "All Orders" at bounding box center [107, 72] width 101 height 10
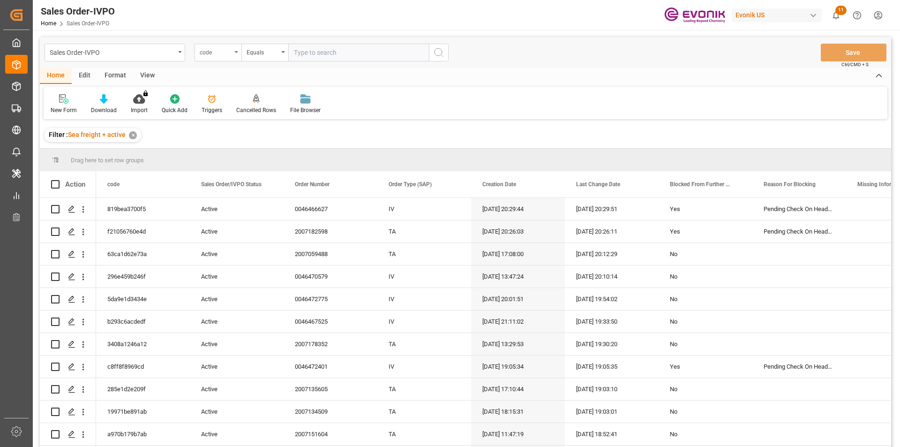
click at [233, 55] on div "code" at bounding box center [218, 53] width 47 height 18
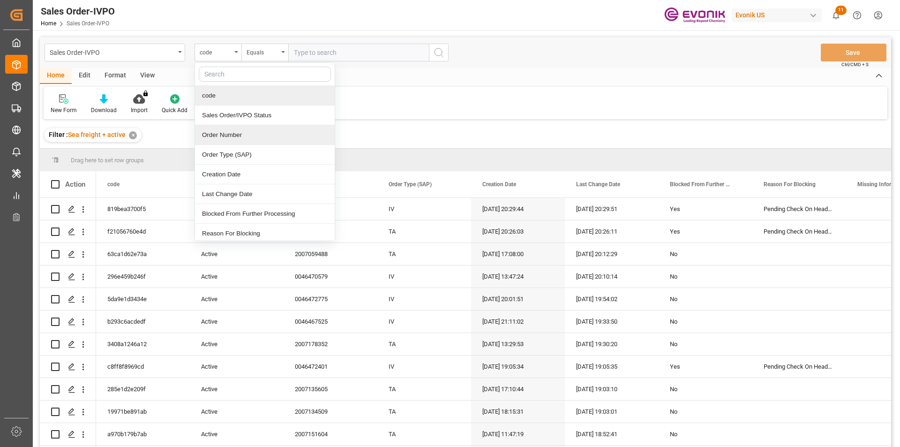
click at [218, 134] on div "Order Number" at bounding box center [265, 135] width 140 height 20
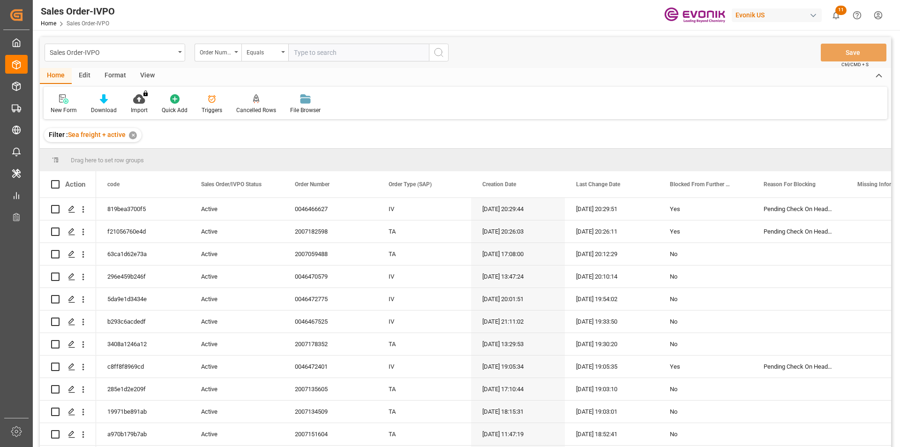
click at [332, 52] on input "text" at bounding box center [358, 53] width 141 height 18
paste input "2007180667"
type input "2007180667"
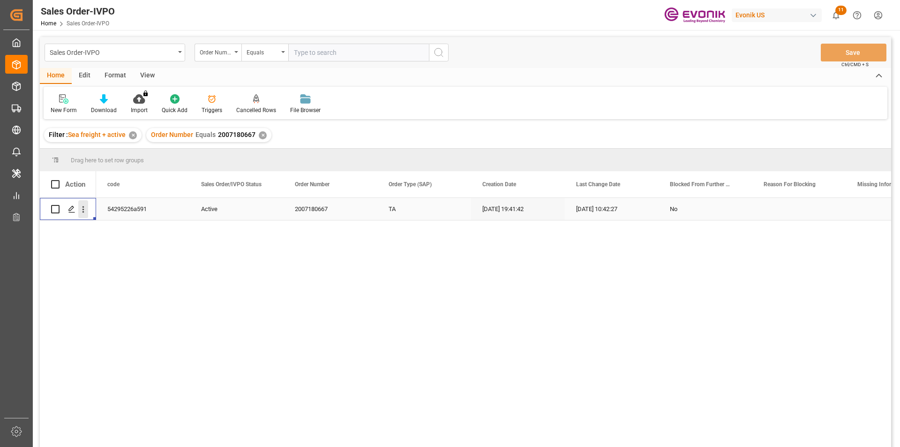
click at [78, 212] on icon "open menu" at bounding box center [83, 209] width 10 height 10
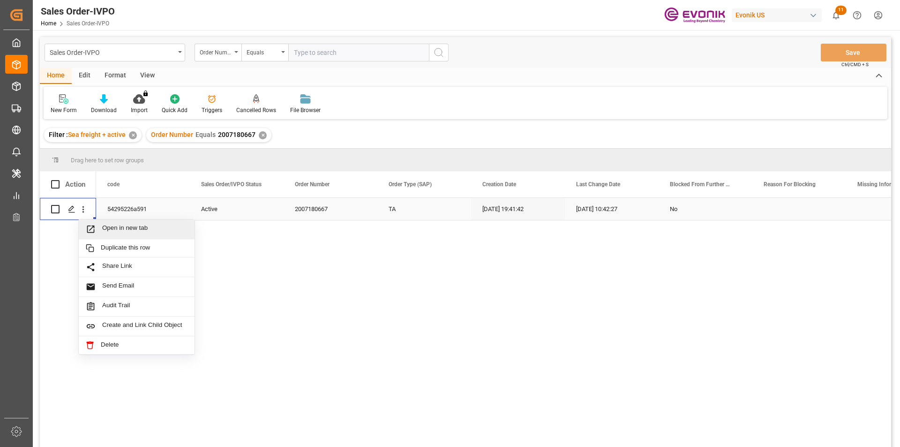
click at [105, 222] on div "Open in new tab" at bounding box center [137, 229] width 116 height 20
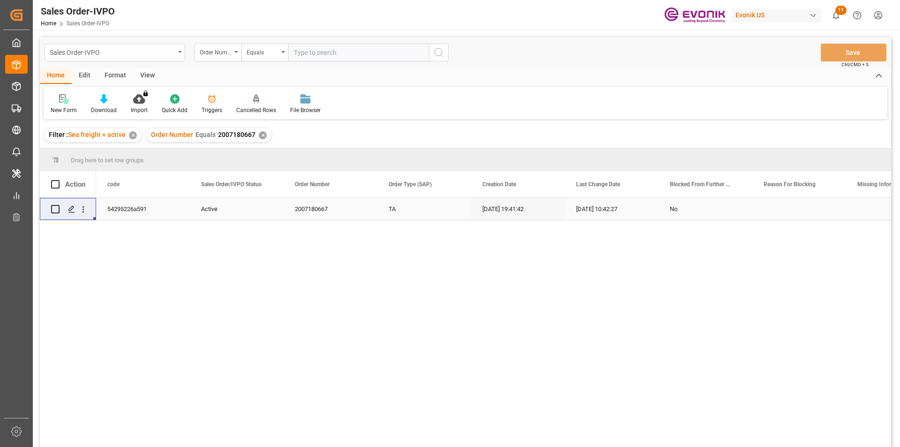
click at [176, 49] on div "Sales Order-IVPO" at bounding box center [115, 53] width 141 height 18
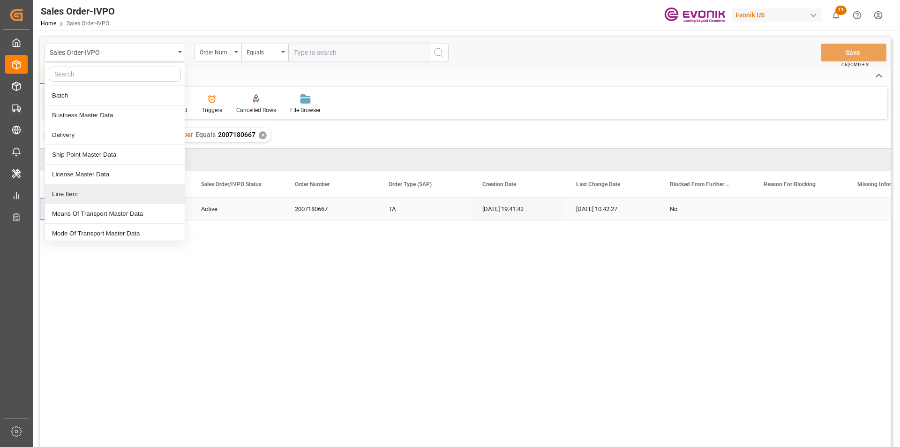
click at [91, 195] on div "Line Item" at bounding box center [115, 194] width 140 height 20
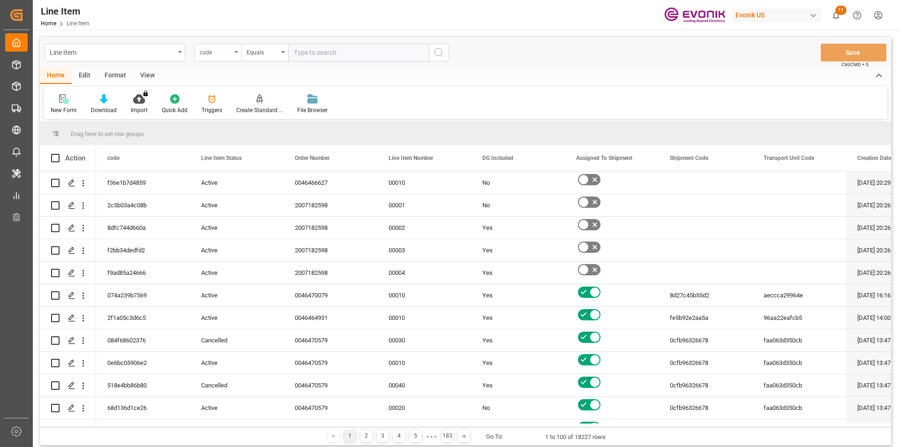
click at [233, 54] on div "code" at bounding box center [218, 53] width 47 height 18
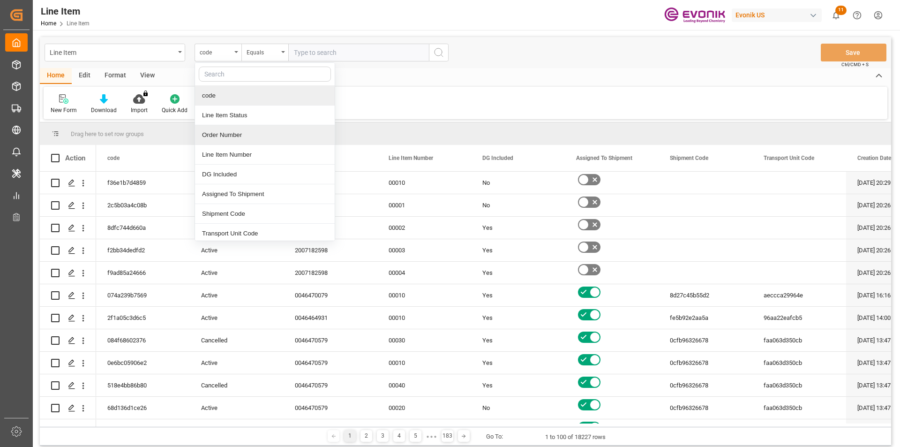
click at [231, 136] on div "Order Number" at bounding box center [265, 135] width 140 height 20
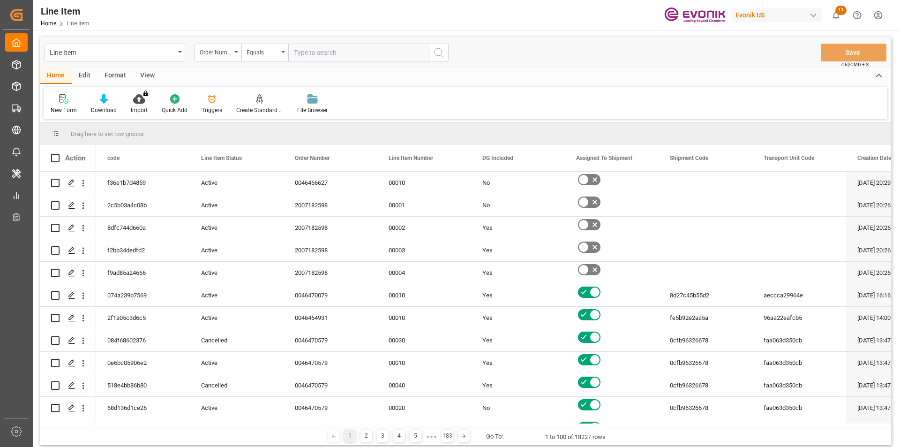
click at [367, 52] on input "text" at bounding box center [358, 53] width 141 height 18
paste input "0046470579"
type input "0046470579"
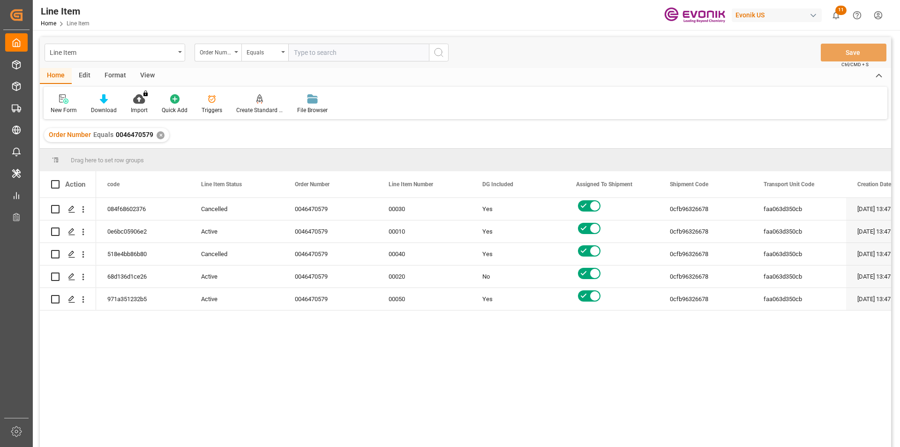
click at [143, 72] on div "View" at bounding box center [147, 76] width 29 height 16
click at [111, 103] on div at bounding box center [106, 99] width 47 height 10
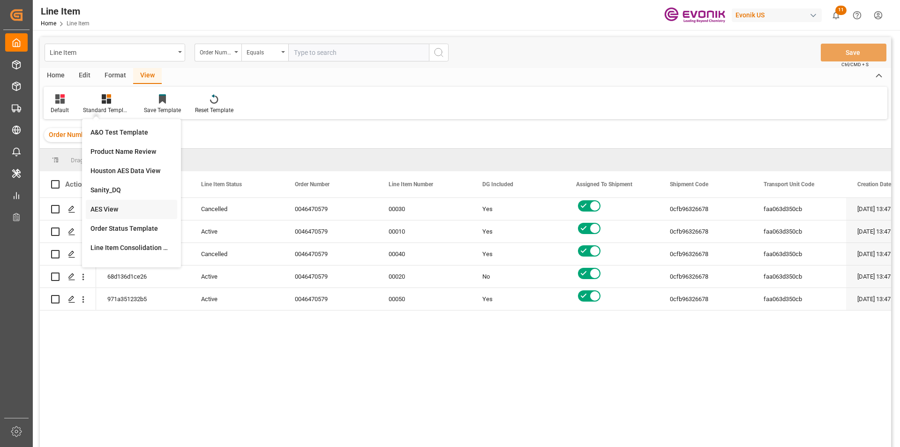
click at [128, 206] on div "AES View" at bounding box center [131, 209] width 82 height 10
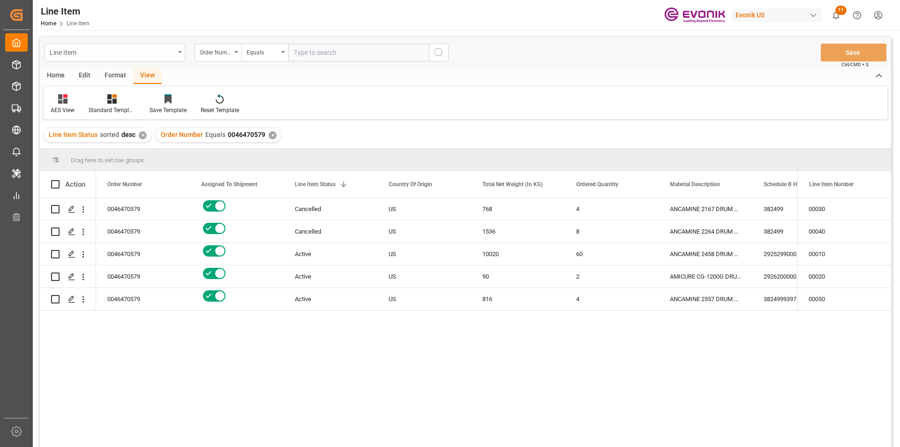
click at [177, 52] on div "Line Item" at bounding box center [115, 53] width 141 height 18
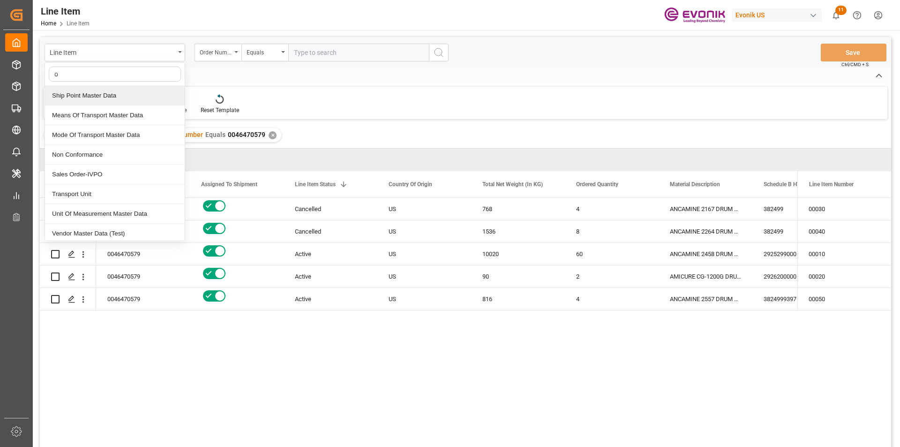
type input "or"
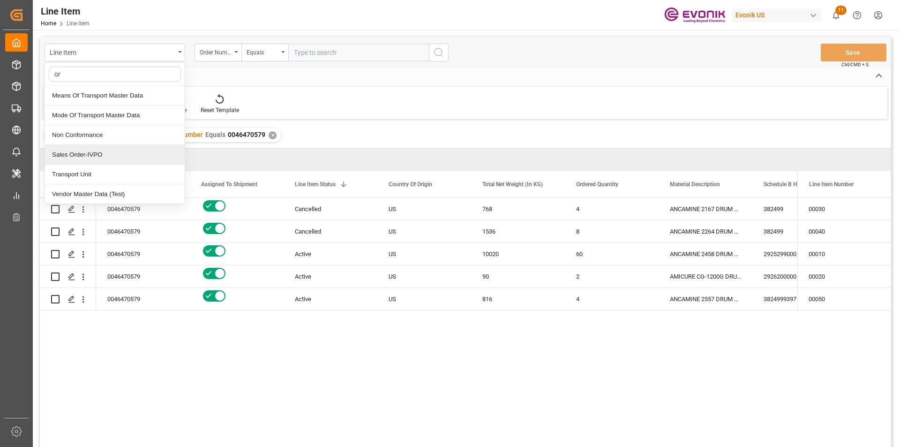
click at [98, 157] on div "Sales Order-IVPO" at bounding box center [115, 155] width 140 height 20
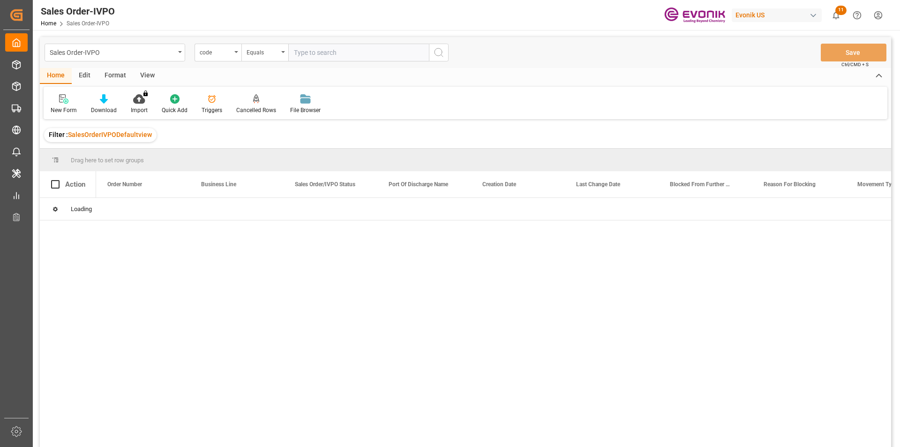
click at [305, 53] on input "text" at bounding box center [358, 53] width 141 height 18
click at [208, 56] on div "code" at bounding box center [216, 51] width 32 height 11
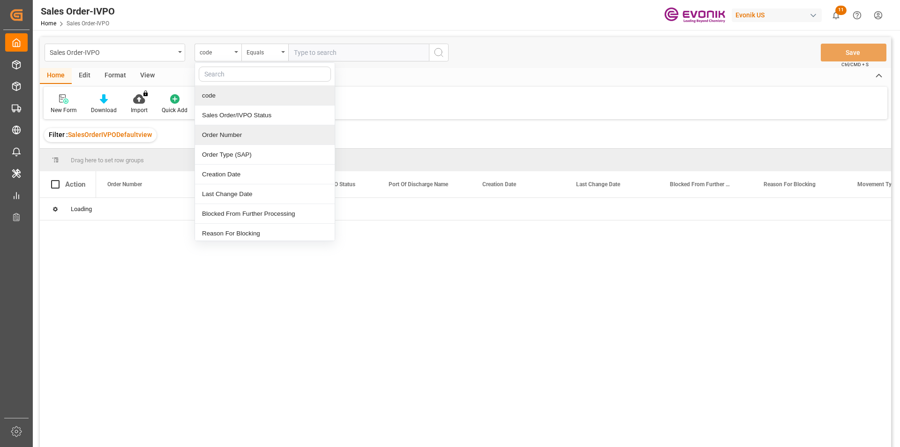
drag, startPoint x: 229, startPoint y: 135, endPoint x: 246, endPoint y: 123, distance: 20.5
click at [231, 133] on div "Order Number" at bounding box center [265, 135] width 140 height 20
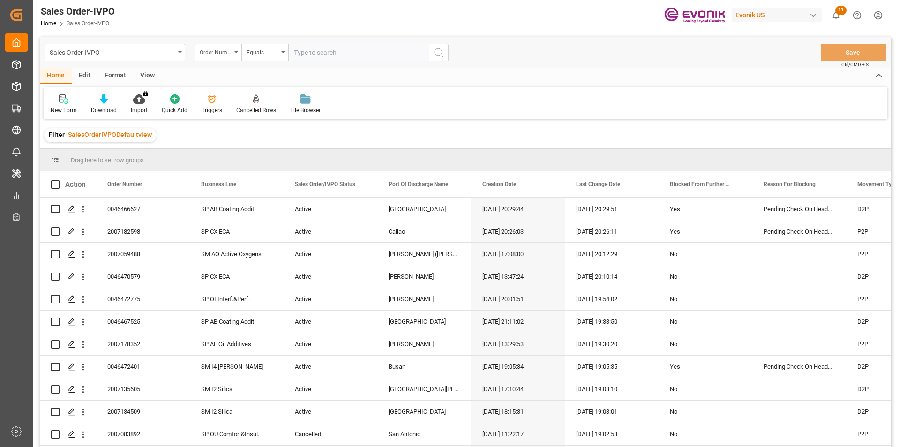
click at [328, 57] on input "text" at bounding box center [358, 53] width 141 height 18
paste input "0046470579"
type input "0046470579"
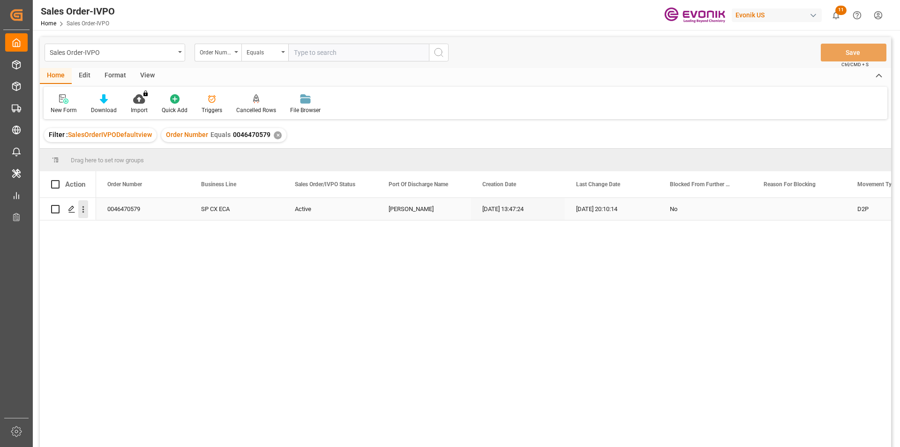
click at [82, 211] on icon "open menu" at bounding box center [83, 209] width 10 height 10
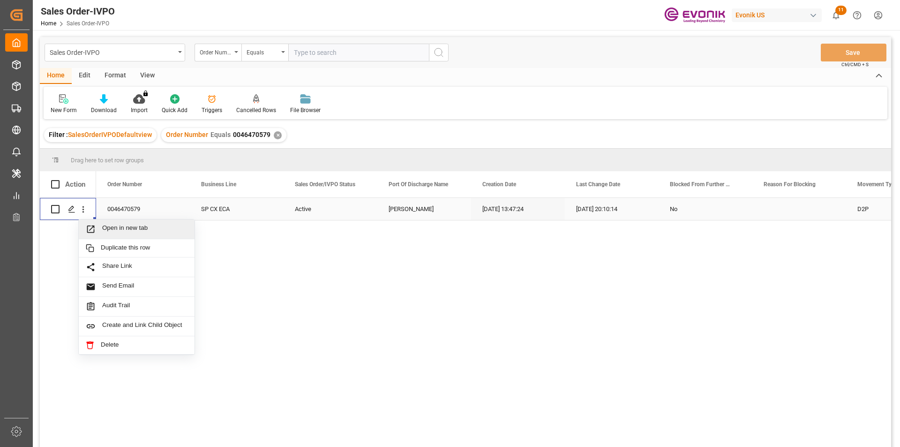
click at [135, 232] on span "Open in new tab" at bounding box center [144, 229] width 85 height 10
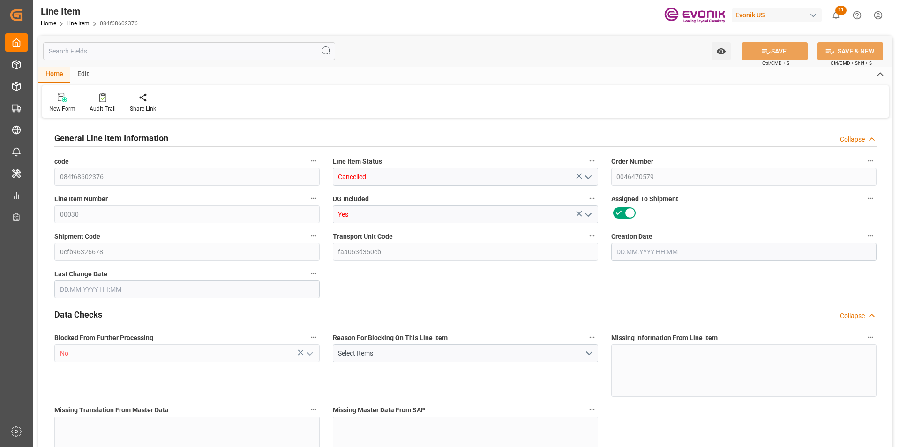
type input "1"
type input "835.584"
type input "768"
type input "1.1466"
type input "4"
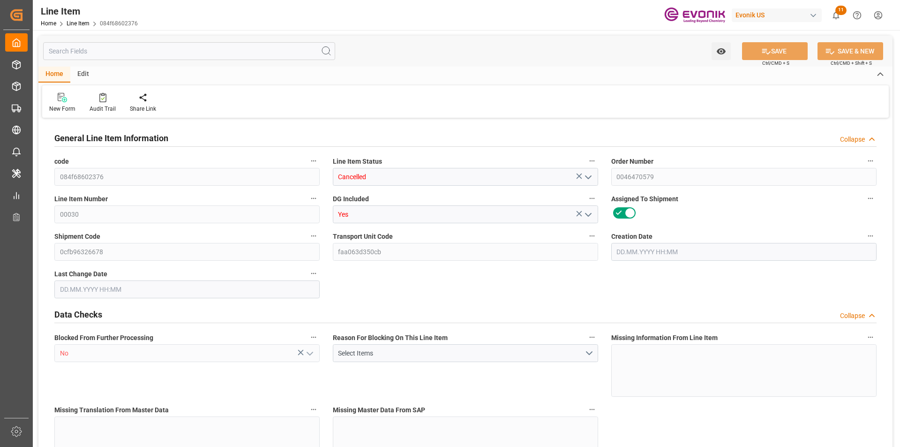
type input "4684.8"
type input "4"
type input "768"
type input "835.584"
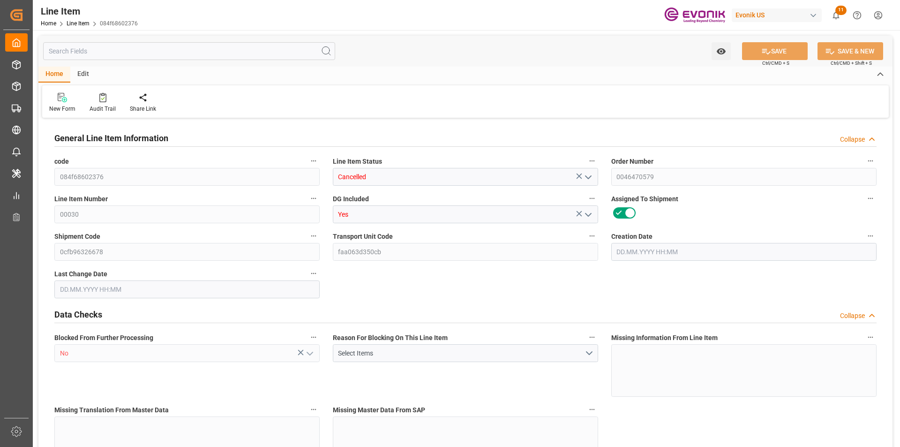
type input "855.584"
type input "768"
type input "1.1466"
type input "1146.624"
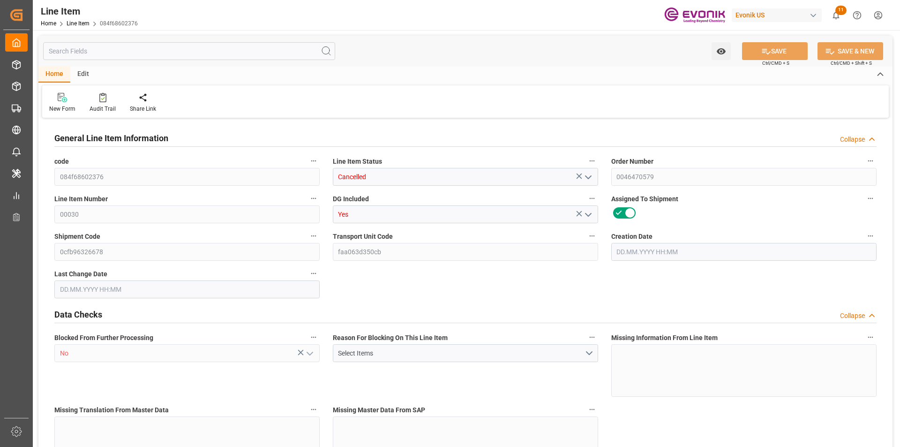
type input "0"
type input "[DATE] 13:47"
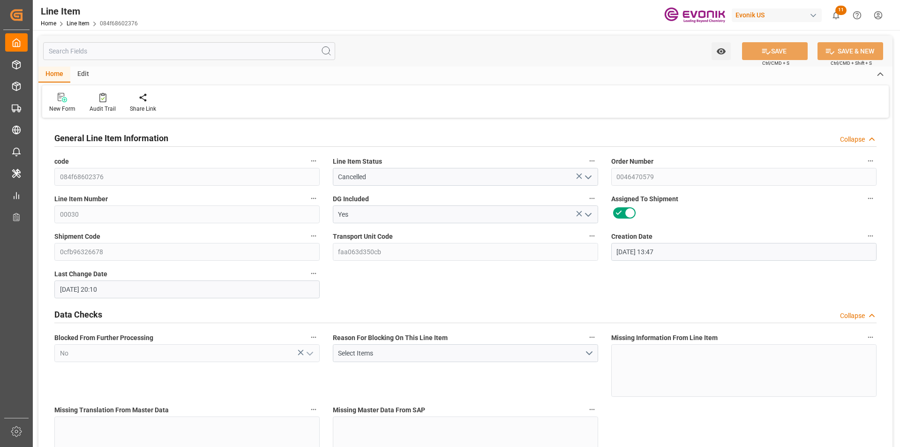
type input "[DATE] 20:10"
type input "08.10.2025"
type input "04.09.2025"
type input "27.08.2025"
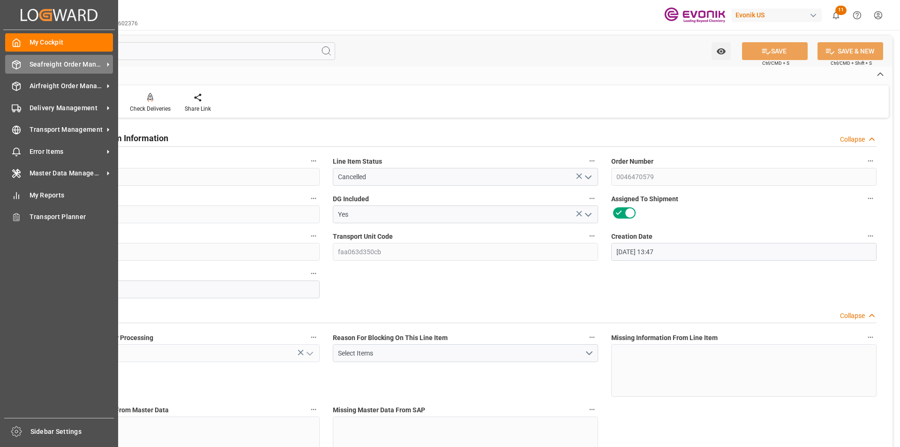
click at [36, 69] on div "Seafreight Order Management Seafreight Order Management" at bounding box center [59, 64] width 108 height 18
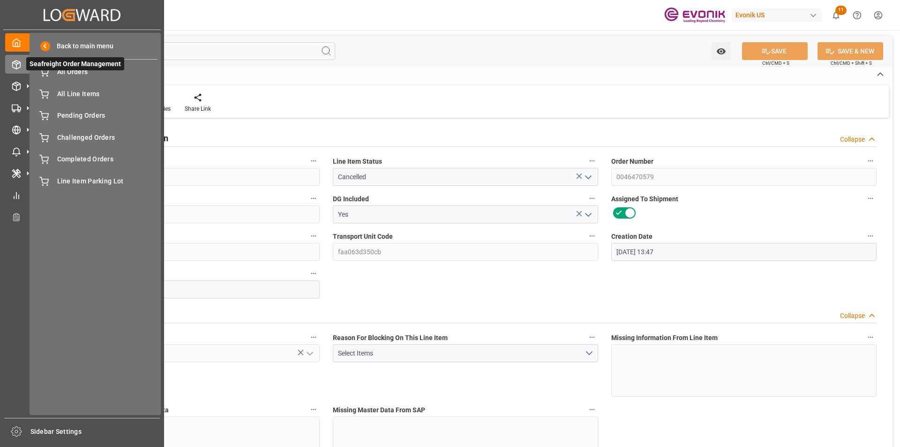
click at [36, 69] on span "Seafreight Order Management" at bounding box center [75, 63] width 98 height 13
click at [72, 45] on span "Back to main menu" at bounding box center [81, 46] width 63 height 10
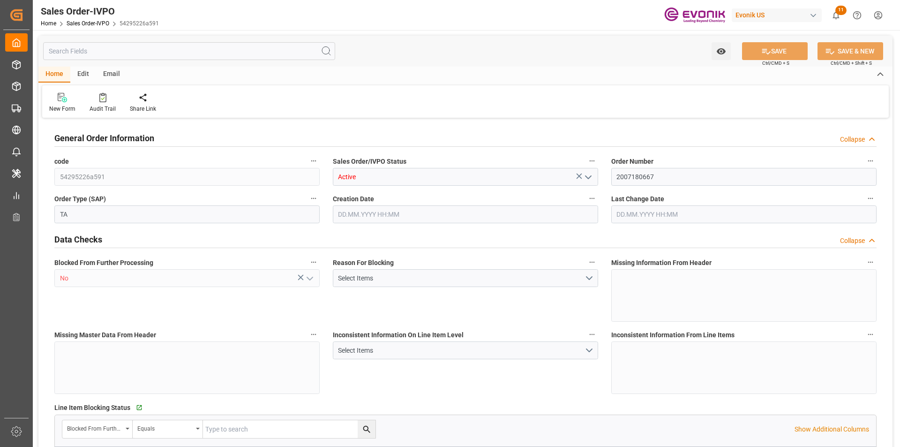
type input "PAONX"
type input "0"
type input "1"
type input "1058"
type input "[DATE] 19:41"
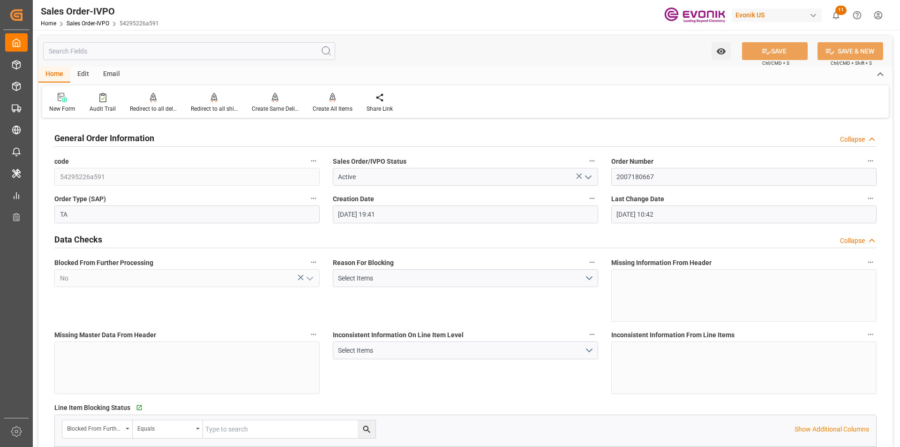
type input "[DATE] 10:42"
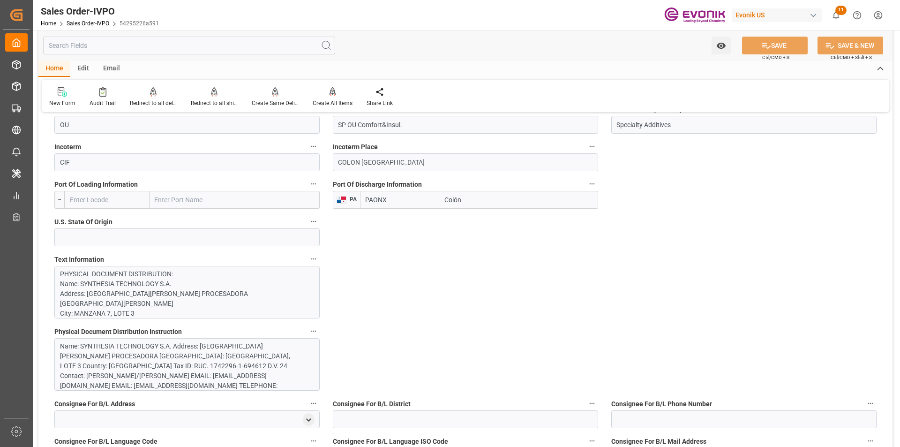
scroll to position [797, 0]
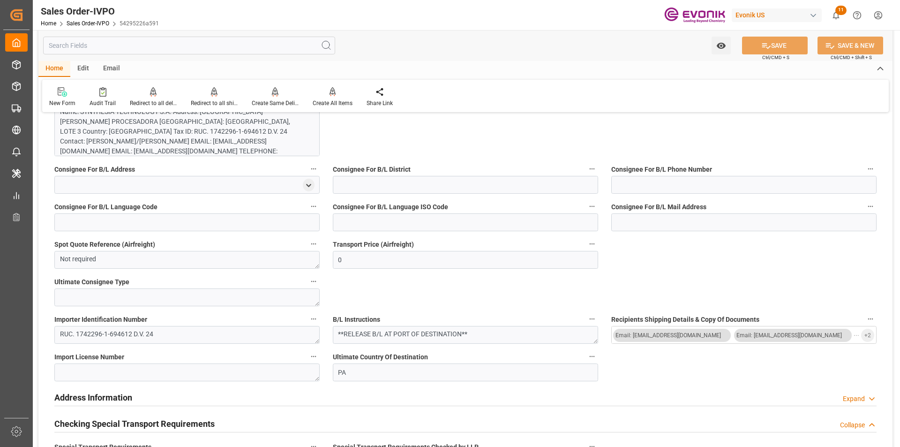
click at [134, 42] on input "text" at bounding box center [189, 46] width 292 height 18
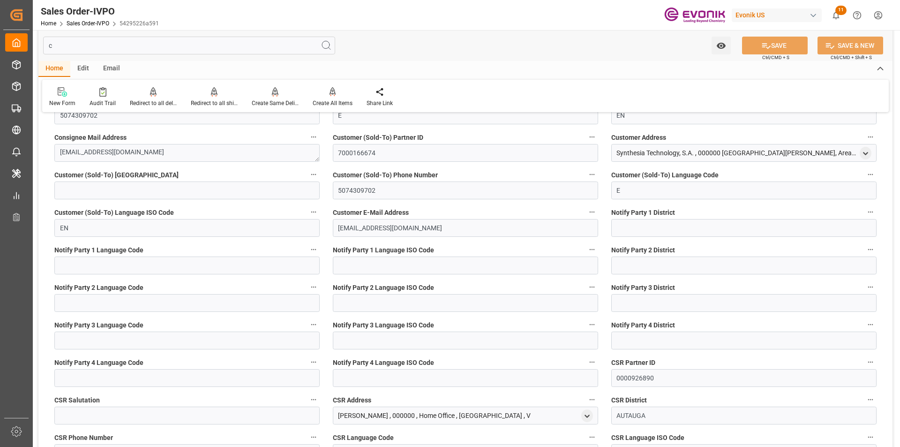
scroll to position [0, 0]
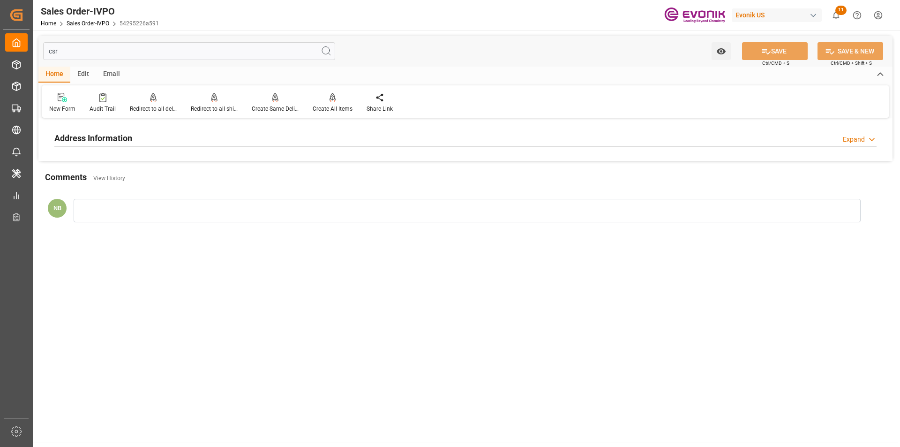
type input "csr"
click at [125, 131] on div "Address Information" at bounding box center [93, 137] width 78 height 18
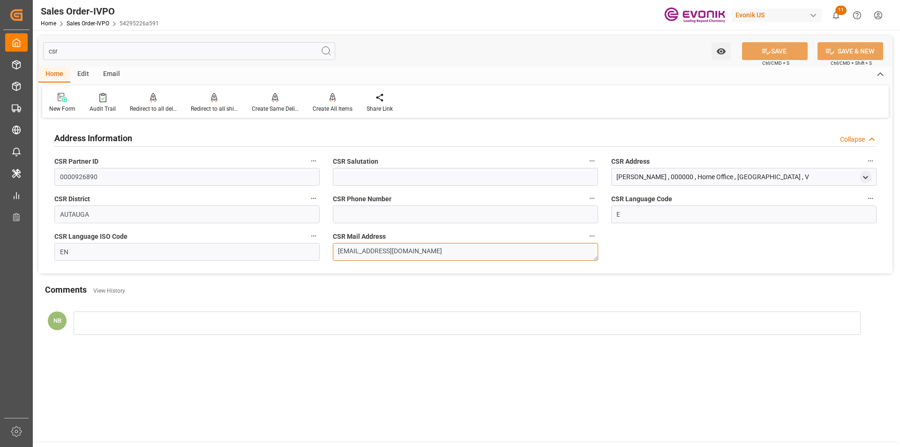
drag, startPoint x: 464, startPoint y: 254, endPoint x: 225, endPoint y: 239, distance: 239.0
click at [225, 239] on div "Address Information Collapse CSR Partner ID 0000926890 CSR Salutation CSR Addre…" at bounding box center [465, 196] width 854 height 153
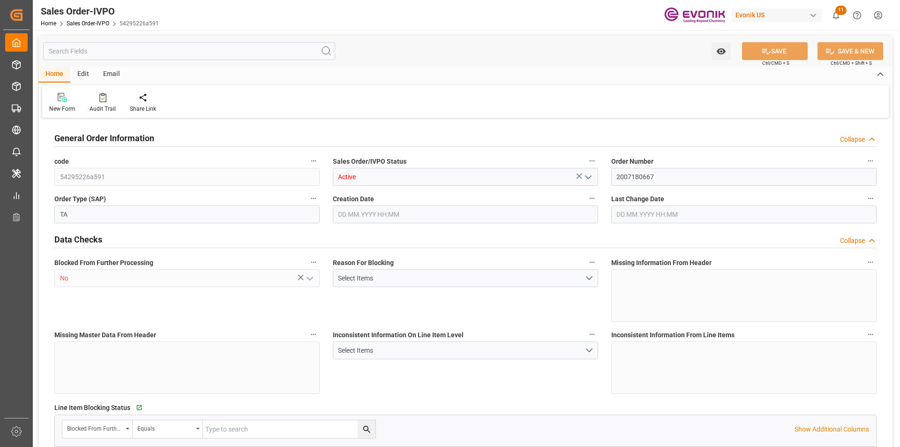
type input "PAONX"
type input "0"
type input "1"
type input "1058"
type input "[DATE] 19:41"
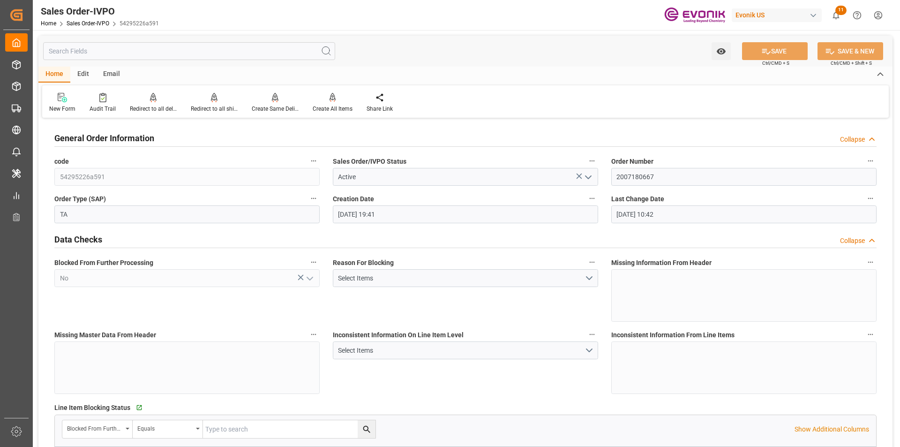
type input "[DATE] 10:42"
click at [90, 51] on input "text" at bounding box center [189, 51] width 292 height 18
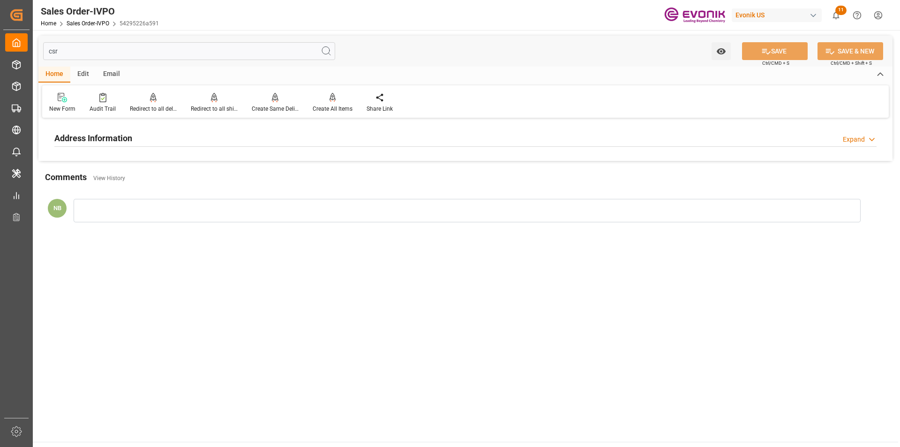
type input "csr"
click at [125, 138] on h2 "Address Information" at bounding box center [93, 138] width 78 height 13
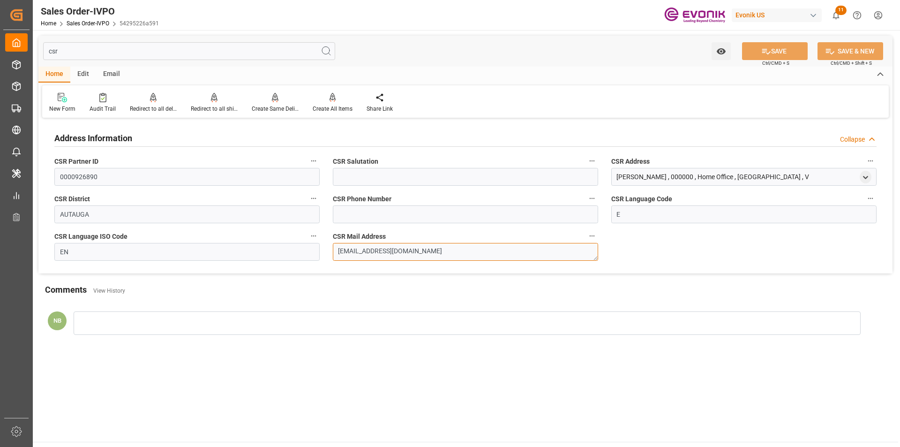
drag, startPoint x: 461, startPoint y: 255, endPoint x: 213, endPoint y: 245, distance: 248.1
click at [213, 245] on div "Address Information Collapse CSR Partner ID 0000926890 CSR Salutation CSR Addre…" at bounding box center [465, 196] width 854 height 153
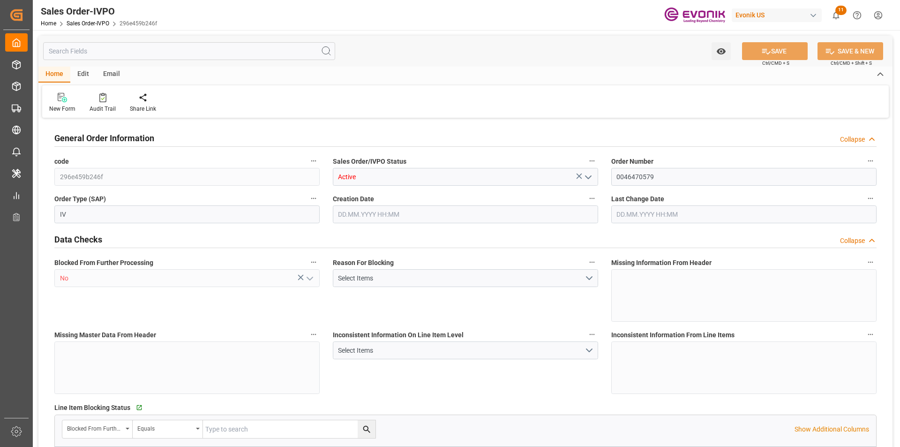
type input "BRSSZ"
type input "[EMAIL_ADDRESS] No: [PHONE_NUMBER]"
type input "0"
type input "1"
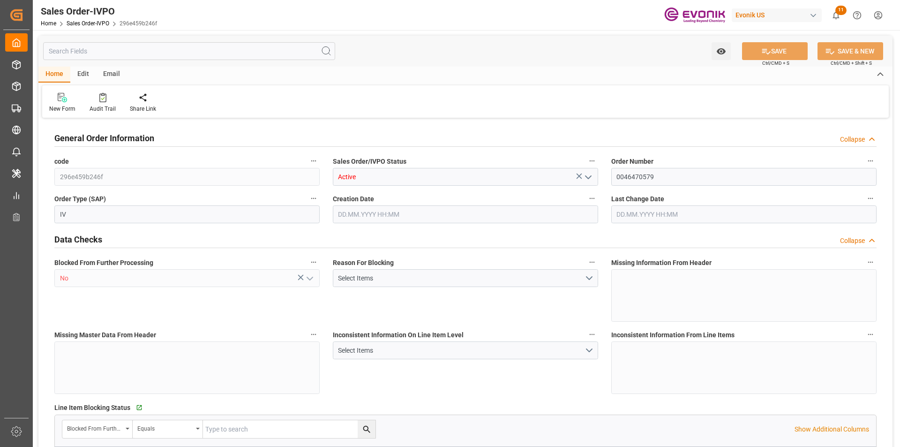
type input "1"
type input "12311.002"
type input "20.9163"
type input "17000"
type input "30"
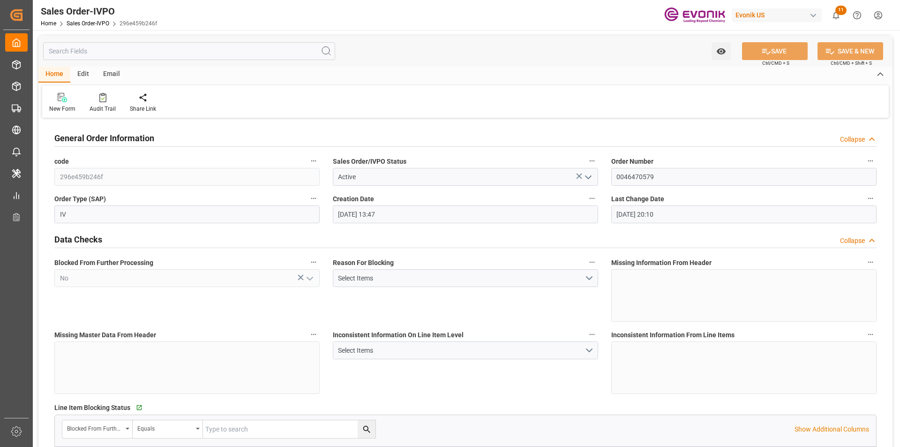
type input "[DATE] 13:47"
type input "[DATE] 20:10"
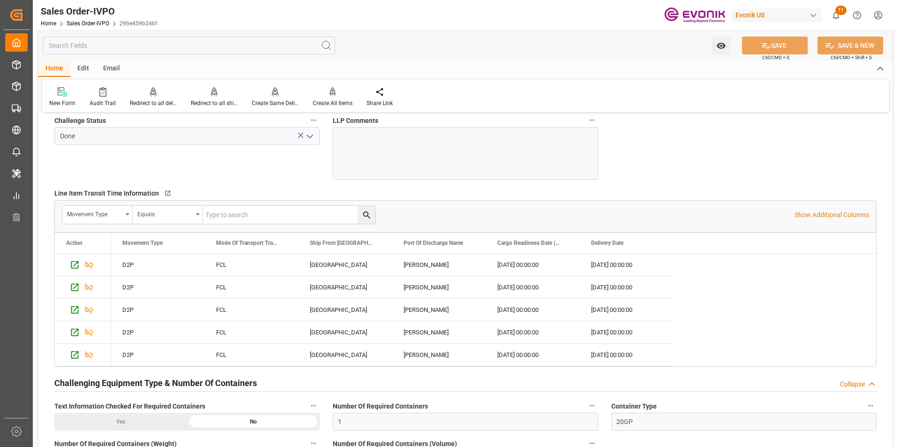
scroll to position [2015, 0]
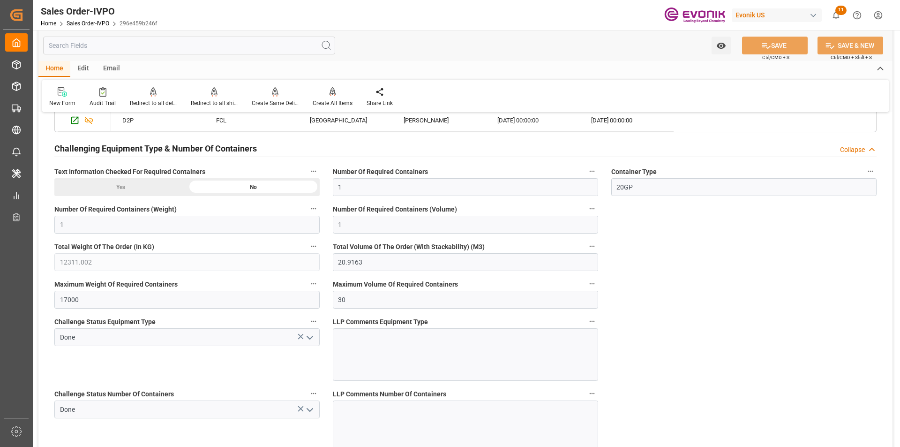
type input "[EMAIL_ADDRESS] No: [PHONE_NUMBER]"
